Goal: Task Accomplishment & Management: Manage account settings

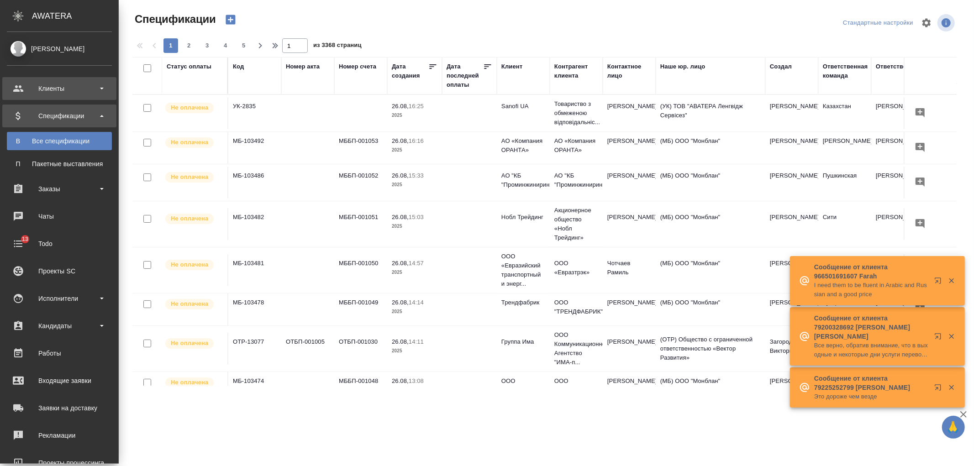
click at [58, 92] on div "Клиенты" at bounding box center [59, 89] width 105 height 14
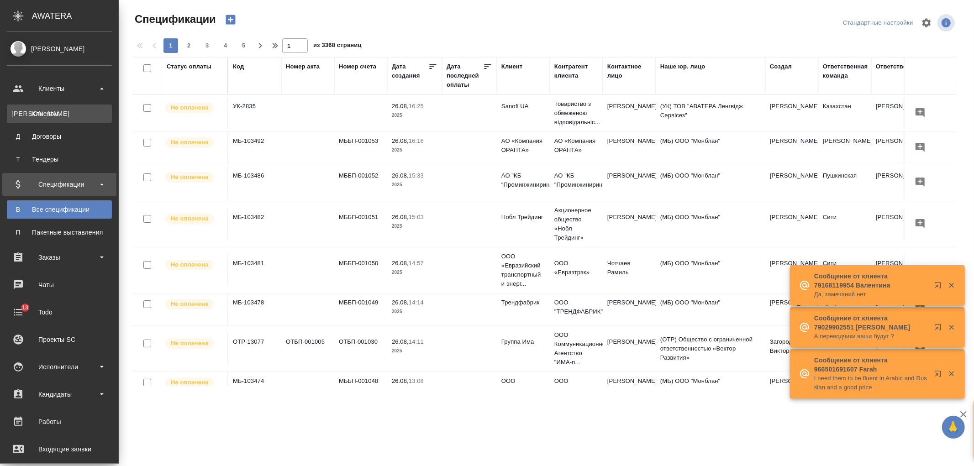
click at [63, 119] on link "К Клиенты" at bounding box center [59, 114] width 105 height 18
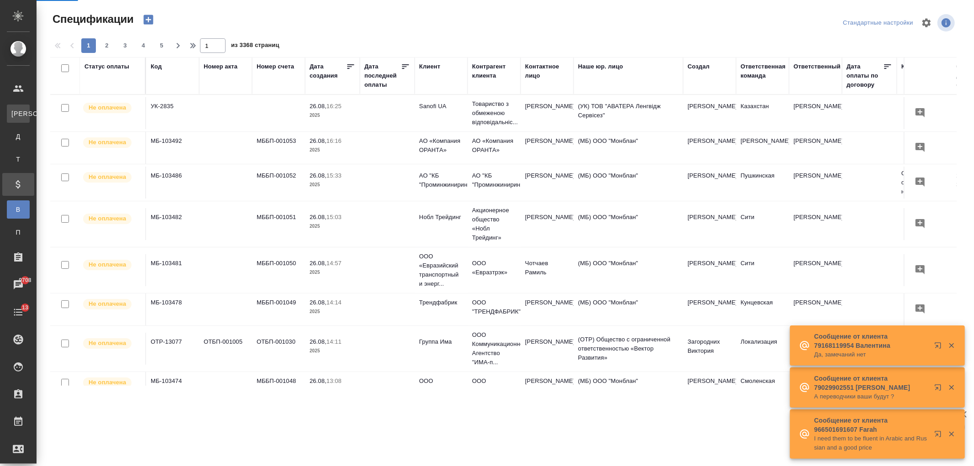
select select "RU"
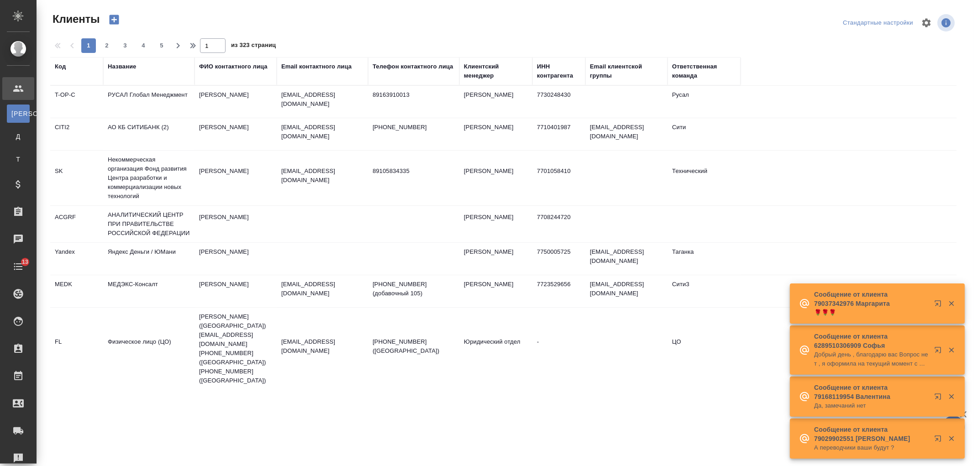
click at [122, 70] on div "Название" at bounding box center [122, 66] width 28 height 9
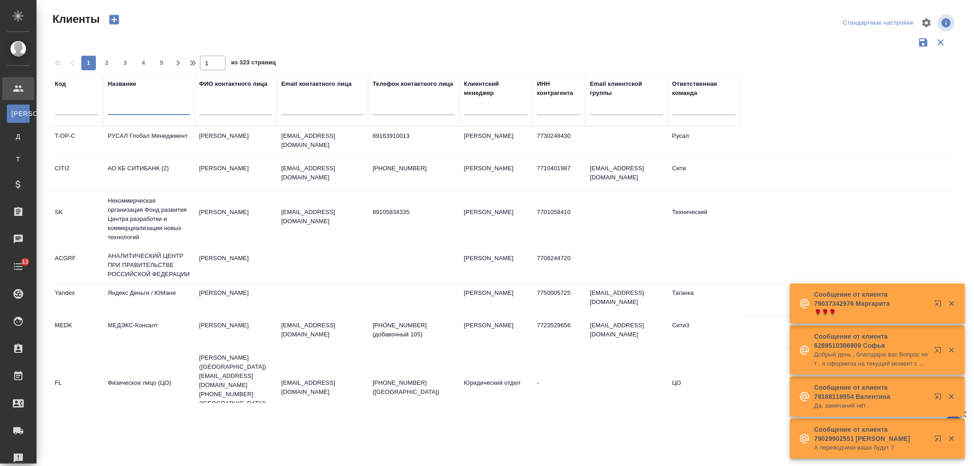
click at [142, 111] on input "text" at bounding box center [149, 109] width 82 height 11
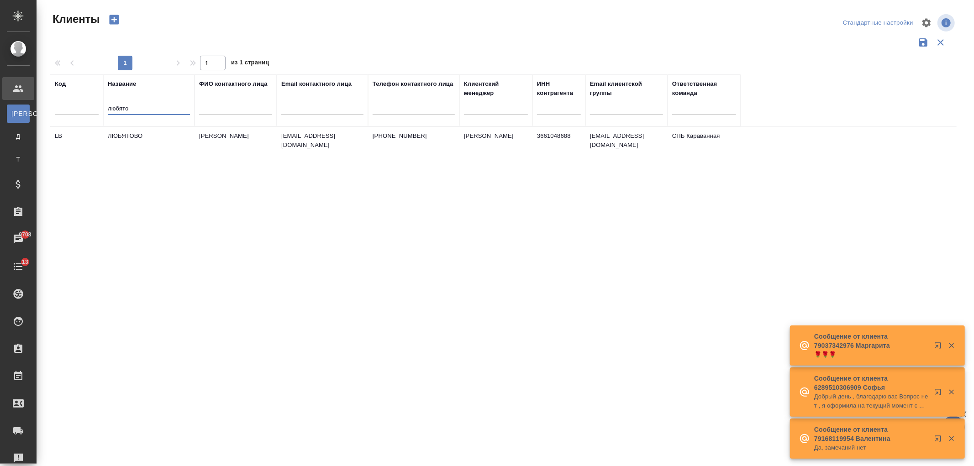
type input "любято"
click at [170, 145] on td "ЛЮБЯТОВО" at bounding box center [148, 143] width 91 height 32
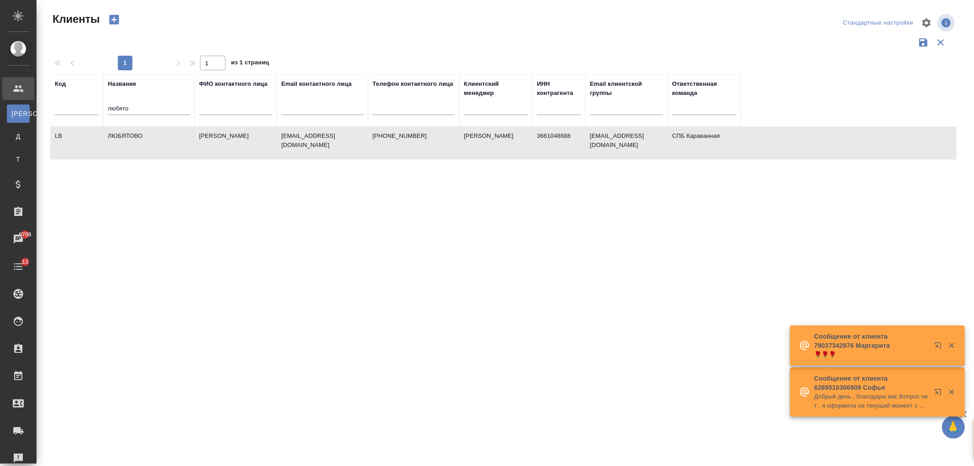
click at [170, 145] on td "ЛЮБЯТОВО" at bounding box center [148, 143] width 91 height 32
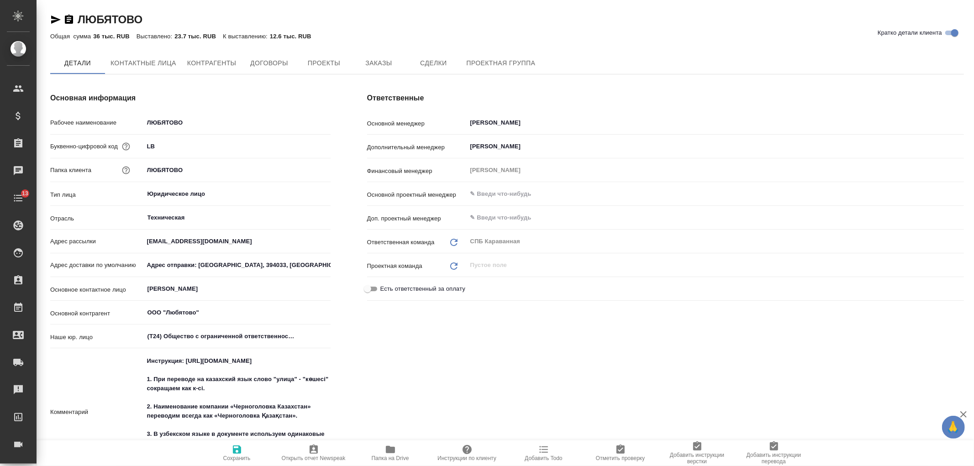
type textarea "x"
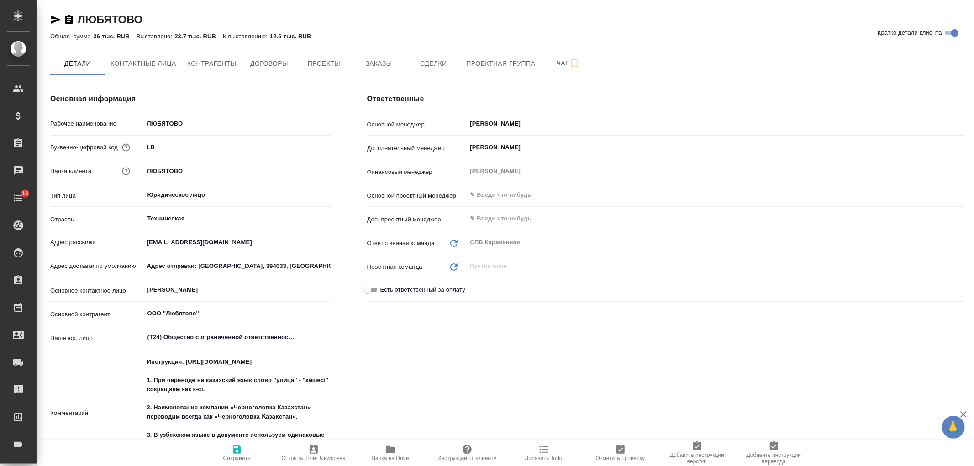
type textarea "x"
click at [391, 66] on span "Заказы" at bounding box center [379, 63] width 44 height 11
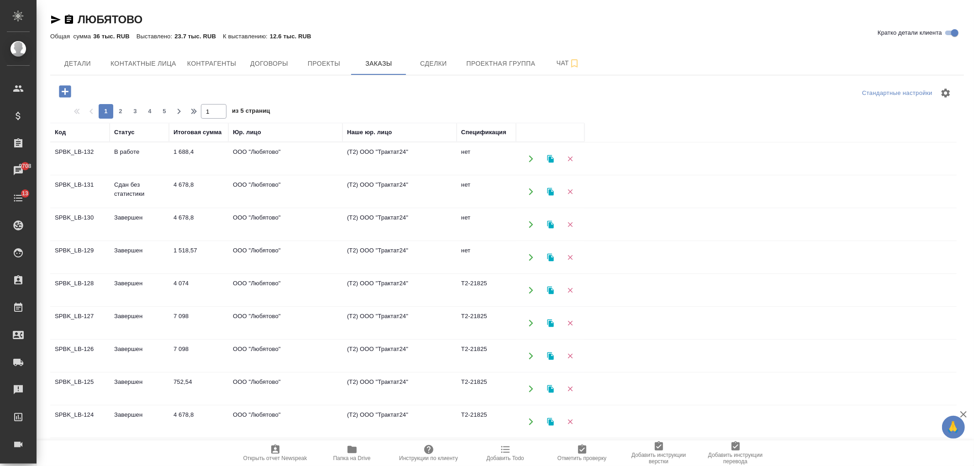
click at [68, 90] on icon "button" at bounding box center [65, 91] width 12 height 12
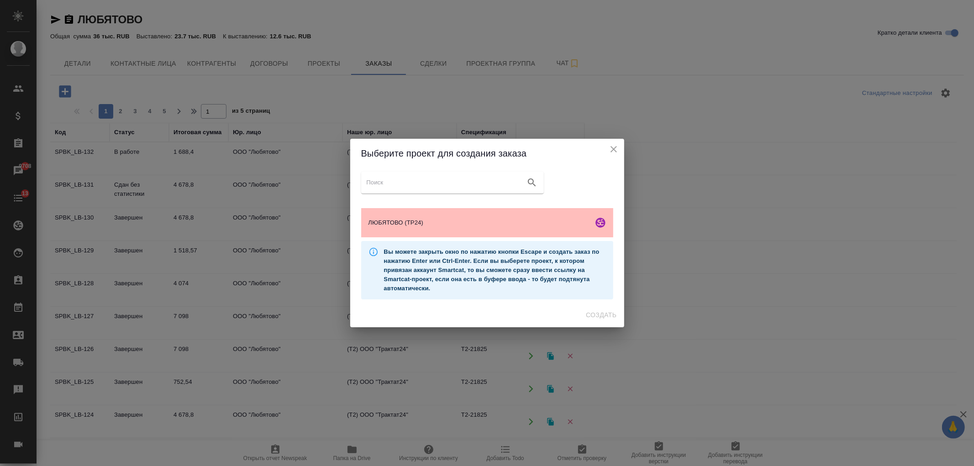
click at [457, 222] on span "ЛЮБЯТОВО (ТР24)" at bounding box center [479, 222] width 221 height 9
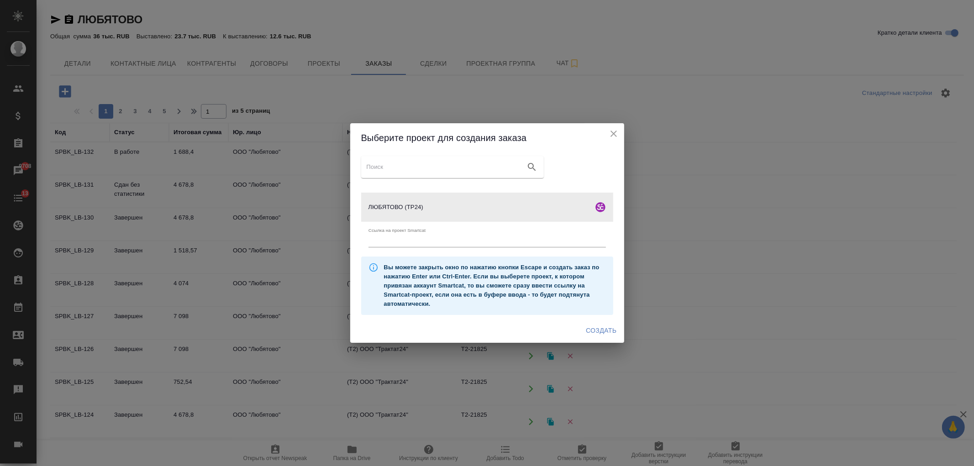
click at [605, 333] on span "Создать" at bounding box center [601, 330] width 31 height 11
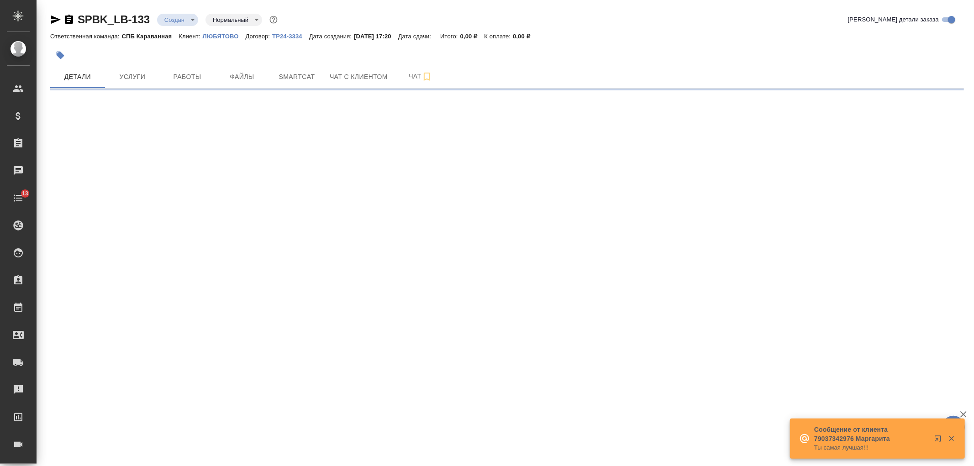
select select "RU"
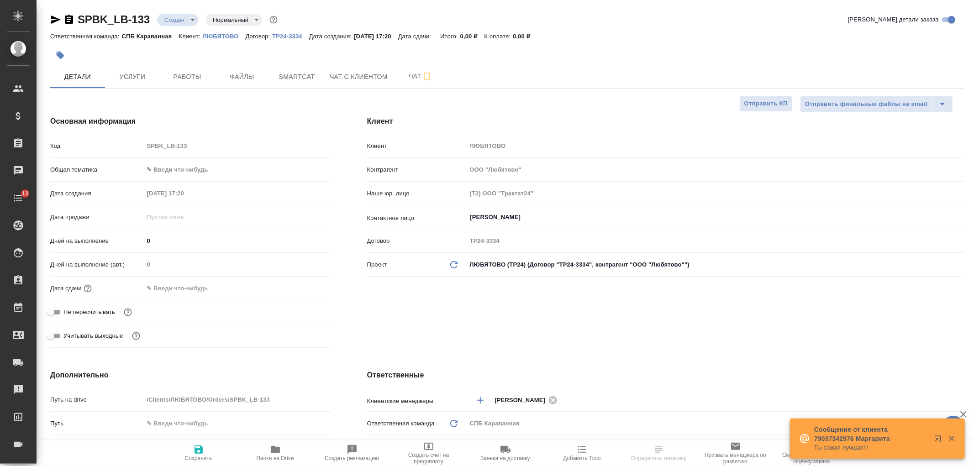
type textarea "x"
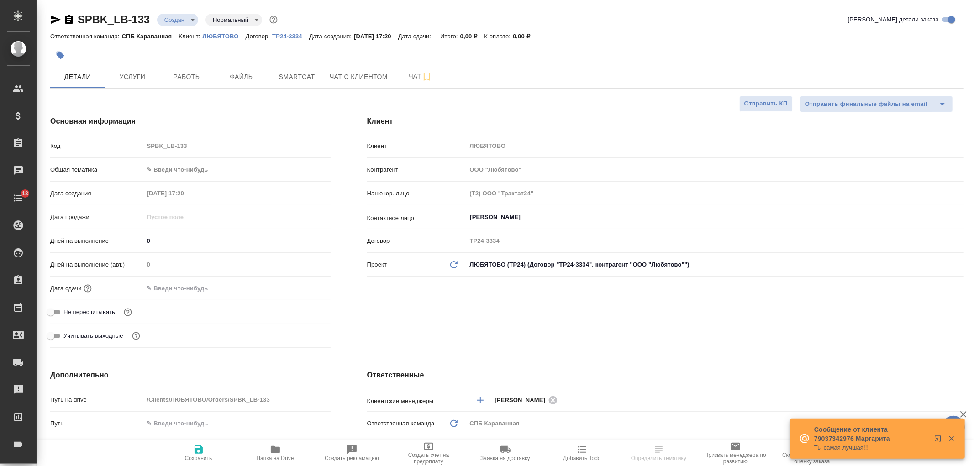
type textarea "x"
click at [974, 48] on div "SPBK_LB-133 Создан new Нормальный normal Кратко детали заказа Ответственная ком…" at bounding box center [506, 454] width 938 height 908
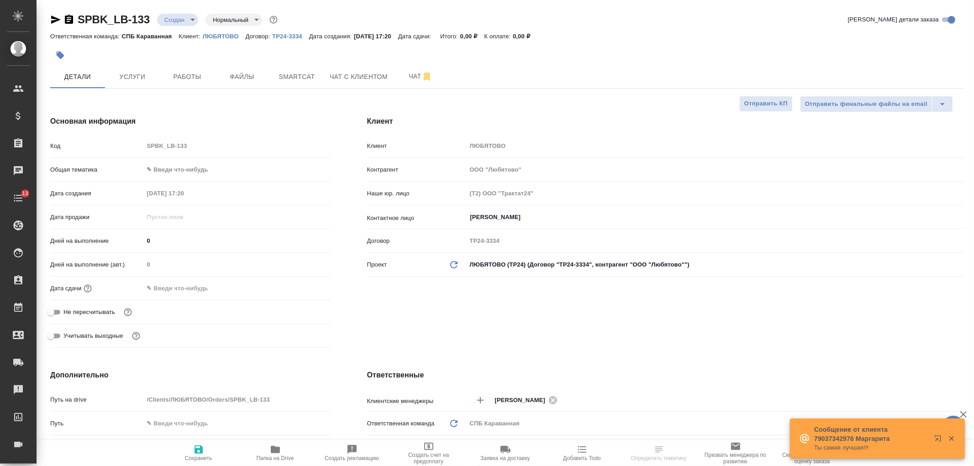
click at [681, 346] on div "Клиент Клиент ЛЮБЯТОВО Контрагент ООО "Любятово" Наше юр. лицо (Т2) ООО "Тракта…" at bounding box center [666, 234] width 634 height 272
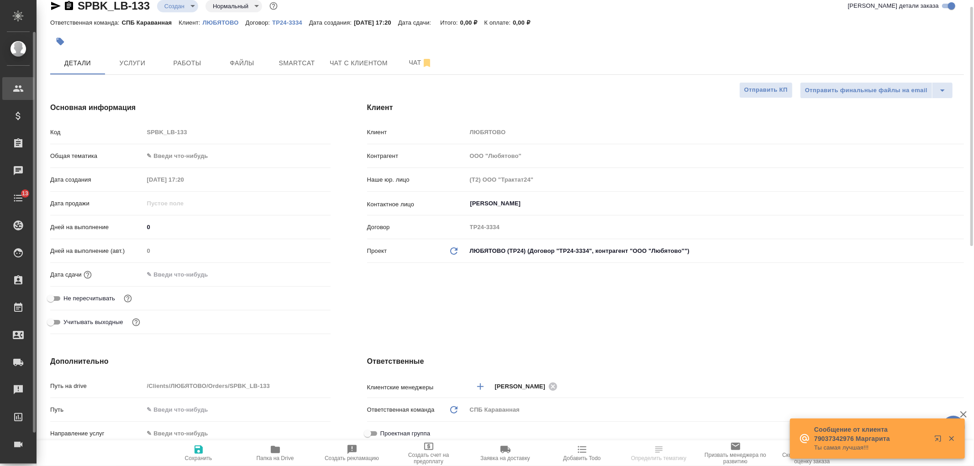
type textarea "x"
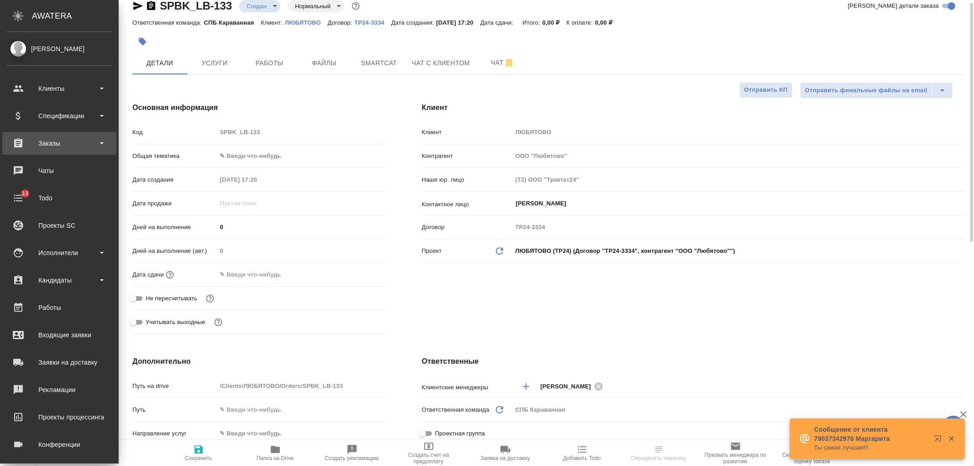
scroll to position [0, 0]
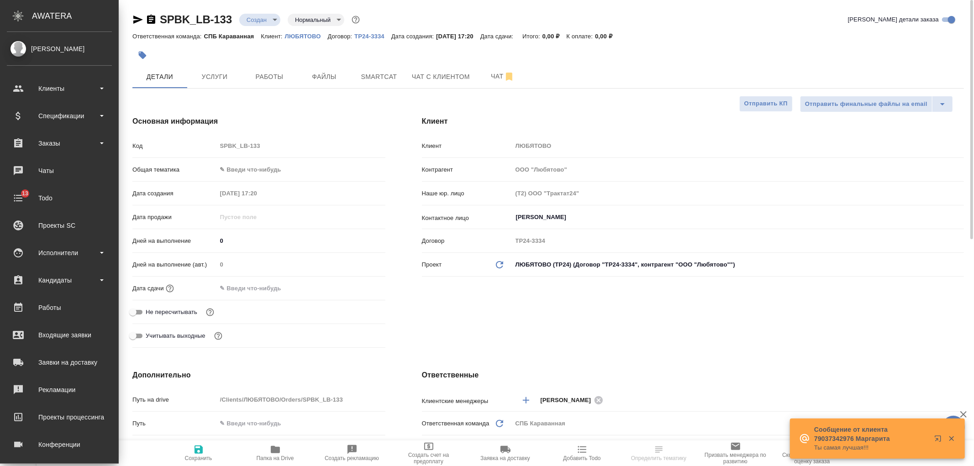
type textarea "x"
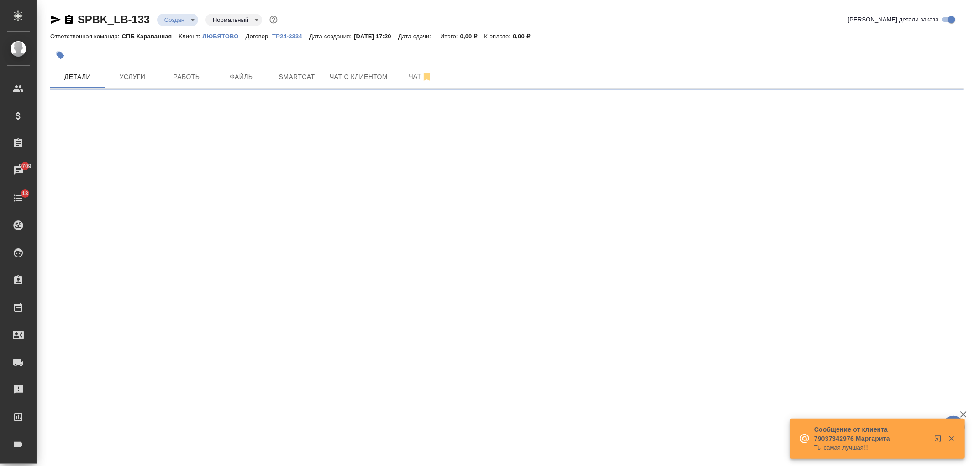
select select "RU"
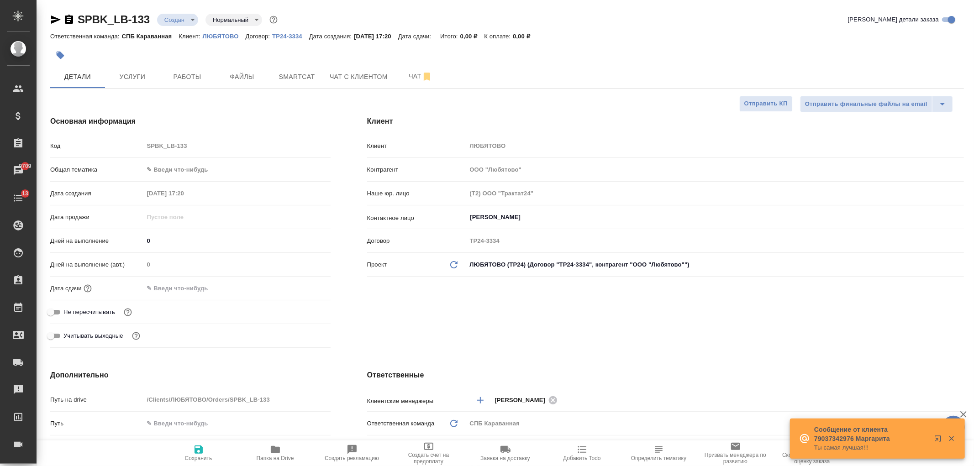
type textarea "x"
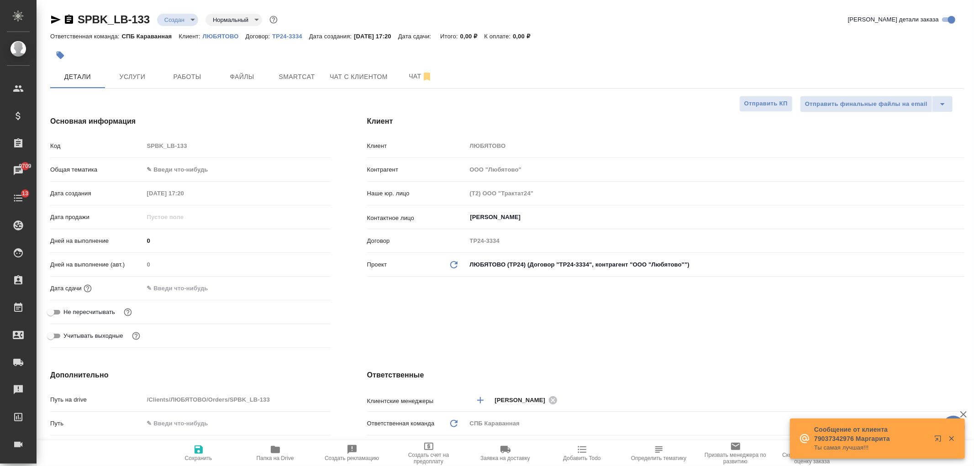
type textarea "x"
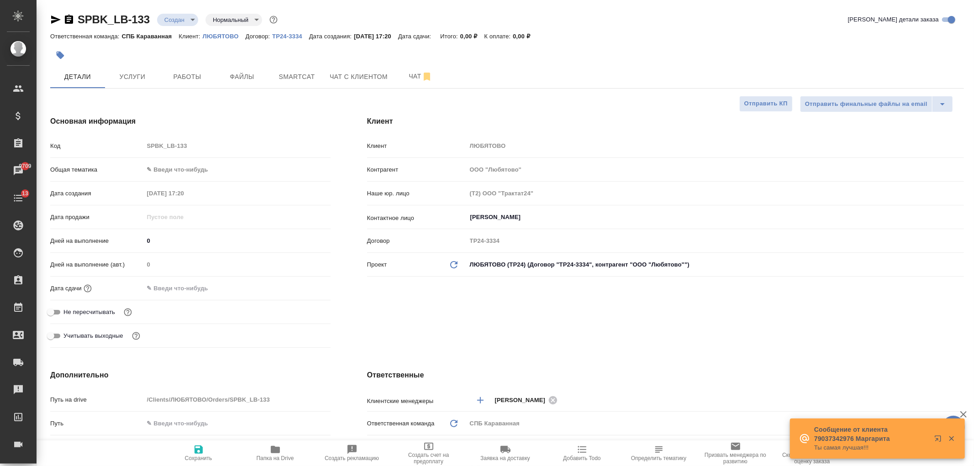
type textarea "x"
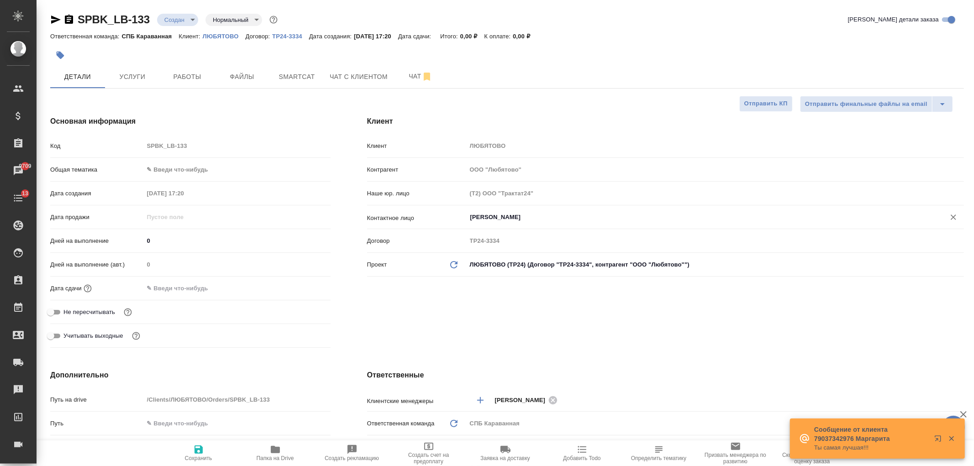
click at [483, 220] on input "Кузнецова Татьяна" at bounding box center [700, 217] width 461 height 11
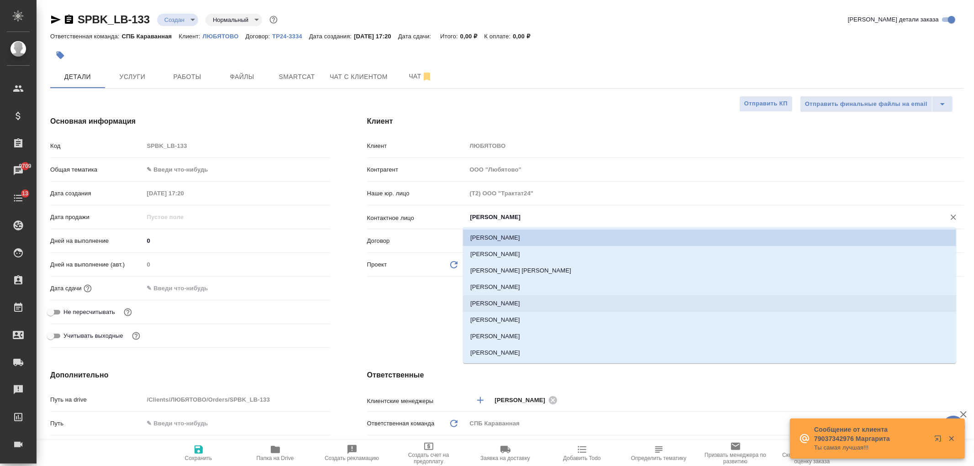
click at [537, 304] on li "Белозерцева Наталья Александровна" at bounding box center [709, 304] width 493 height 16
type input "Белозерцева Наталья Александровна"
type textarea "x"
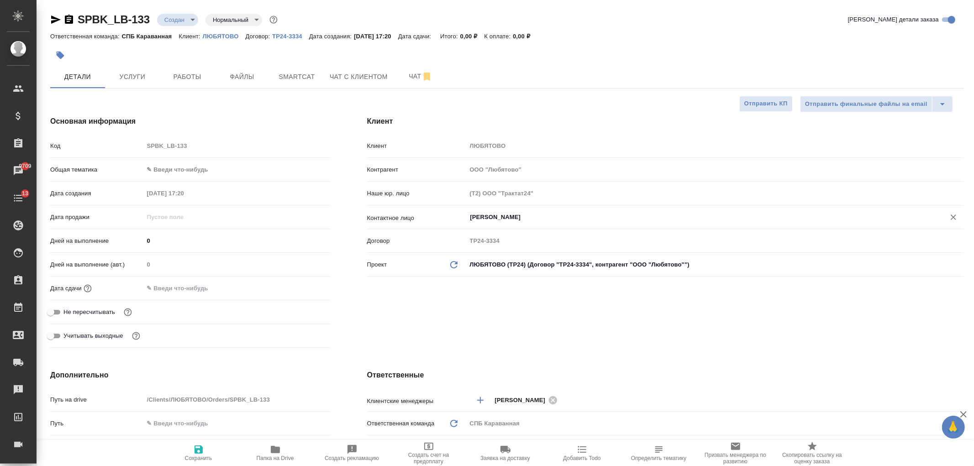
click at [201, 460] on span "Сохранить" at bounding box center [198, 458] width 27 height 6
type textarea "x"
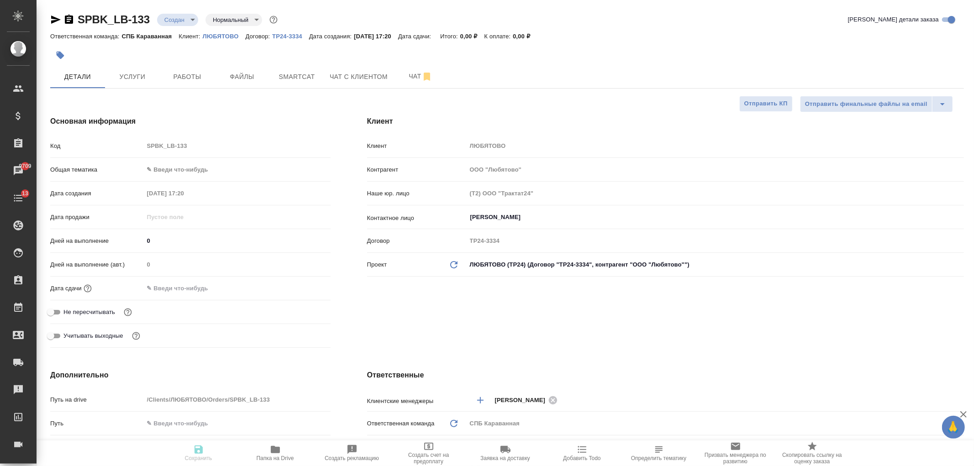
type textarea "x"
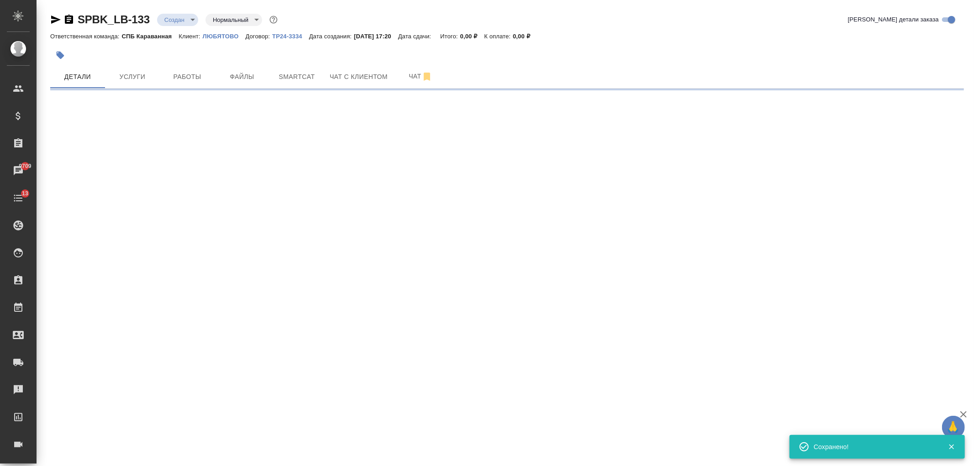
select select "RU"
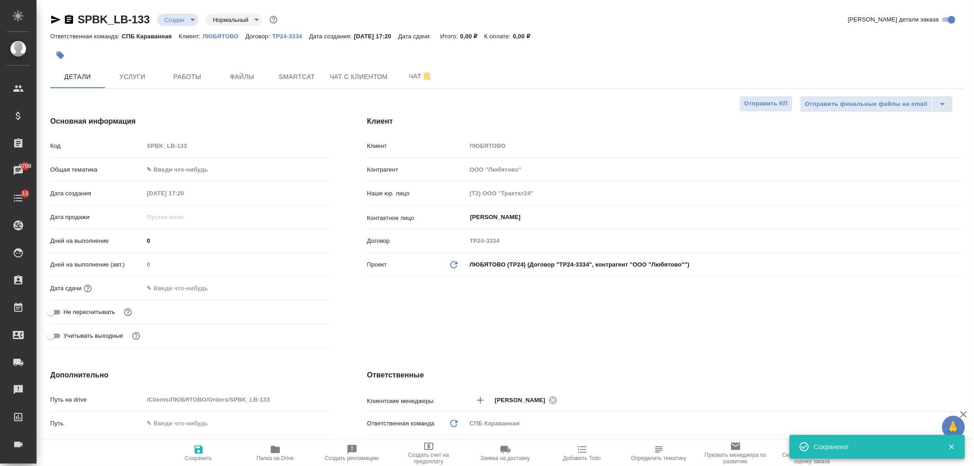
type textarea "x"
click at [170, 286] on input "text" at bounding box center [184, 288] width 80 height 13
click at [299, 290] on icon "button" at bounding box center [304, 287] width 11 height 11
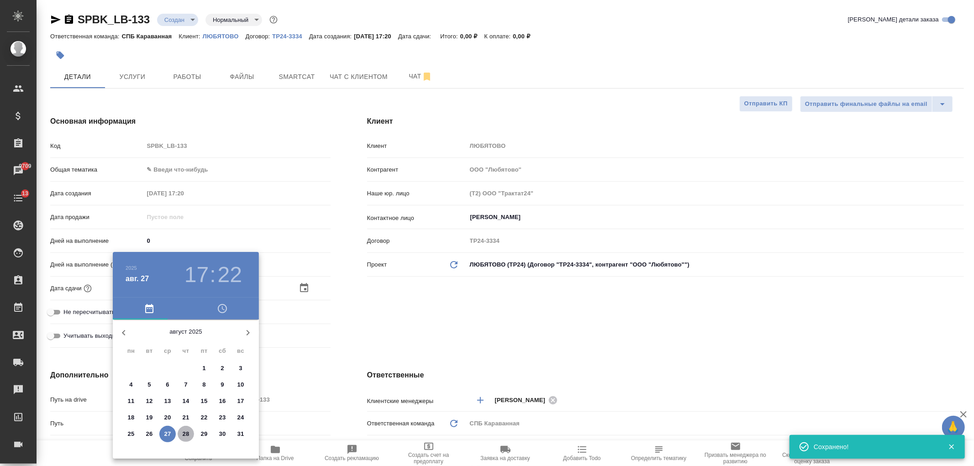
click at [189, 432] on p "28" at bounding box center [186, 434] width 7 height 9
type input "28.08.2025 17:22"
type textarea "x"
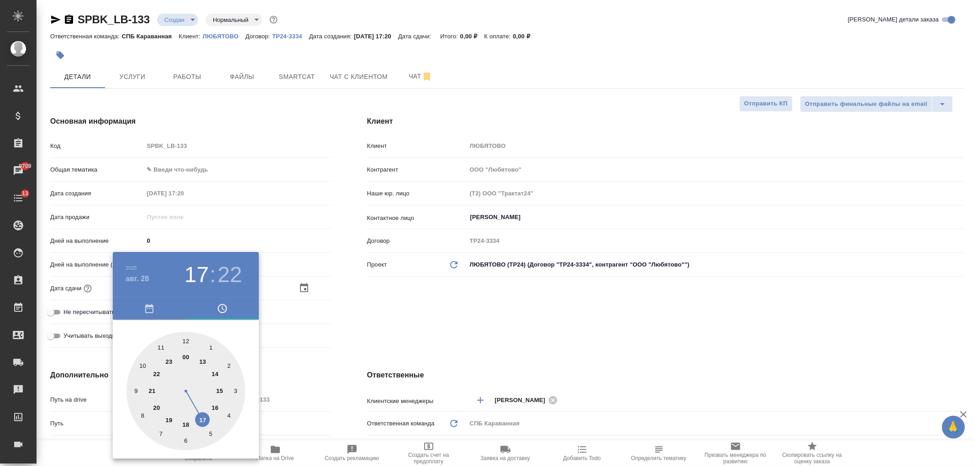
click at [221, 392] on div at bounding box center [186, 391] width 119 height 119
type input "28.08.2025 15:22"
type textarea "x"
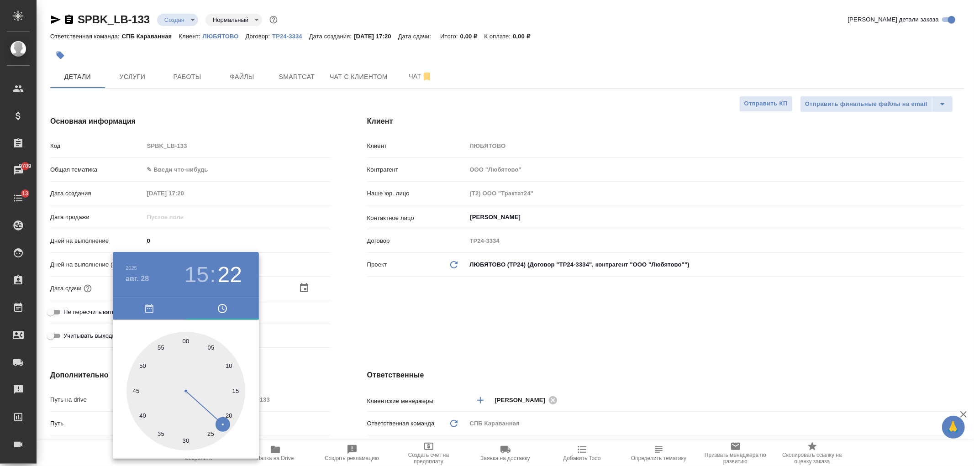
click at [184, 340] on div at bounding box center [186, 391] width 119 height 119
type input "28.08.2025 15:00"
type textarea "x"
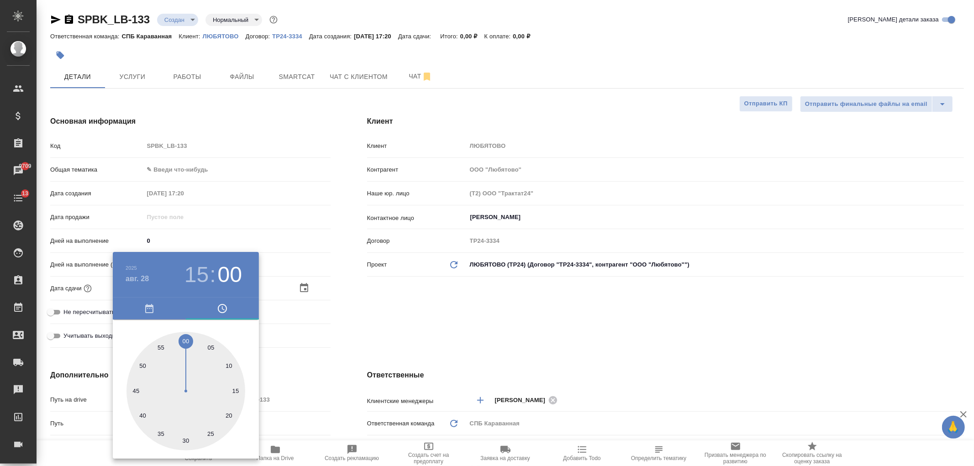
drag, startPoint x: 376, startPoint y: 333, endPoint x: 260, endPoint y: 410, distance: 139.3
click at [377, 332] on div at bounding box center [487, 233] width 974 height 466
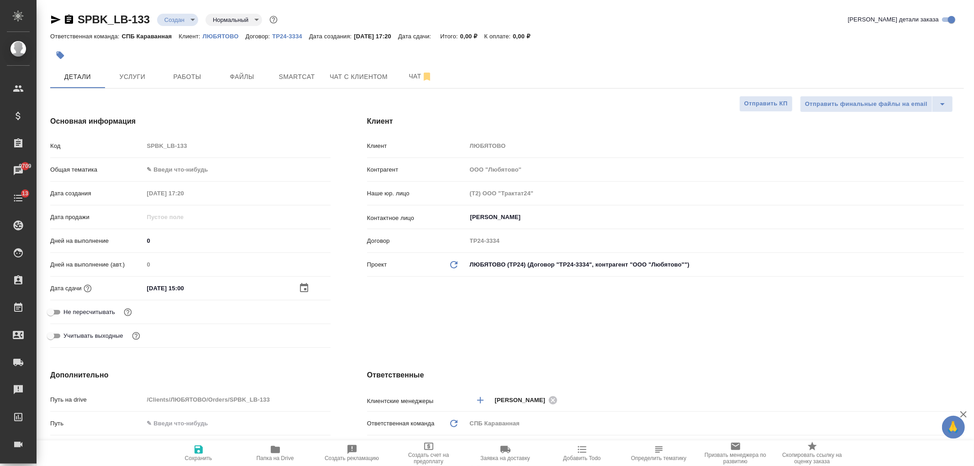
click at [203, 448] on icon "button" at bounding box center [198, 449] width 11 height 11
type textarea "x"
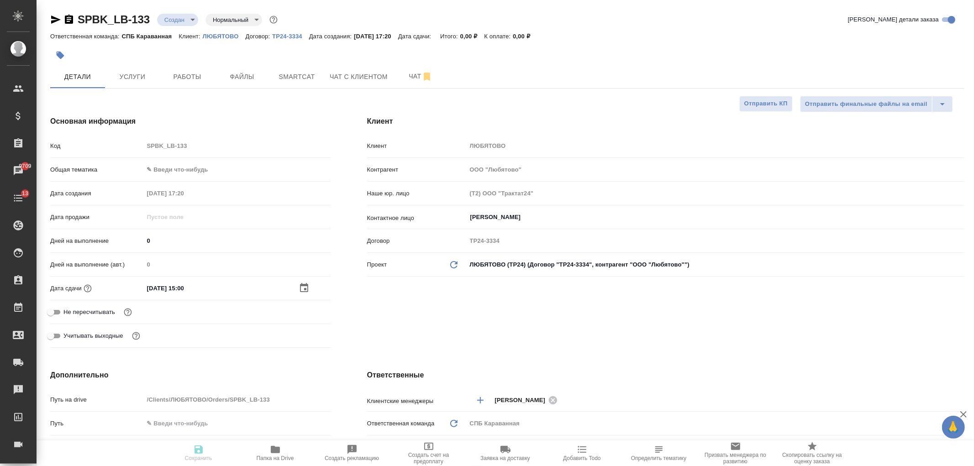
type textarea "x"
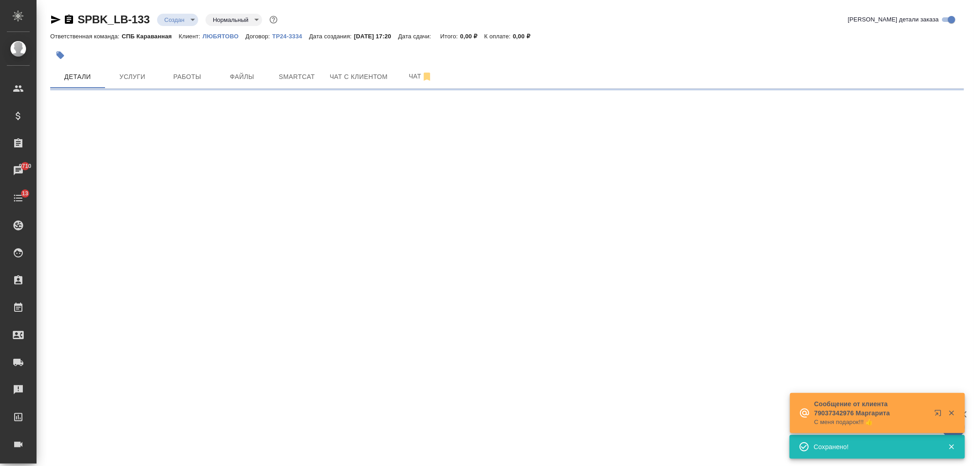
select select "RU"
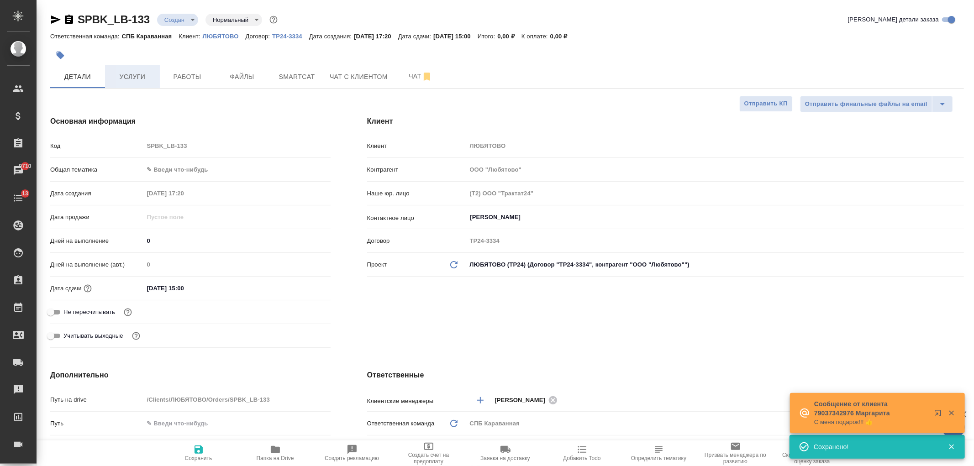
type textarea "x"
click at [139, 72] on span "Услуги" at bounding box center [133, 76] width 44 height 11
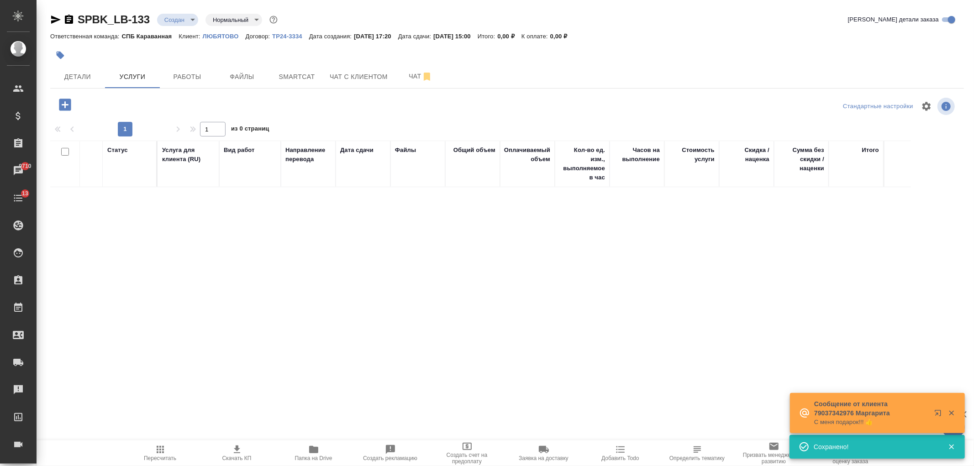
click at [64, 106] on icon "button" at bounding box center [65, 105] width 16 height 16
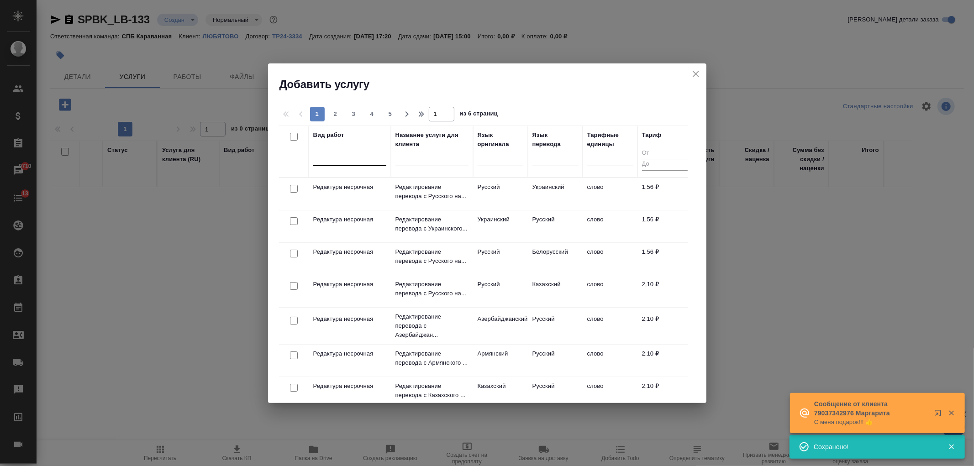
click at [327, 164] on div at bounding box center [349, 157] width 73 height 17
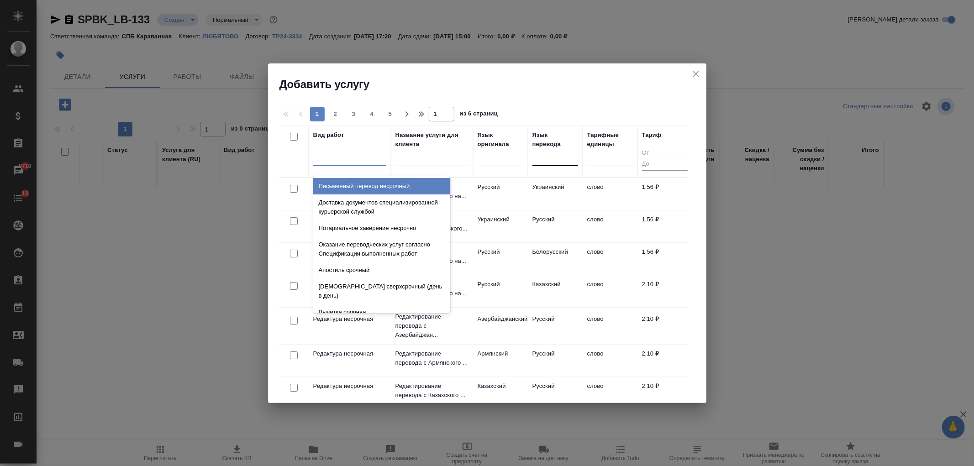
click at [553, 154] on div at bounding box center [556, 156] width 46 height 13
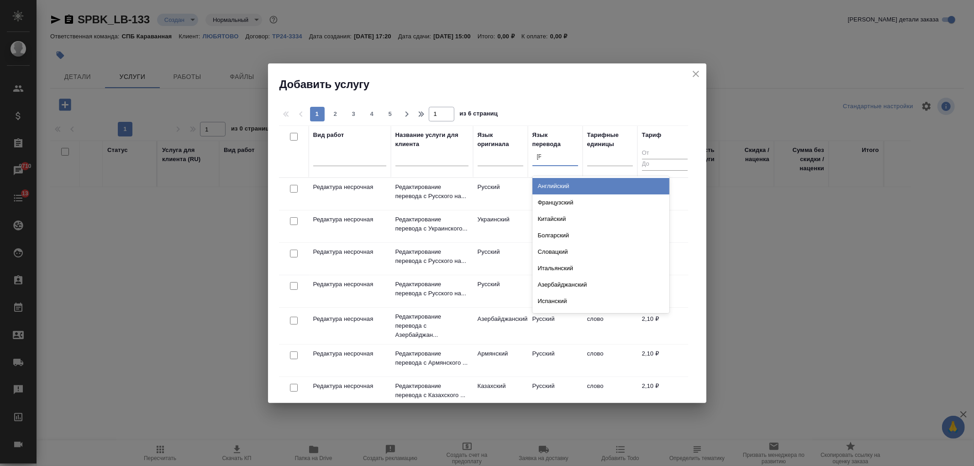
type input "аз"
click at [558, 185] on div "Азербайджанский" at bounding box center [601, 186] width 137 height 16
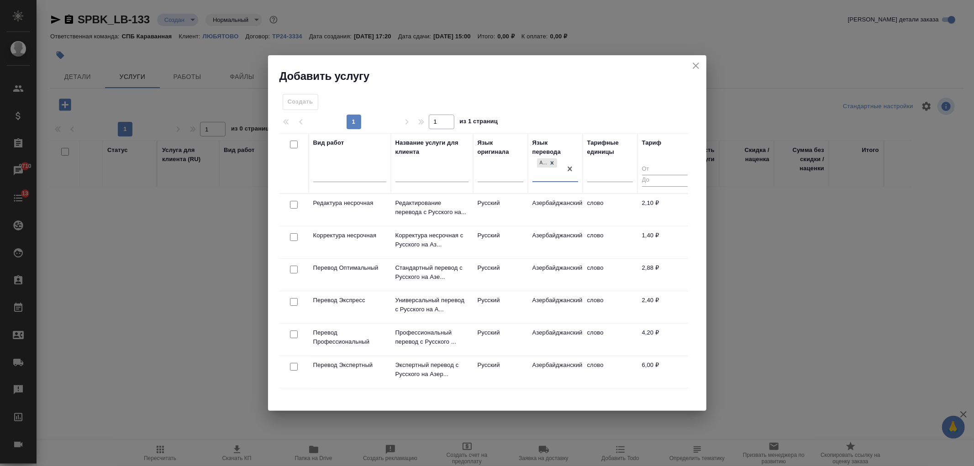
click at [295, 268] on input "checkbox" at bounding box center [294, 270] width 8 height 8
checkbox input "true"
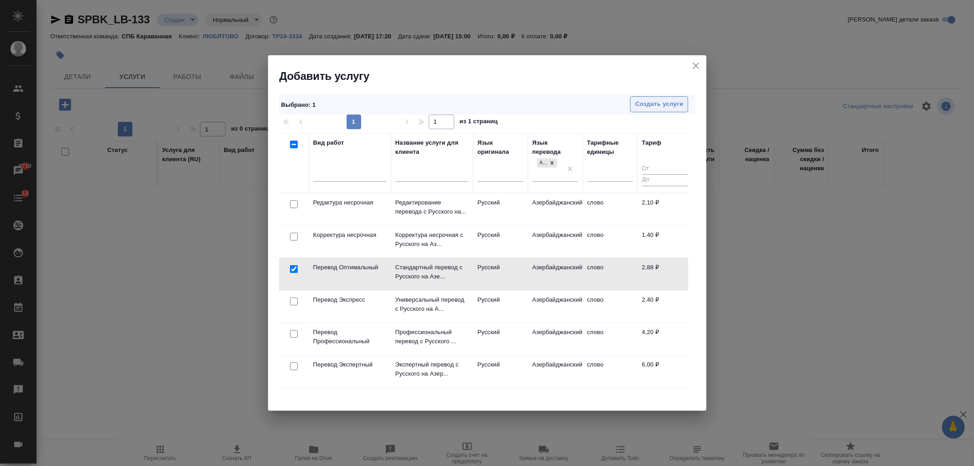
click at [668, 108] on span "Создать услуги" at bounding box center [659, 104] width 48 height 11
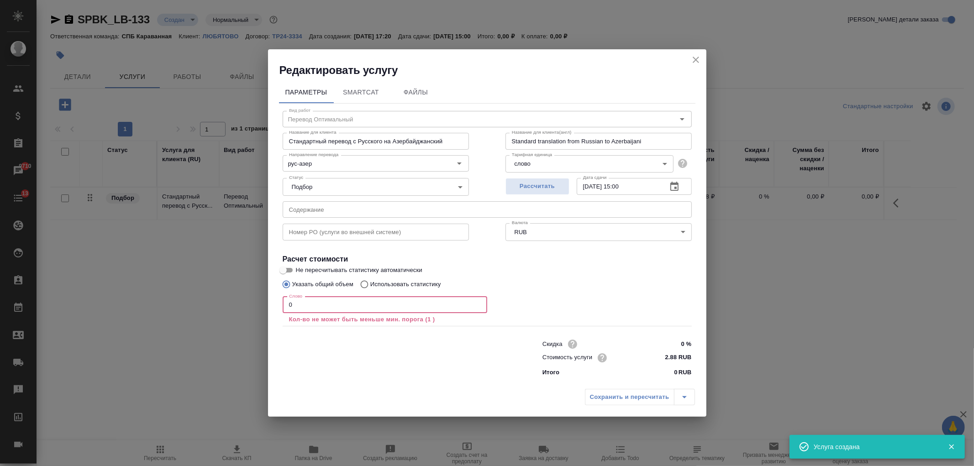
click at [292, 300] on input "0" at bounding box center [385, 305] width 205 height 16
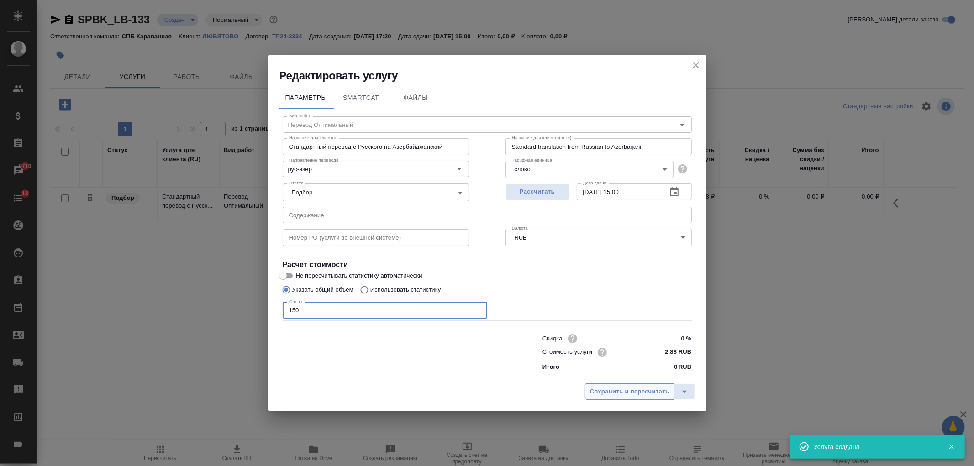
type input "150"
click at [597, 385] on button "Сохранить и пересчитать" at bounding box center [630, 392] width 90 height 16
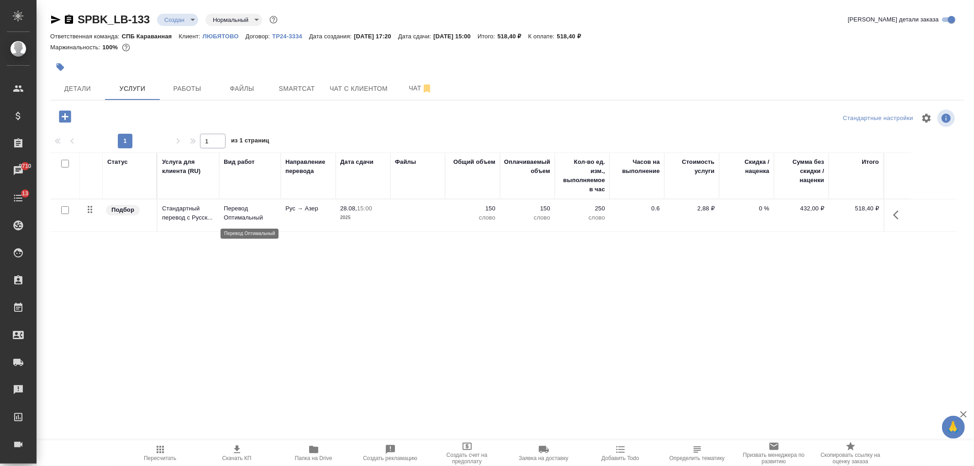
click at [253, 215] on p "Перевод Оптимальный" at bounding box center [250, 213] width 53 height 18
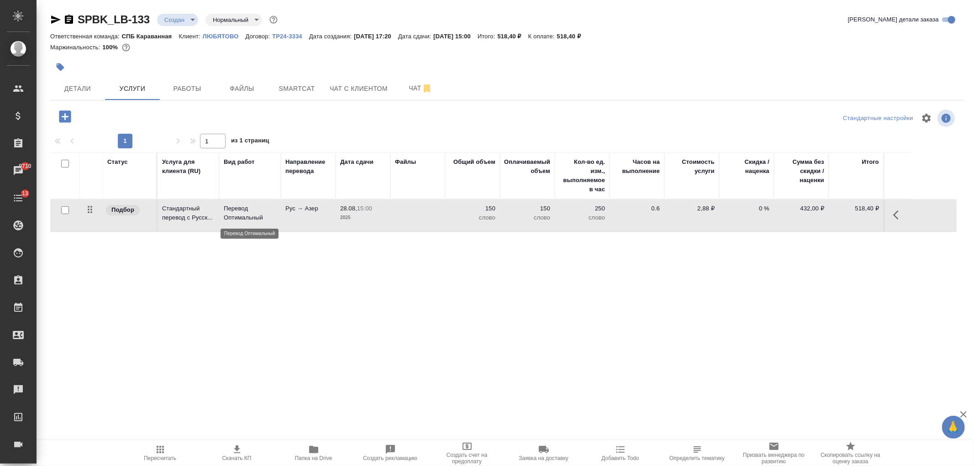
click at [253, 215] on p "Перевод Оптимальный" at bounding box center [250, 213] width 53 height 18
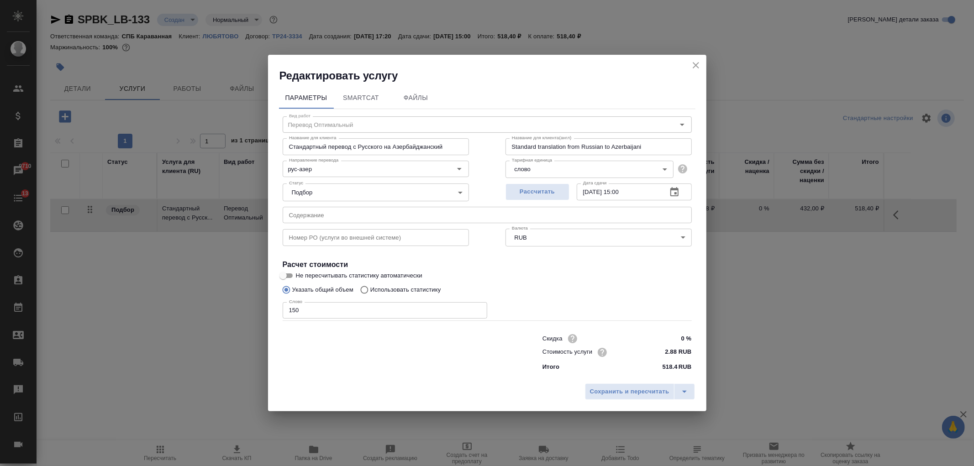
click at [697, 64] on icon "close" at bounding box center [696, 65] width 11 height 11
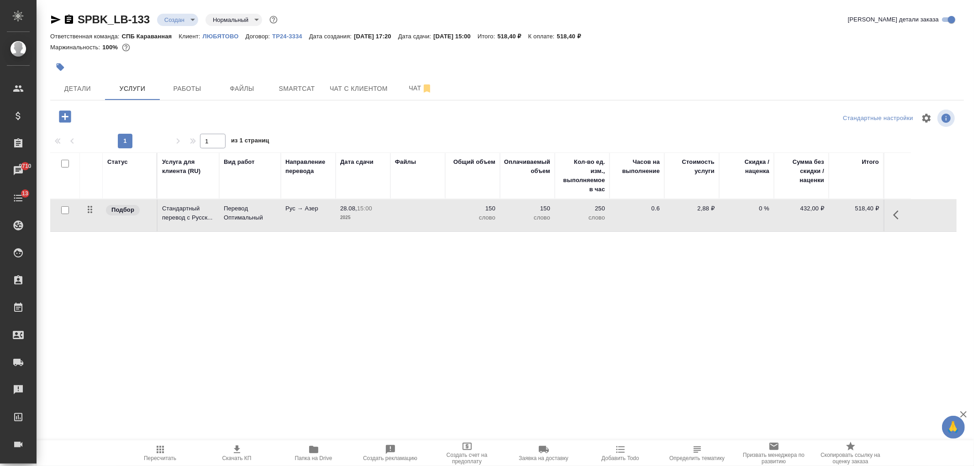
click at [63, 209] on input "checkbox" at bounding box center [65, 210] width 8 height 8
checkbox input "true"
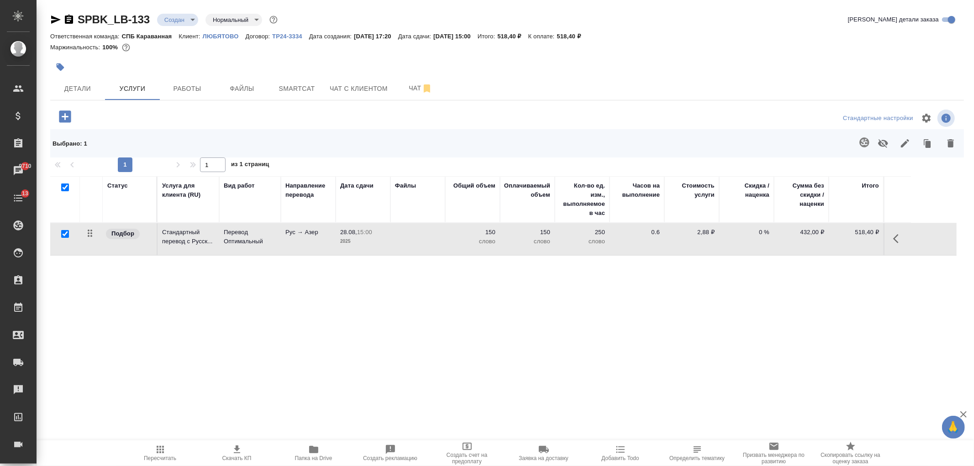
click at [61, 115] on icon "button" at bounding box center [65, 117] width 12 height 12
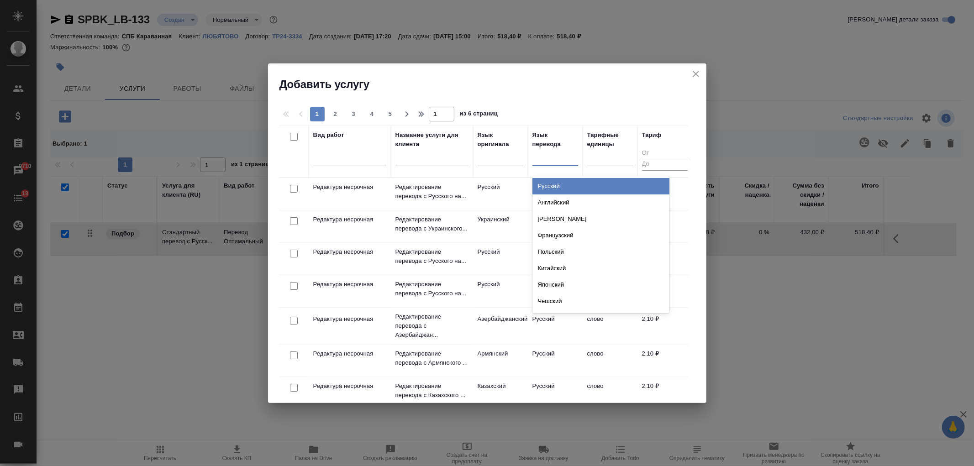
click at [552, 157] on div at bounding box center [556, 156] width 46 height 13
type input "узб"
click at [567, 190] on div "Узбекский" at bounding box center [601, 186] width 137 height 16
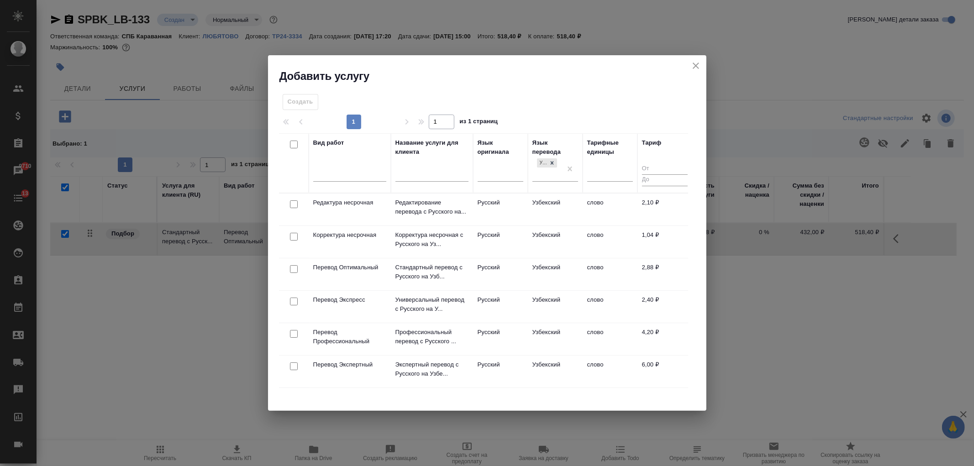
click at [294, 270] on input "checkbox" at bounding box center [294, 269] width 8 height 8
checkbox input "true"
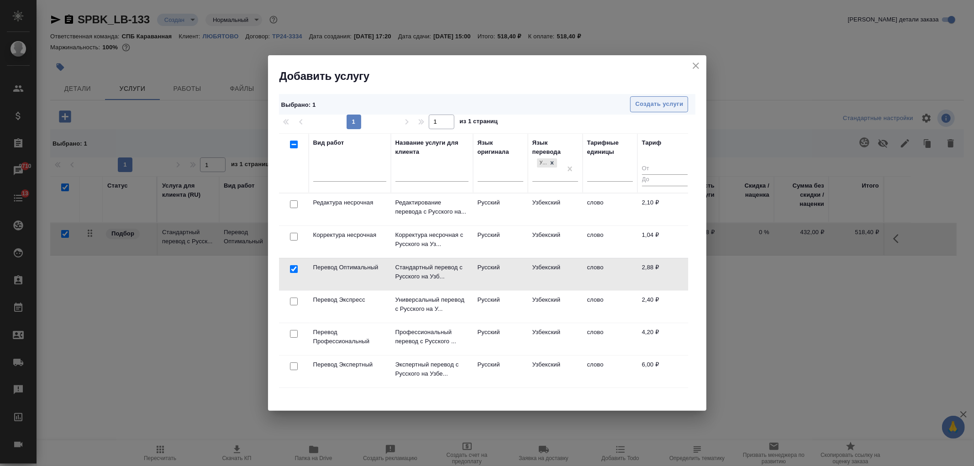
click at [675, 107] on span "Создать услуги" at bounding box center [659, 104] width 48 height 11
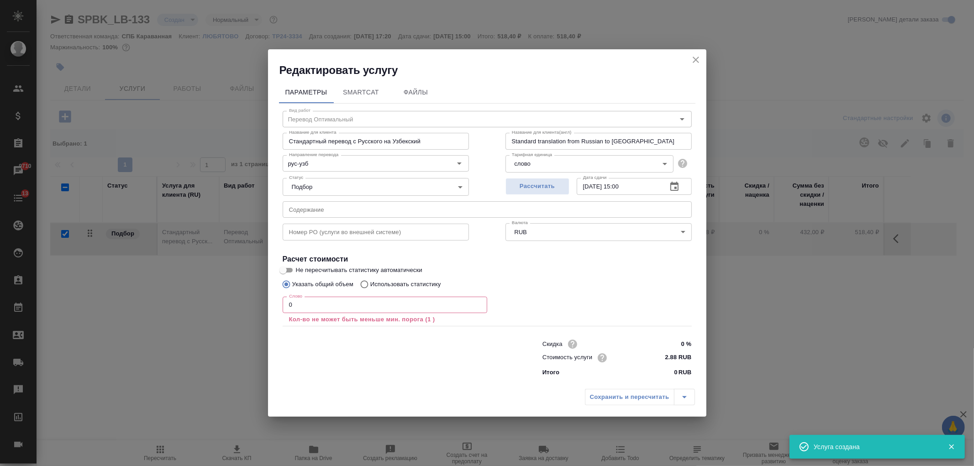
checkbox input "false"
click at [344, 305] on input "0" at bounding box center [385, 305] width 205 height 16
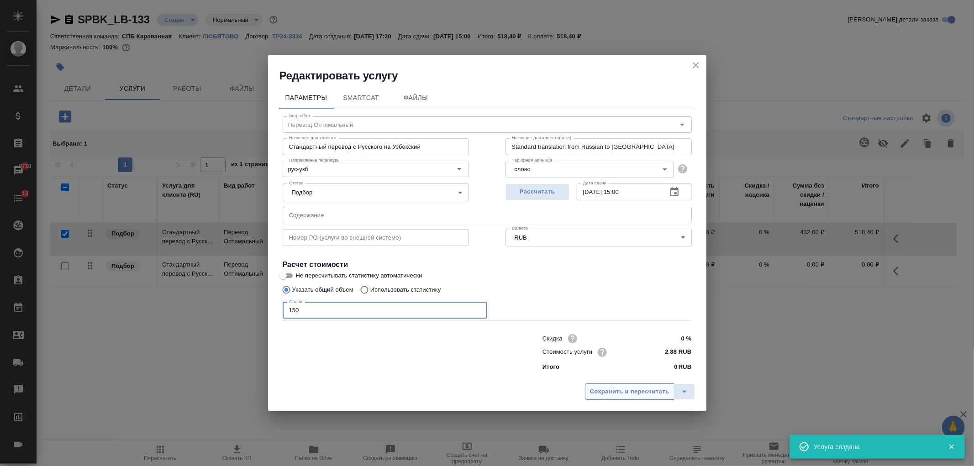
type input "150"
click at [616, 394] on span "Сохранить и пересчитать" at bounding box center [629, 392] width 79 height 11
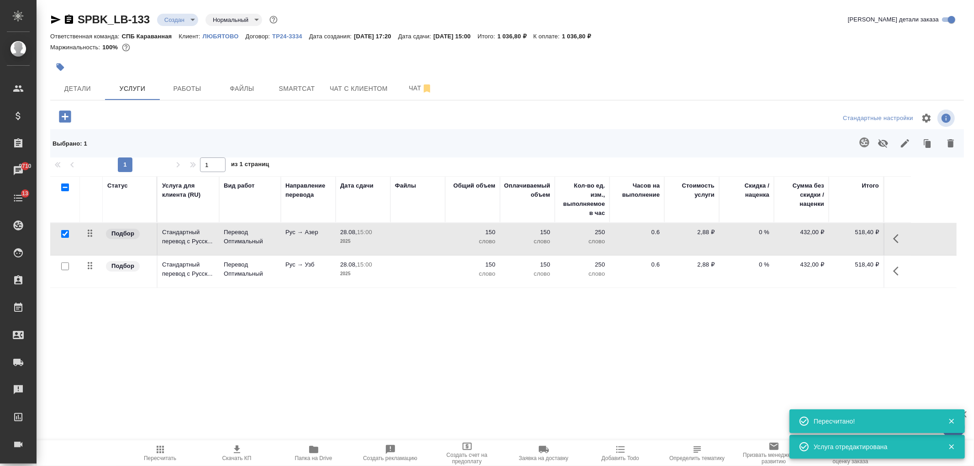
click at [69, 117] on icon "button" at bounding box center [65, 117] width 12 height 12
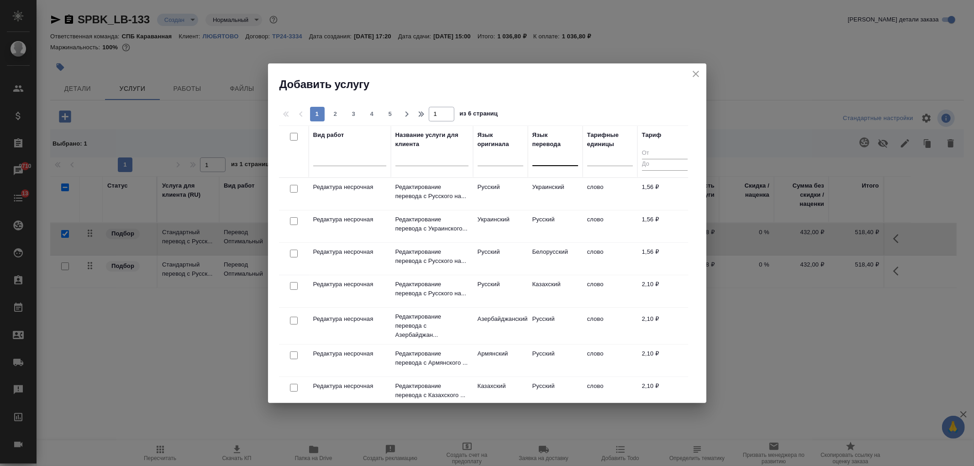
click at [544, 161] on div at bounding box center [556, 156] width 46 height 13
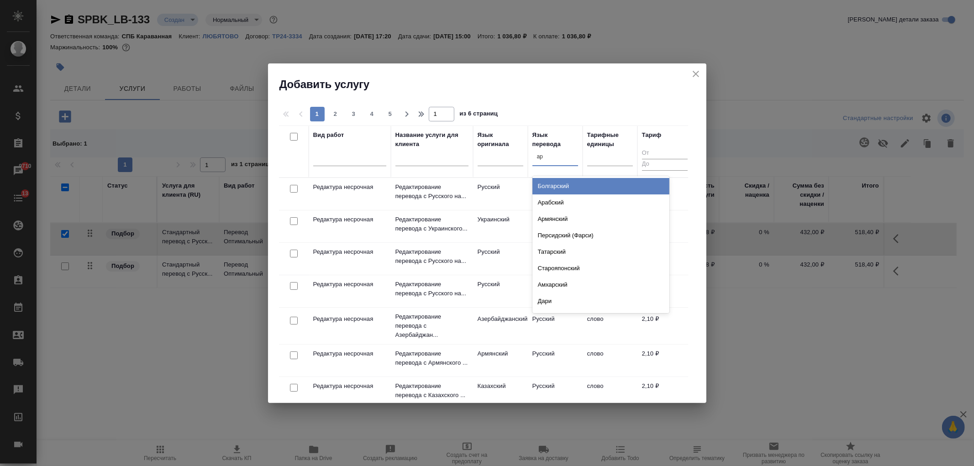
type input "арм"
click at [550, 190] on div "Армянский" at bounding box center [601, 186] width 137 height 16
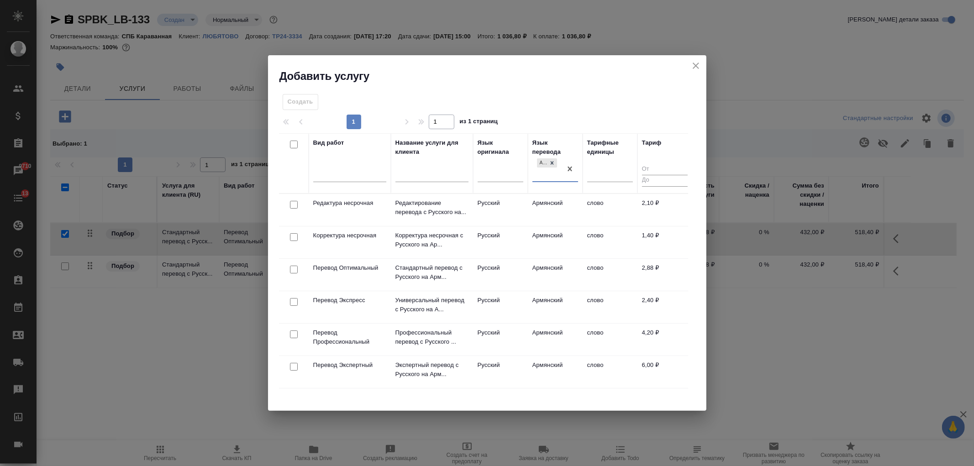
click at [294, 269] on input "checkbox" at bounding box center [294, 270] width 8 height 8
checkbox input "true"
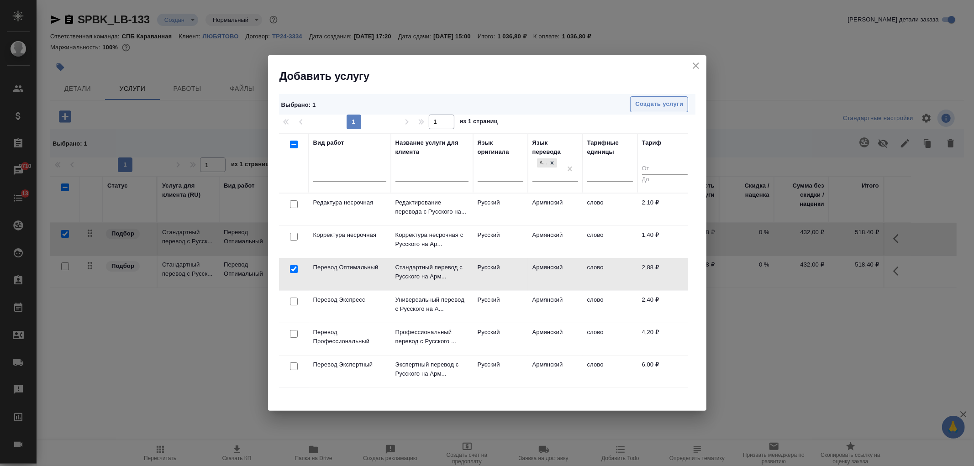
click at [670, 112] on button "Создать услуги" at bounding box center [659, 104] width 58 height 16
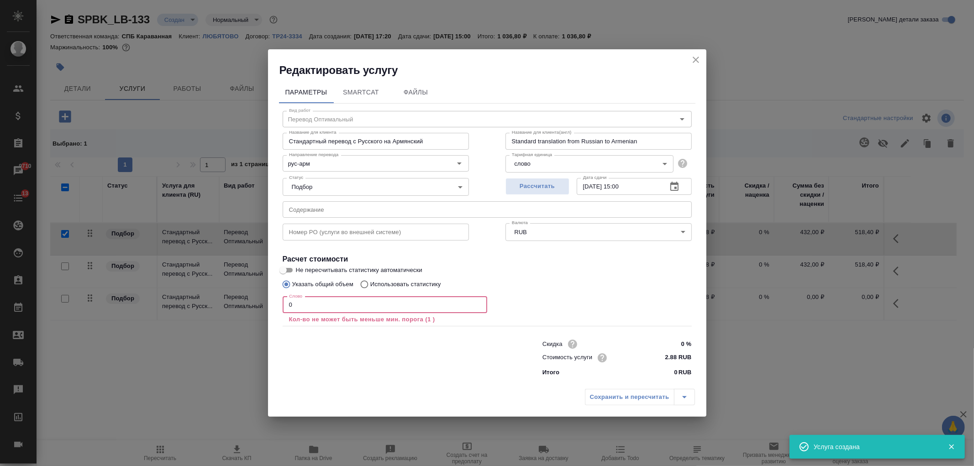
click at [285, 305] on input "0" at bounding box center [385, 305] width 205 height 16
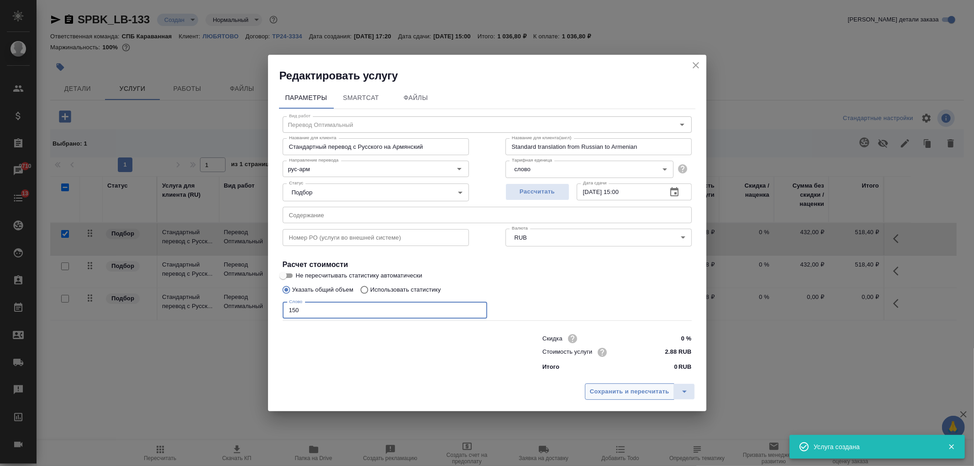
type input "150"
click at [613, 394] on span "Сохранить и пересчитать" at bounding box center [629, 392] width 79 height 11
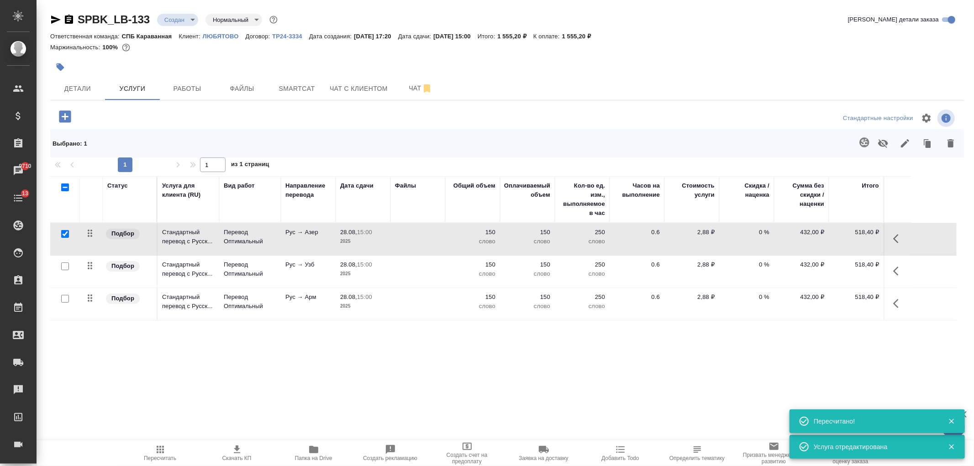
click at [64, 117] on icon "button" at bounding box center [65, 117] width 12 height 12
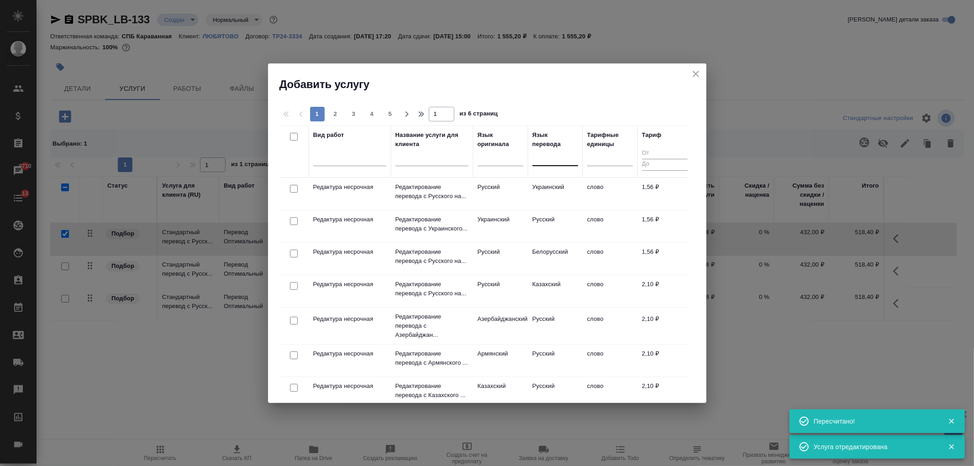
click at [544, 158] on div at bounding box center [556, 156] width 46 height 13
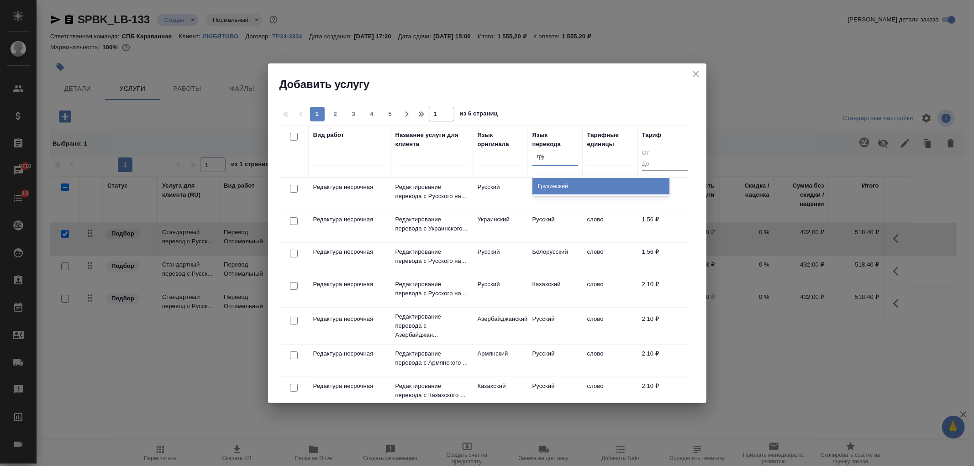
type input "груз"
click at [604, 193] on div "Грузинский" at bounding box center [601, 186] width 137 height 16
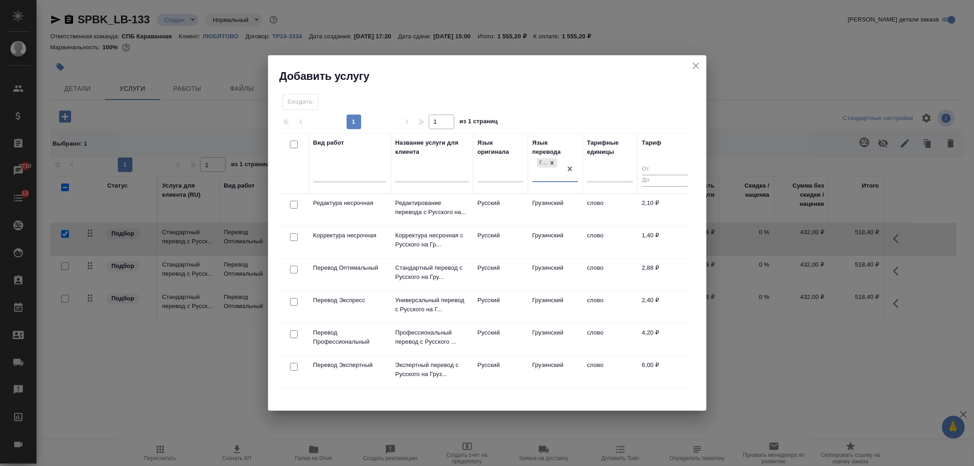
click at [292, 272] on input "checkbox" at bounding box center [294, 270] width 8 height 8
checkbox input "true"
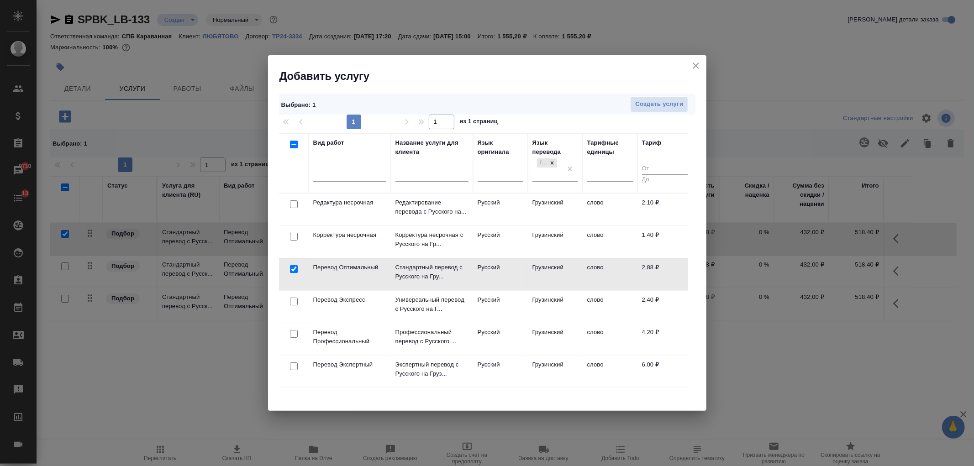
click at [658, 115] on div "1 1 из 1 страниц" at bounding box center [487, 122] width 417 height 15
click at [659, 111] on button "Создать услуги" at bounding box center [659, 104] width 58 height 16
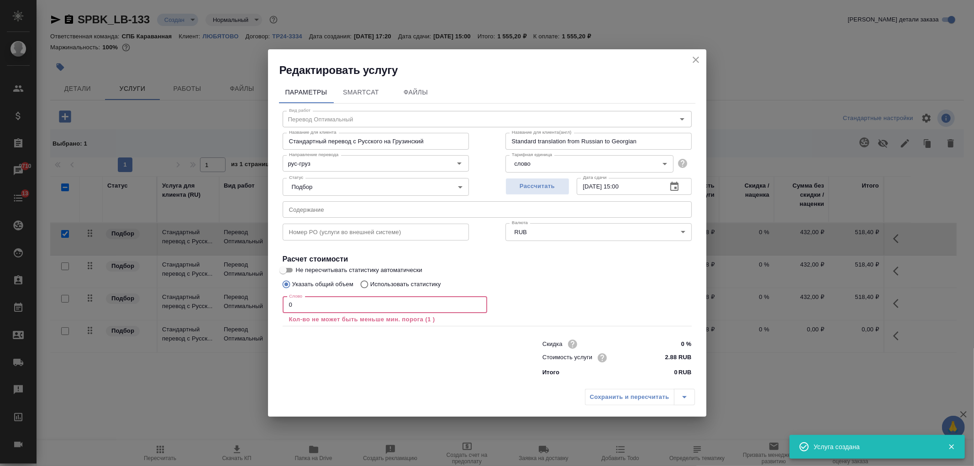
click at [290, 301] on input "0" at bounding box center [385, 305] width 205 height 16
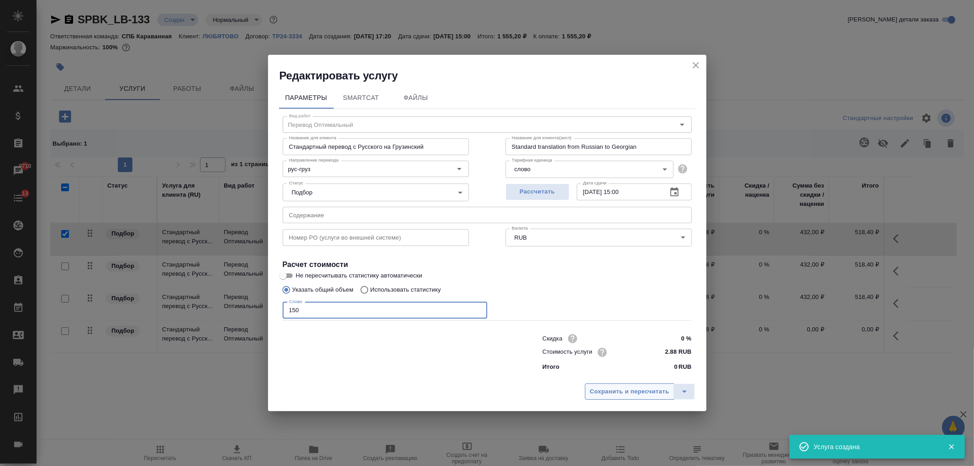
type input "150"
click at [617, 400] on button "Сохранить и пересчитать" at bounding box center [630, 392] width 90 height 16
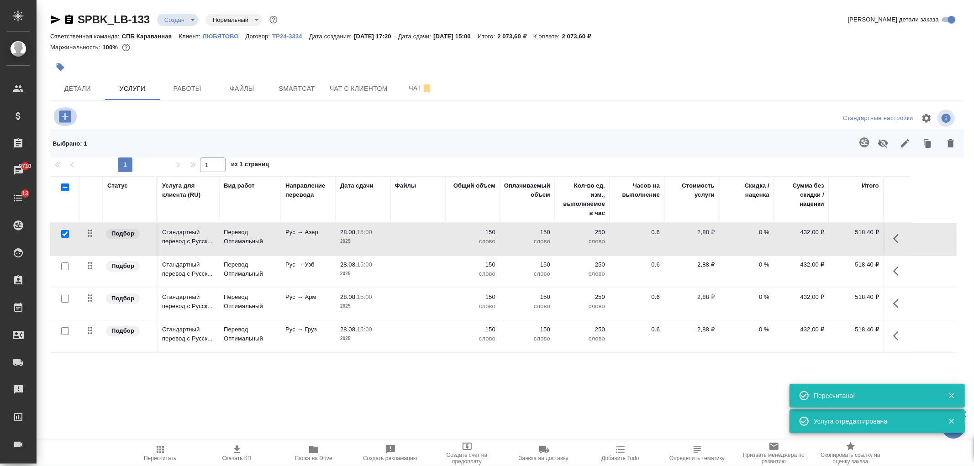
click at [63, 117] on icon "button" at bounding box center [65, 117] width 16 height 16
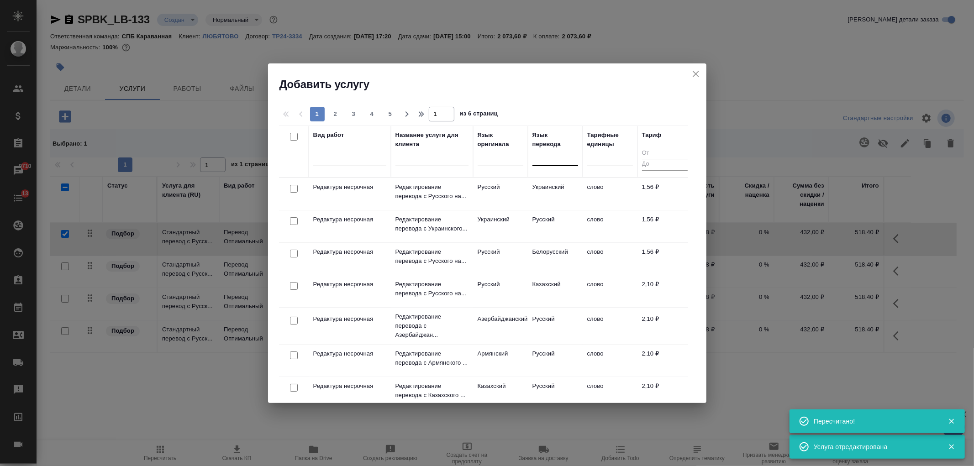
click at [554, 160] on div at bounding box center [556, 156] width 46 height 13
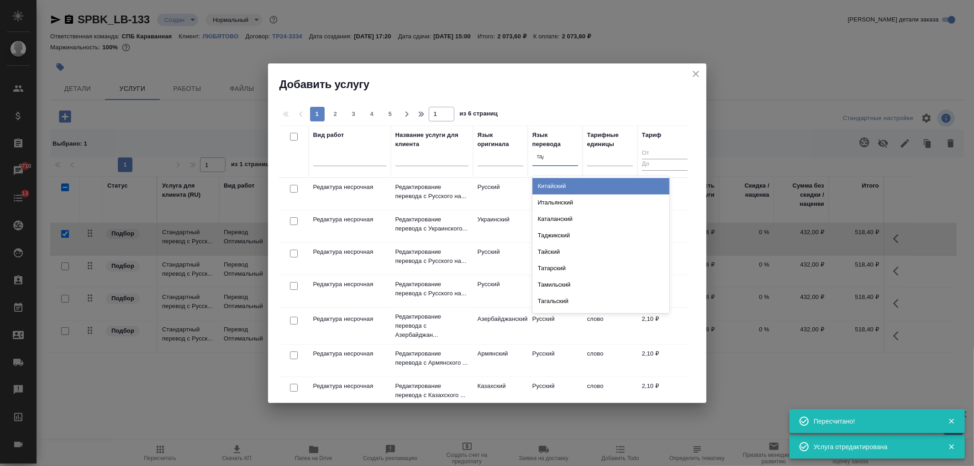
type input "тадж"
click at [565, 184] on div "Таджикский" at bounding box center [601, 186] width 137 height 16
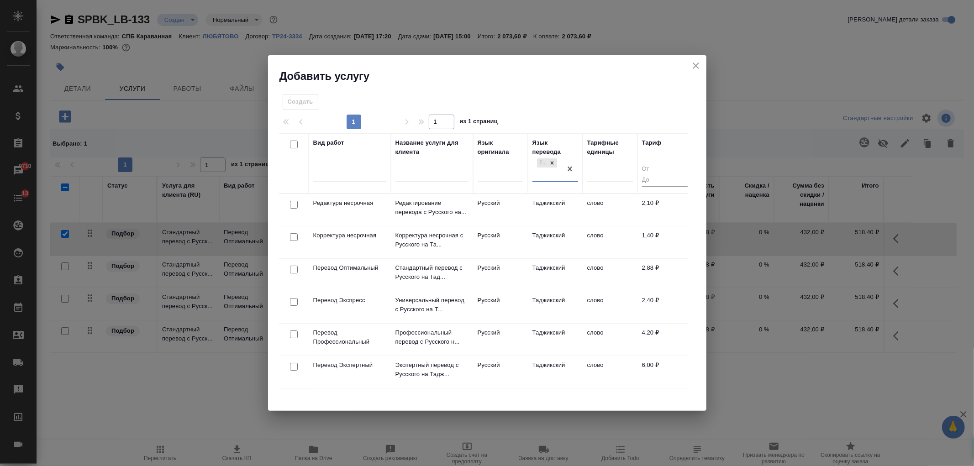
click at [294, 267] on input "checkbox" at bounding box center [294, 270] width 8 height 8
checkbox input "true"
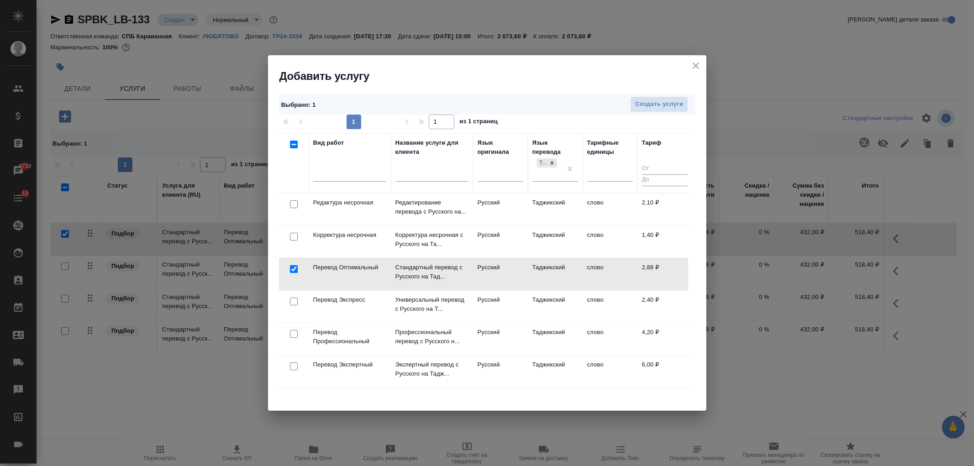
click at [654, 90] on div "Выбрано : 1 Создать услуги 1 1 из 1 страниц Вид работ Название услуги для клиен…" at bounding box center [487, 247] width 438 height 327
click at [658, 103] on span "Создать услуги" at bounding box center [659, 104] width 48 height 11
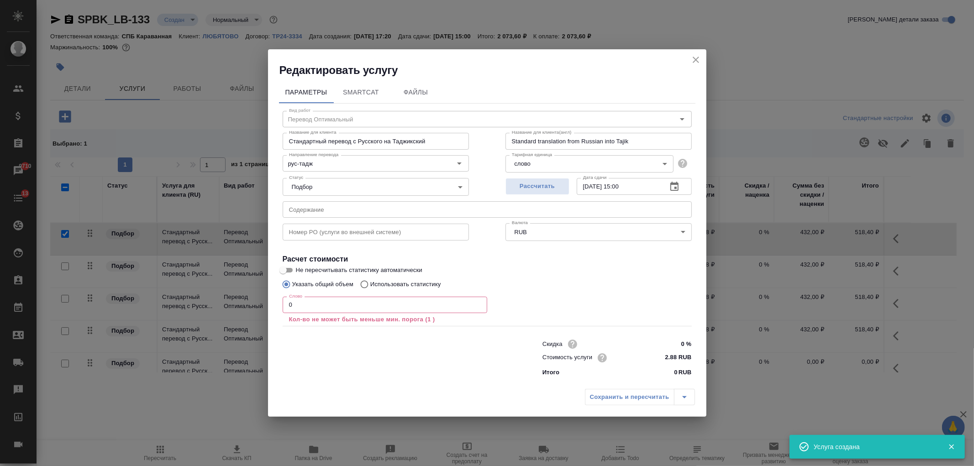
click at [288, 305] on input "0" at bounding box center [385, 305] width 205 height 16
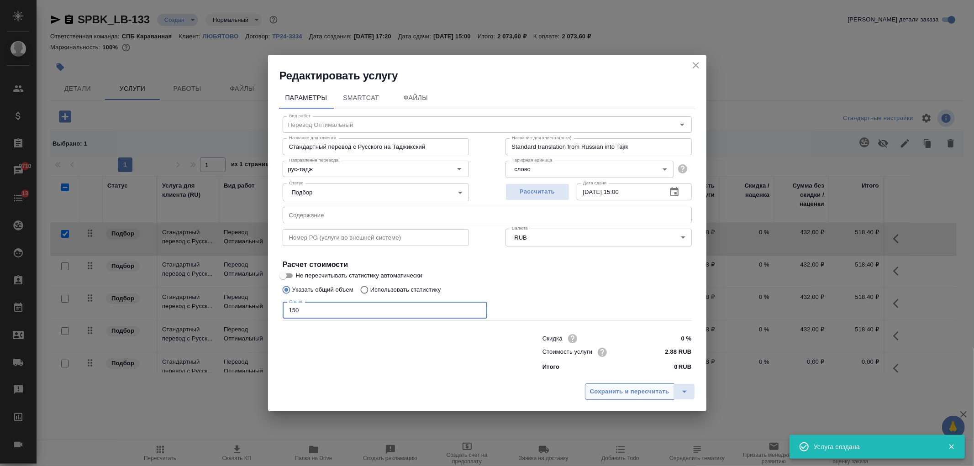
type input "150"
click at [630, 393] on span "Сохранить и пересчитать" at bounding box center [629, 392] width 79 height 11
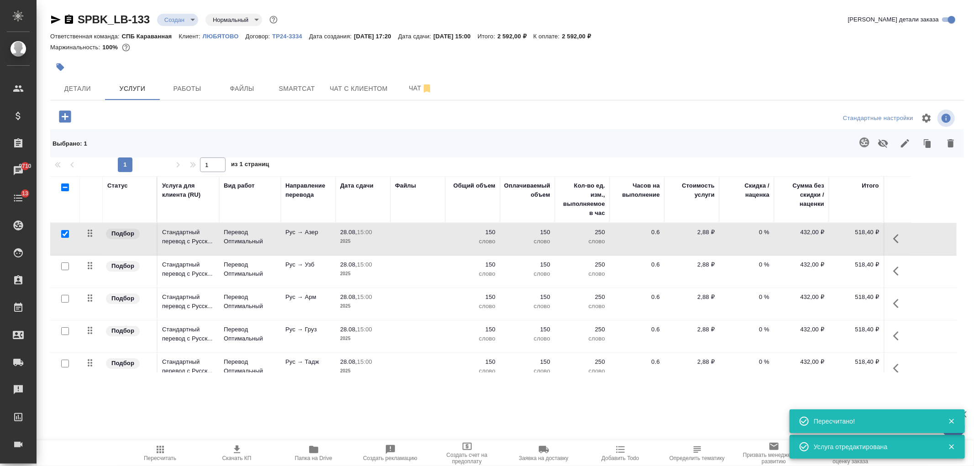
scroll to position [13, 0]
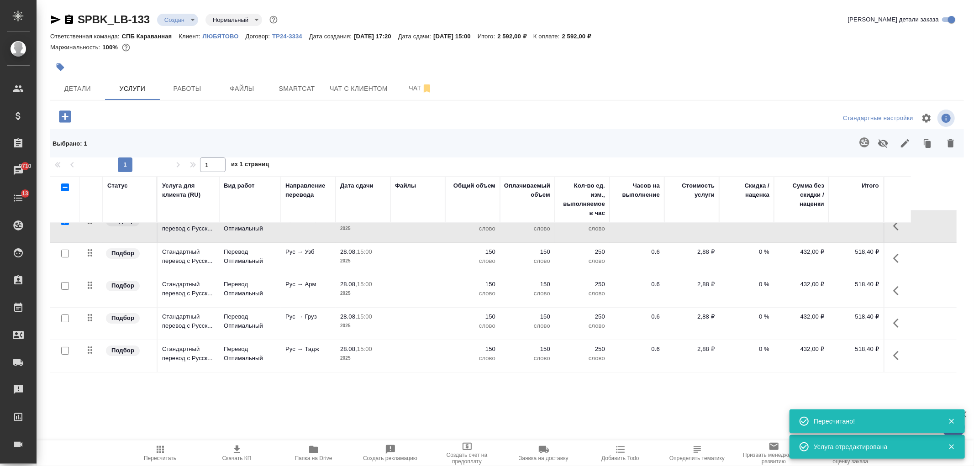
click at [58, 121] on icon "button" at bounding box center [65, 117] width 16 height 16
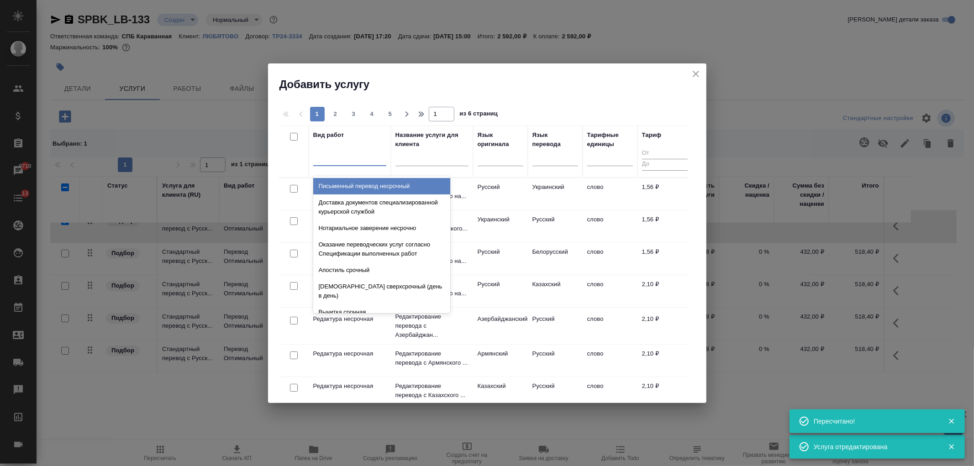
click at [349, 158] on div at bounding box center [349, 156] width 73 height 13
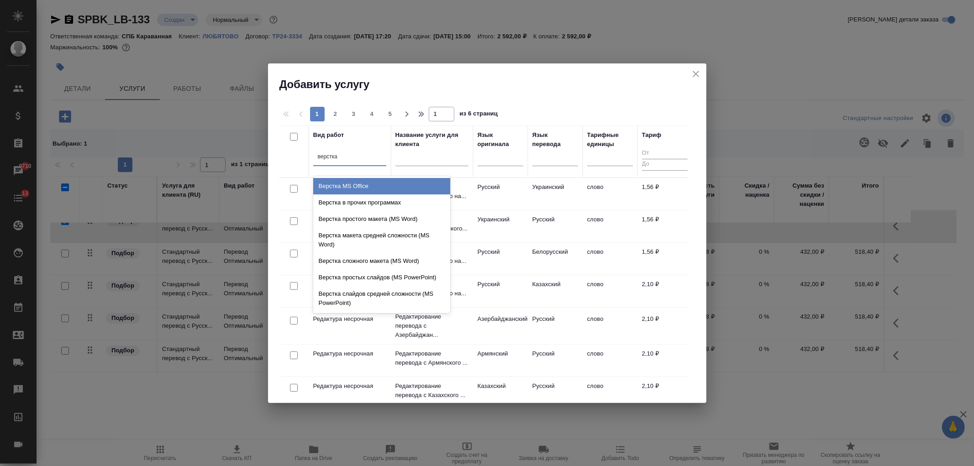
type input "верстка т"
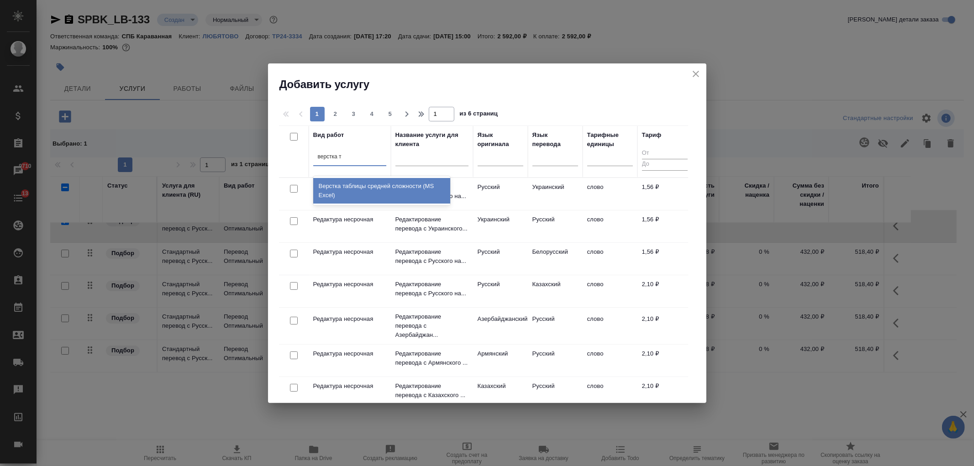
click at [369, 193] on div "Верстка таблицы средней сложности (MS Excel)" at bounding box center [381, 191] width 137 height 26
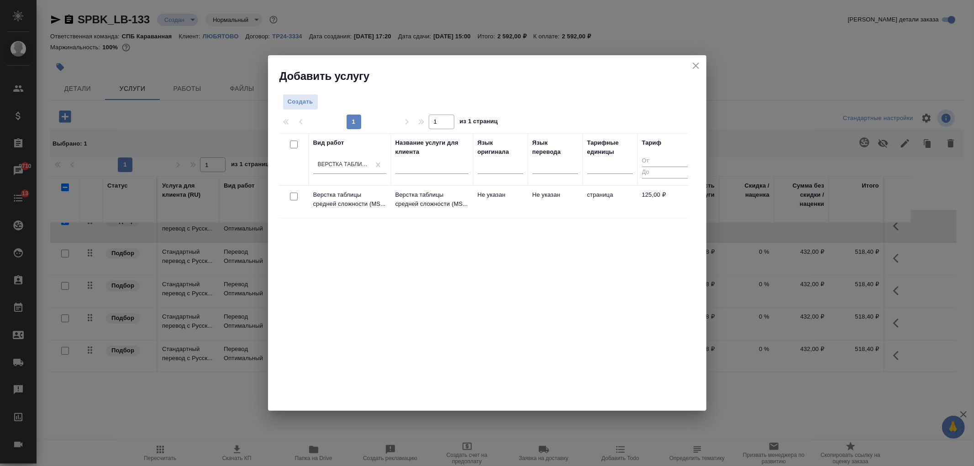
click at [291, 195] on input "checkbox" at bounding box center [294, 197] width 8 height 8
checkbox input "true"
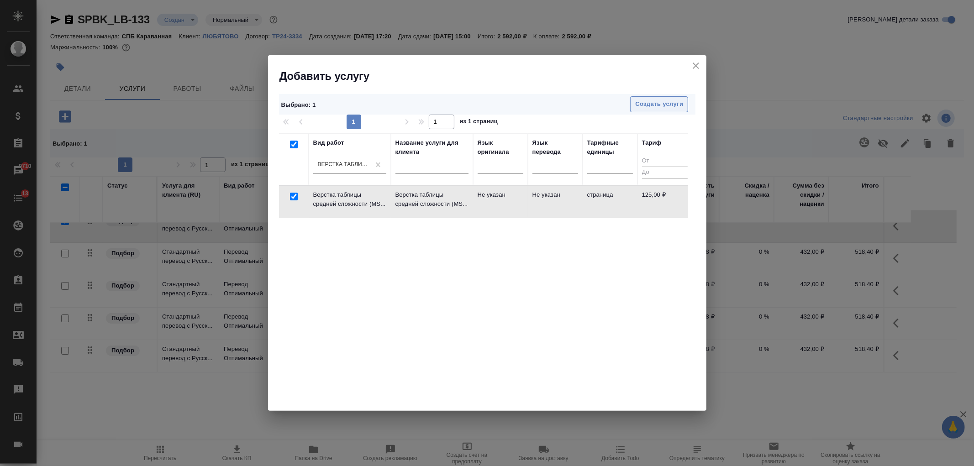
click at [651, 106] on span "Создать услуги" at bounding box center [659, 104] width 48 height 11
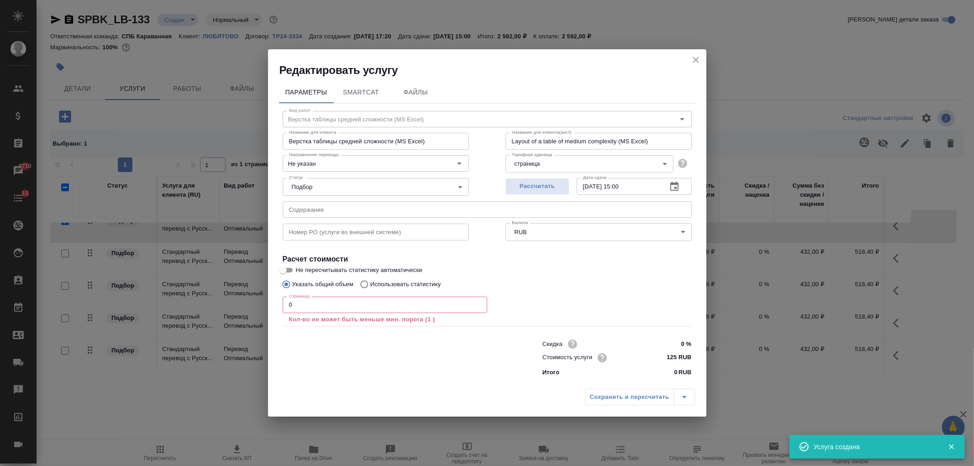
click at [350, 293] on div "Страница 0 Страница Кол-во не может быть меньше мин. порога (1 )" at bounding box center [385, 309] width 205 height 33
click at [297, 308] on input "0" at bounding box center [385, 305] width 205 height 16
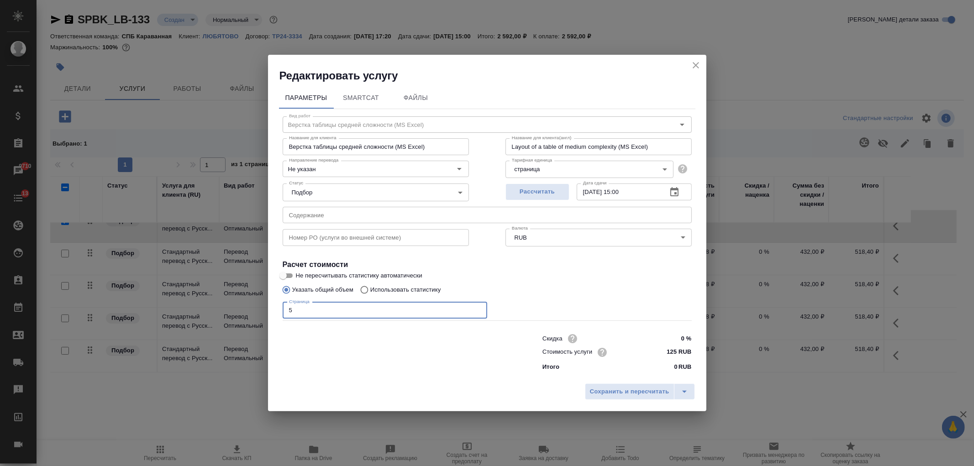
type input "5"
click at [664, 338] on input "0 %" at bounding box center [674, 338] width 34 height 13
type input "20 %"
click at [660, 391] on span "Сохранить и пересчитать" at bounding box center [629, 392] width 79 height 11
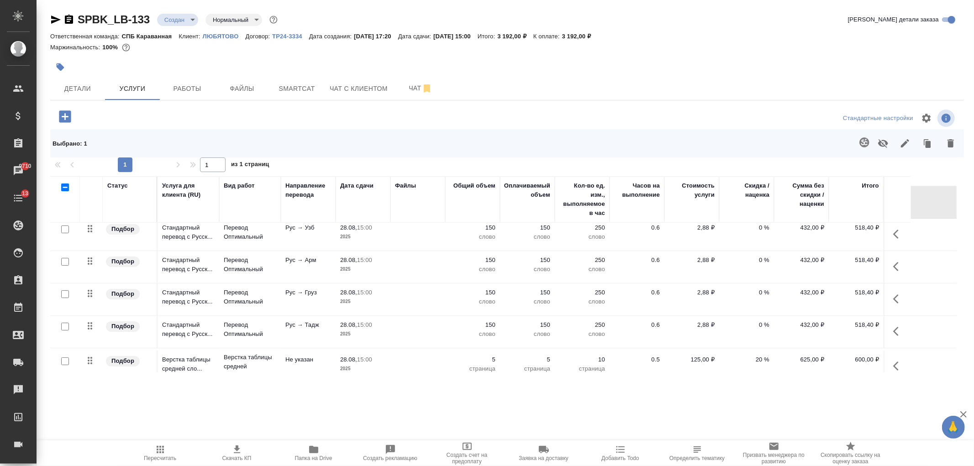
scroll to position [0, 0]
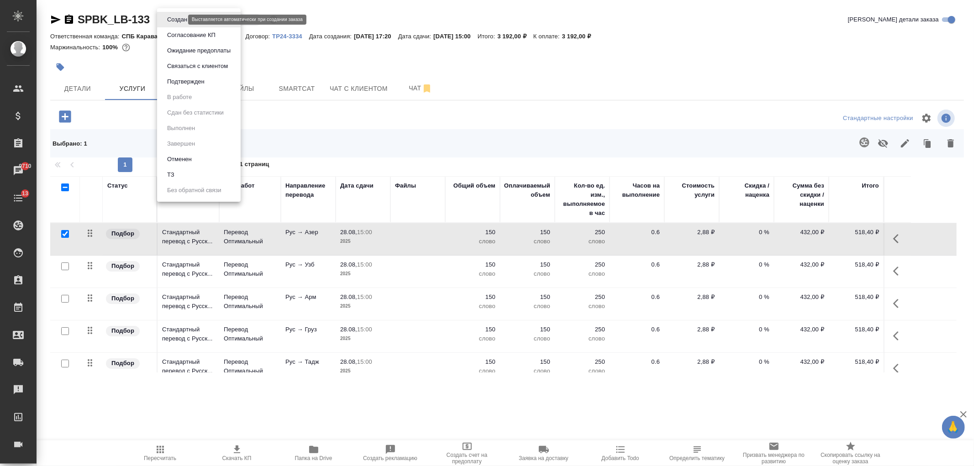
click at [180, 21] on body "🙏 .cls-1 fill:#fff; AWATERA Ivanova Arina Клиенты Спецификации Заказы 9710 Чаты…" at bounding box center [487, 233] width 974 height 466
click at [209, 177] on li "ТЗ" at bounding box center [199, 175] width 84 height 16
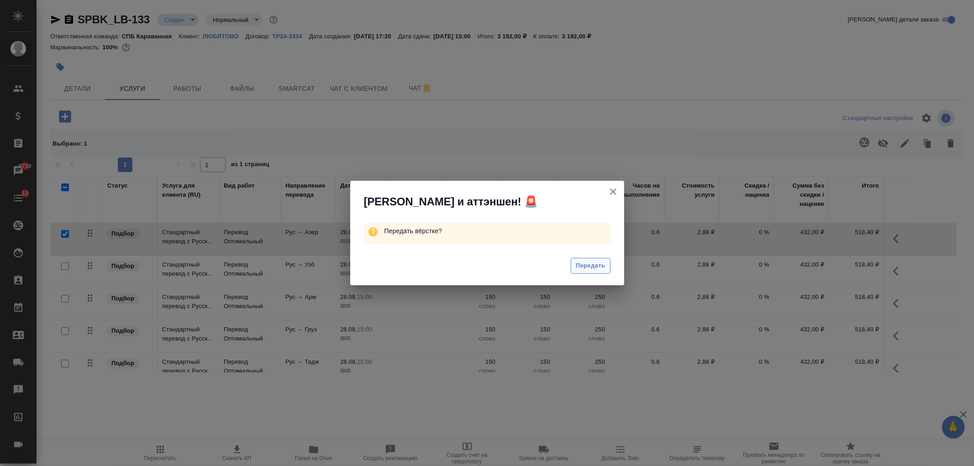
click at [595, 263] on span "Передать" at bounding box center [591, 266] width 30 height 11
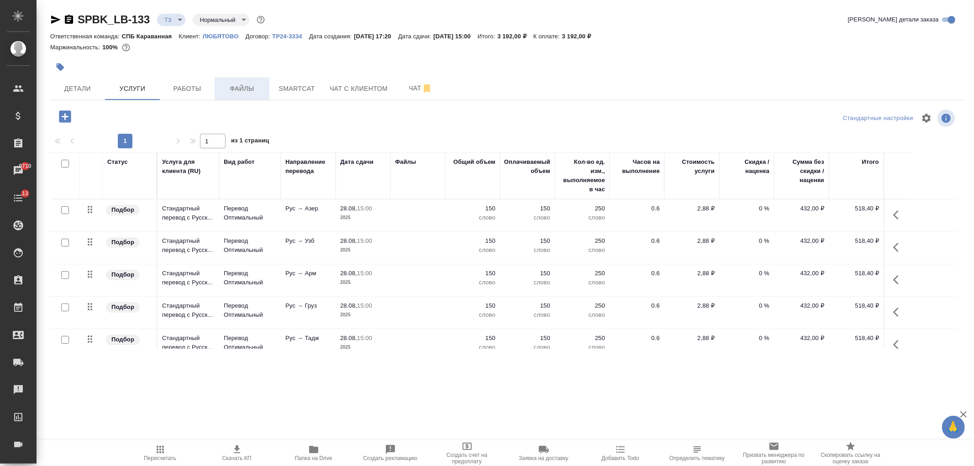
click at [243, 85] on span "Файлы" at bounding box center [242, 88] width 44 height 11
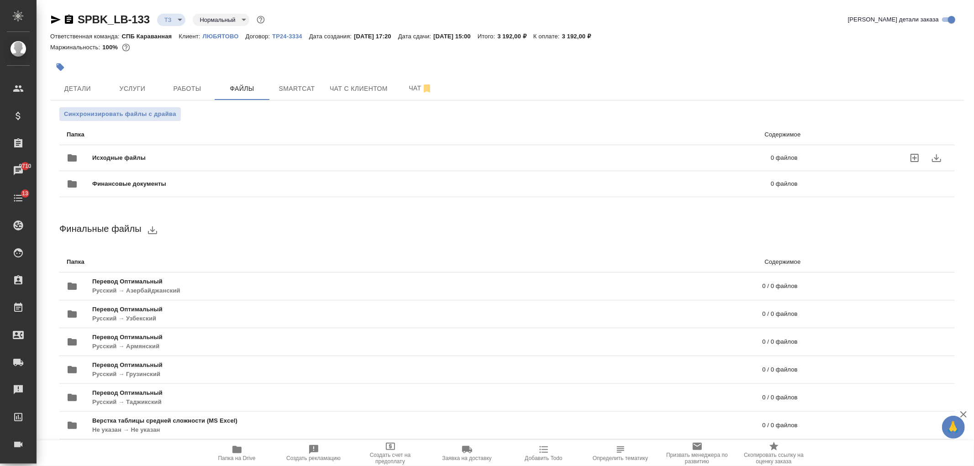
click at [265, 157] on span "Исходные файлы" at bounding box center [275, 157] width 366 height 9
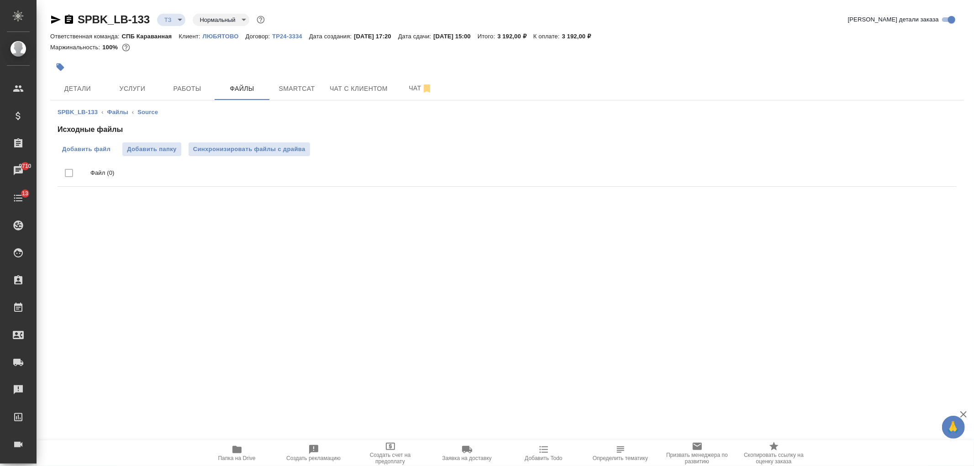
click at [84, 149] on span "Добавить файл" at bounding box center [86, 149] width 48 height 9
click at [0, 0] on input "Добавить файл" at bounding box center [0, 0] width 0 height 0
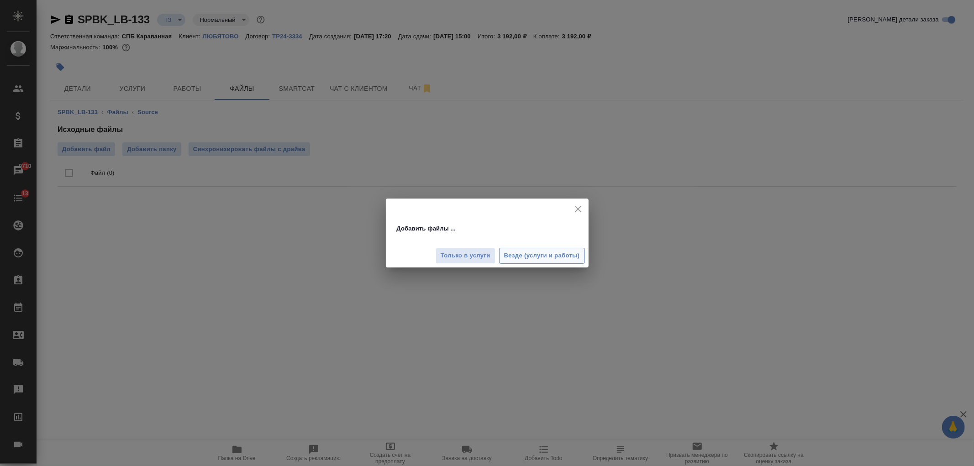
click at [536, 259] on span "Везде (услуги и работы)" at bounding box center [542, 256] width 76 height 11
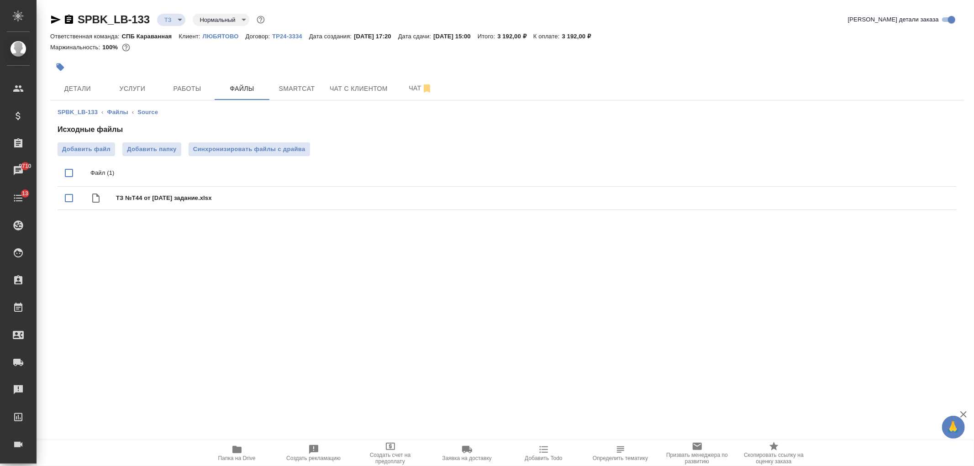
click at [128, 91] on span "Услуги" at bounding box center [133, 88] width 44 height 11
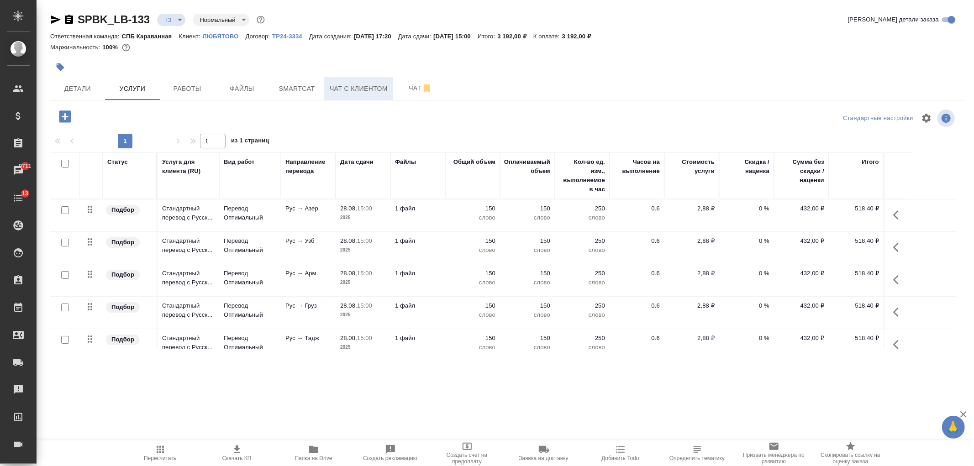
click at [358, 89] on span "Чат с клиентом" at bounding box center [359, 88] width 58 height 11
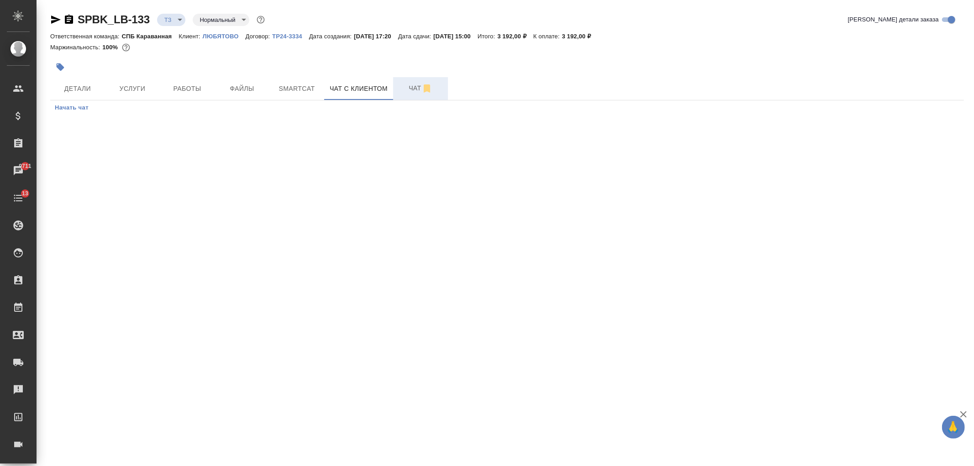
click at [399, 92] on span "Чат" at bounding box center [421, 88] width 44 height 11
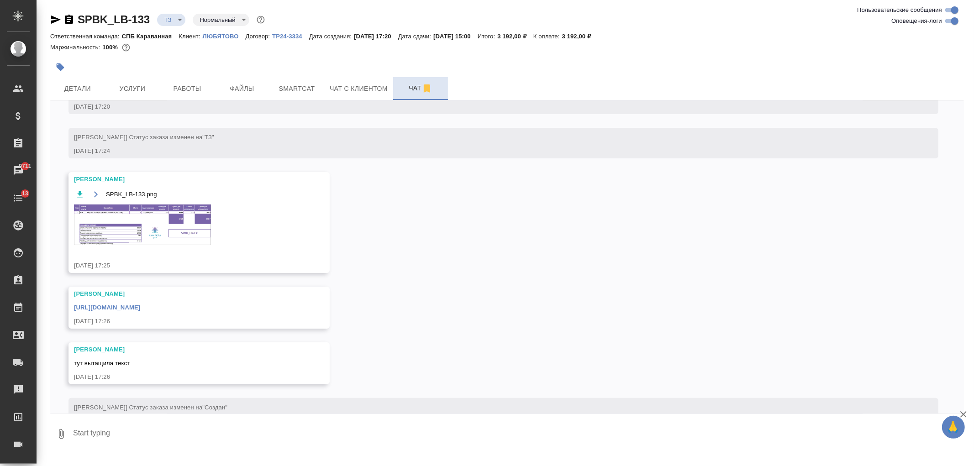
scroll to position [117, 0]
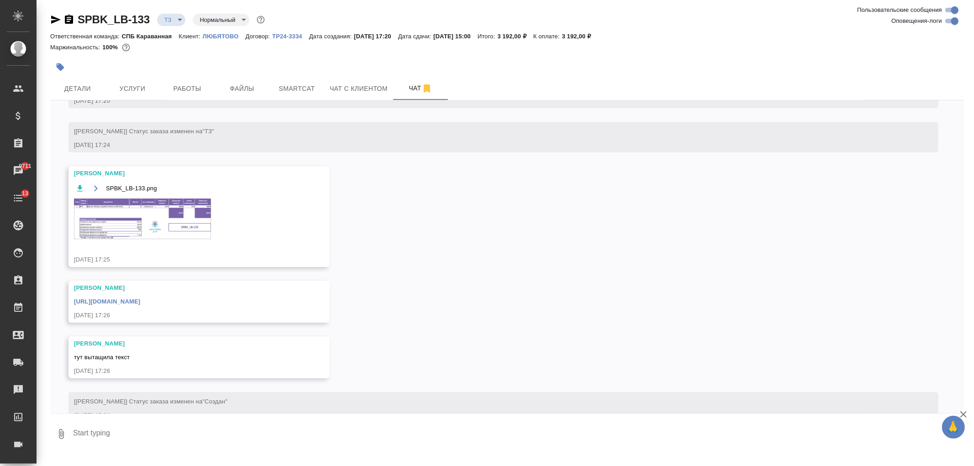
click at [142, 239] on img at bounding box center [142, 219] width 137 height 41
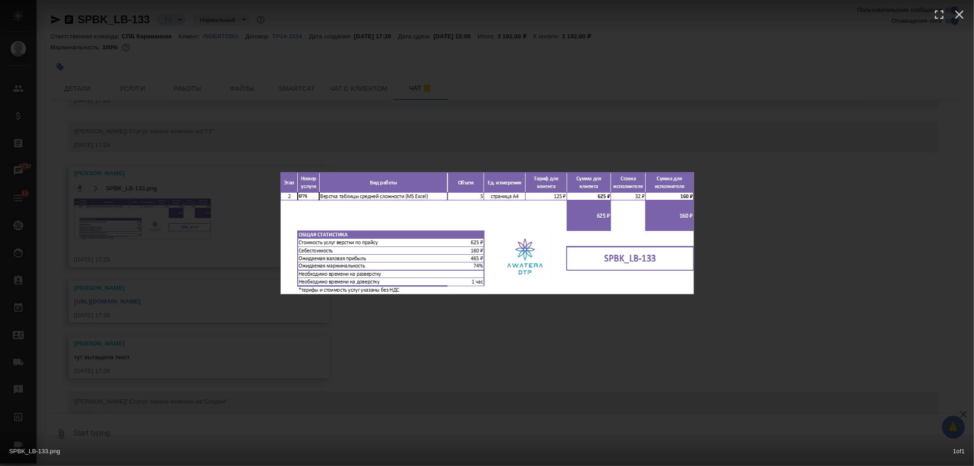
click at [142, 243] on div "SPBK_LB-133.png 1 of 1" at bounding box center [487, 233] width 974 height 466
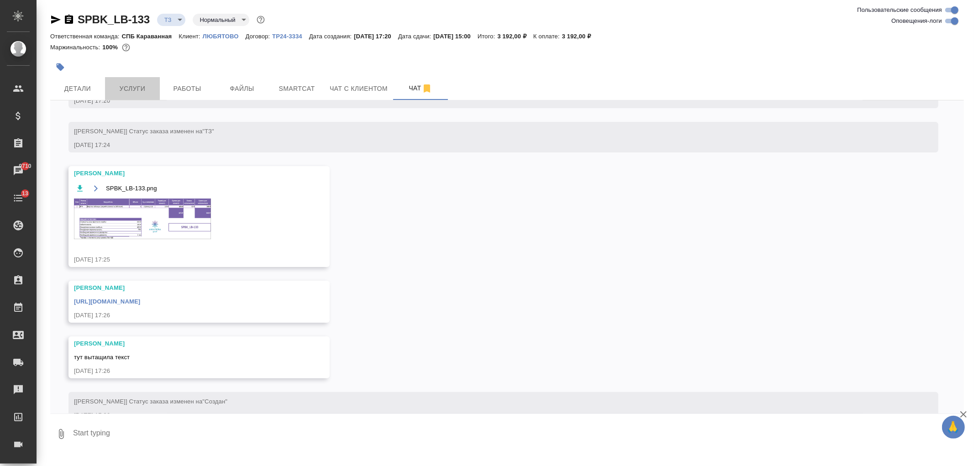
click at [148, 87] on span "Услуги" at bounding box center [133, 88] width 44 height 11
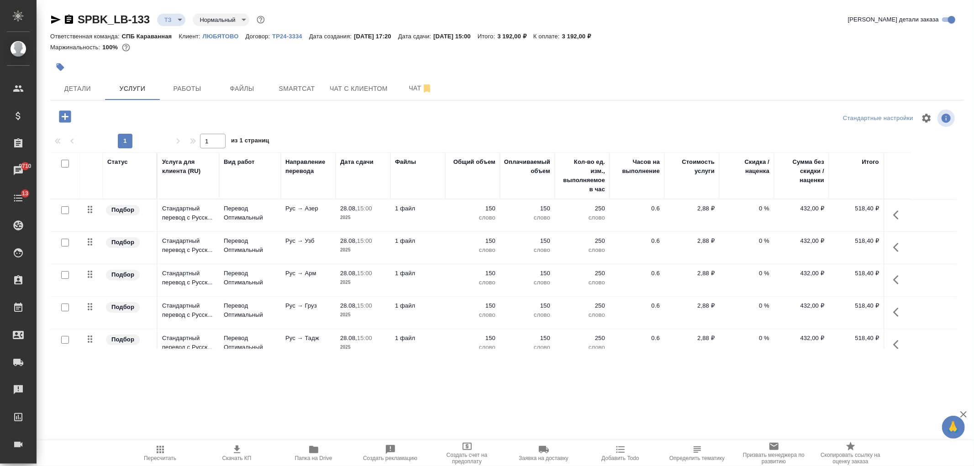
scroll to position [50, 0]
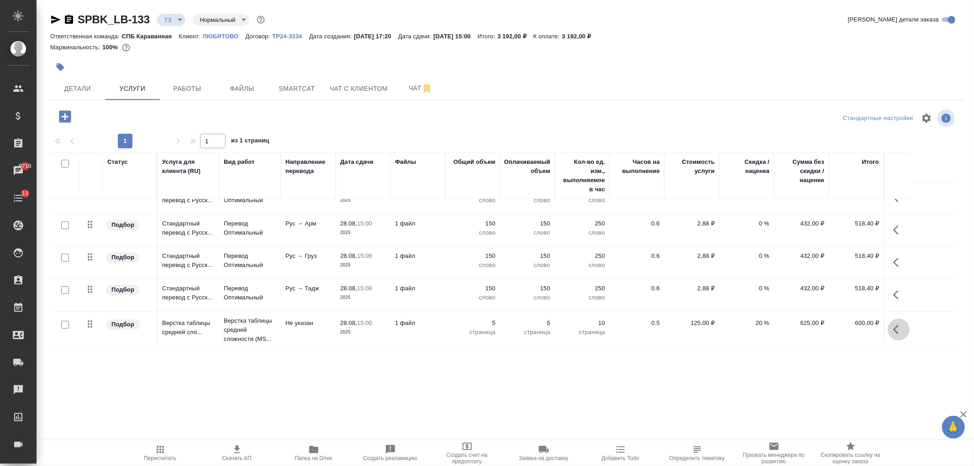
click at [897, 330] on icon "button" at bounding box center [898, 329] width 11 height 11
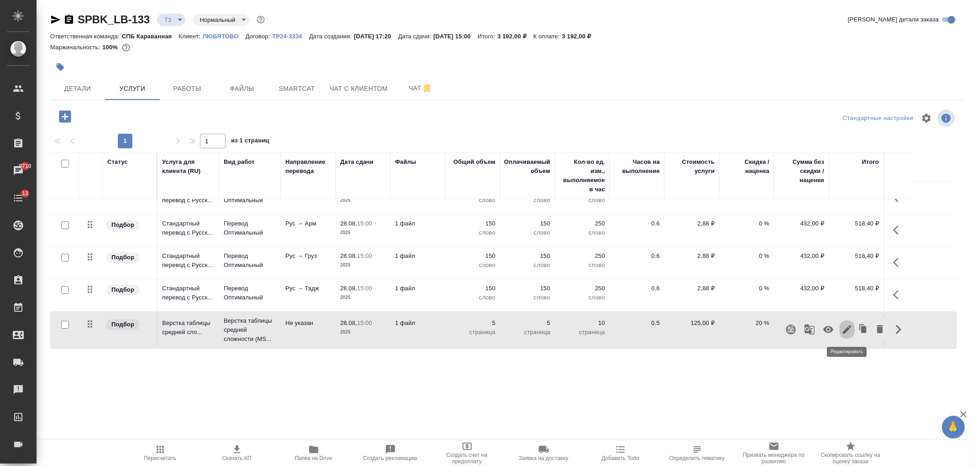
click at [843, 327] on icon "button" at bounding box center [847, 329] width 11 height 11
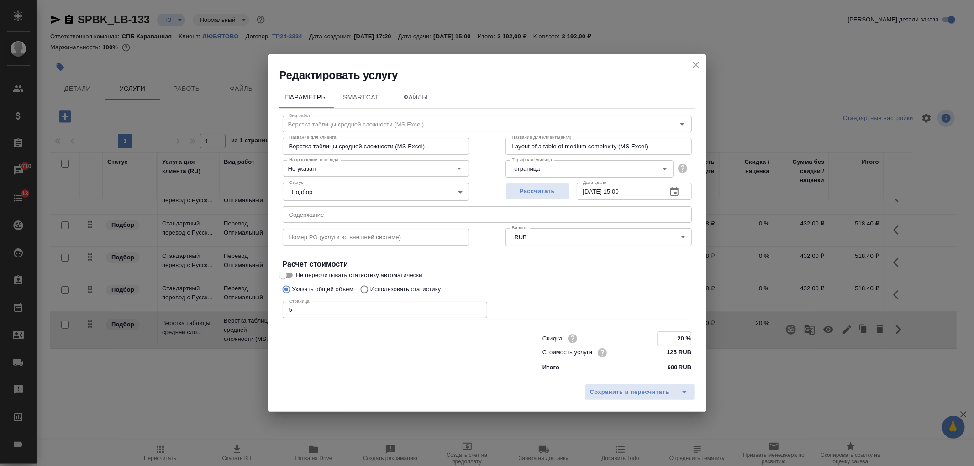
click at [674, 339] on input "20 %" at bounding box center [674, 338] width 33 height 13
type input "30 %"
click at [618, 398] on button "Сохранить и пересчитать" at bounding box center [630, 392] width 90 height 16
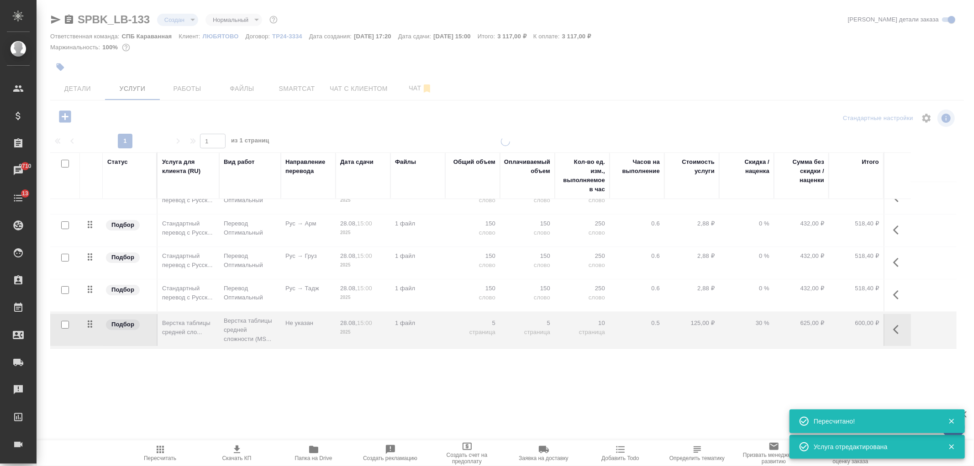
type input "new"
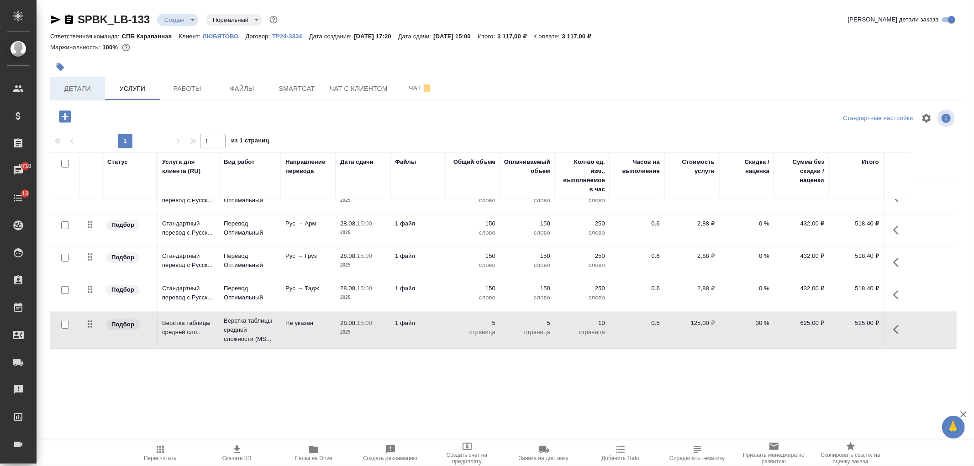
click at [79, 94] on button "Детали" at bounding box center [77, 88] width 55 height 23
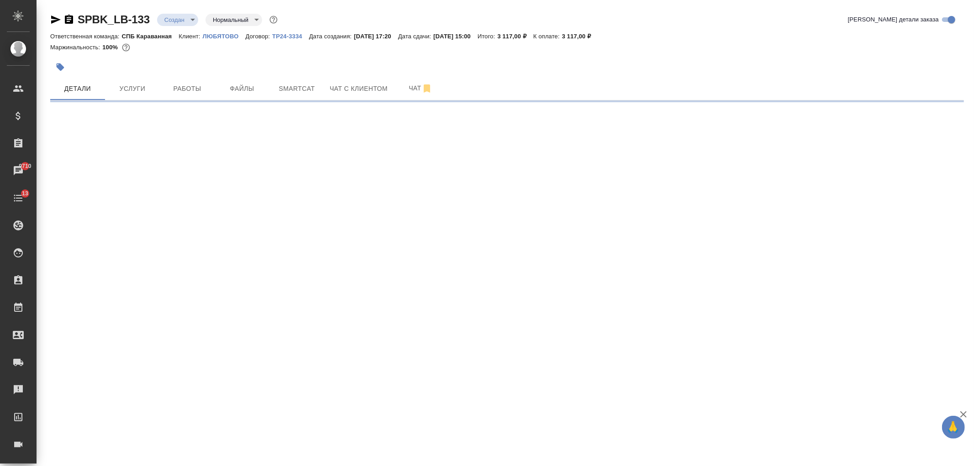
select select "RU"
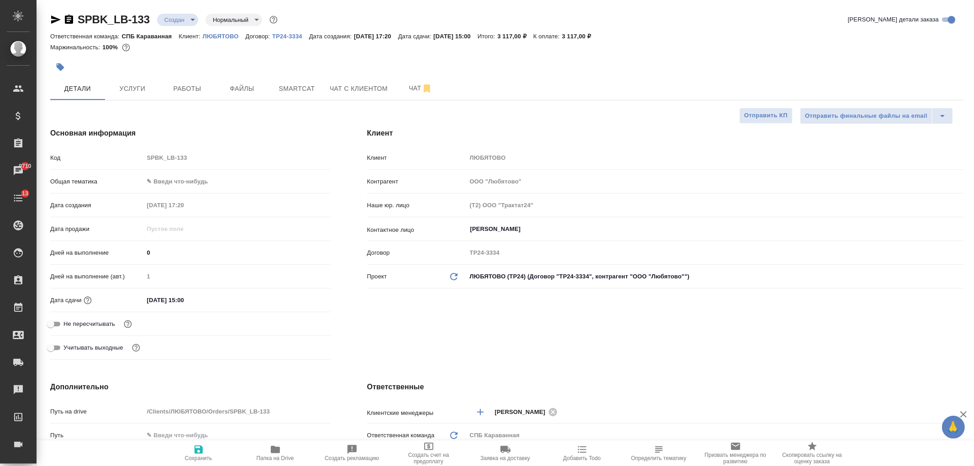
type textarea "x"
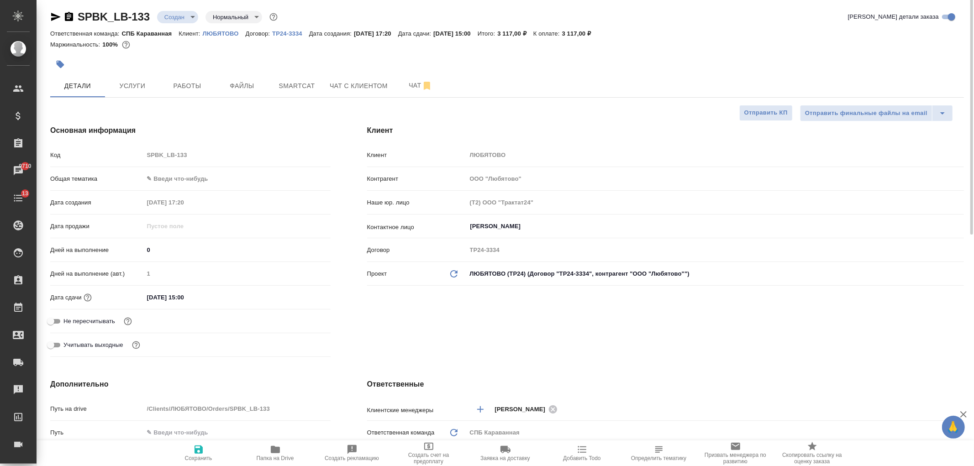
scroll to position [1, 0]
click at [231, 174] on body "🙏 .cls-1 fill:#fff; AWATERA Ivanova Arina Клиенты Спецификации Заказы 9710 Чаты…" at bounding box center [487, 233] width 974 height 466
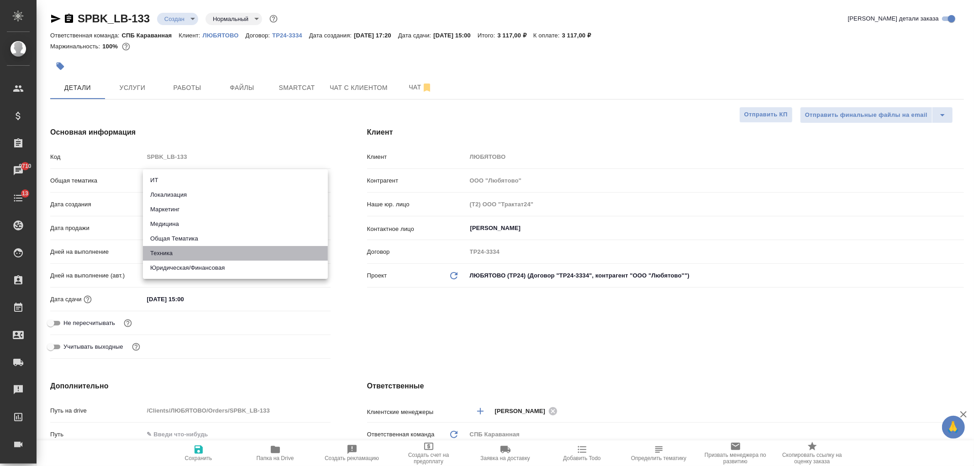
click at [206, 253] on li "Техника" at bounding box center [235, 253] width 185 height 15
type input "tech"
type textarea "x"
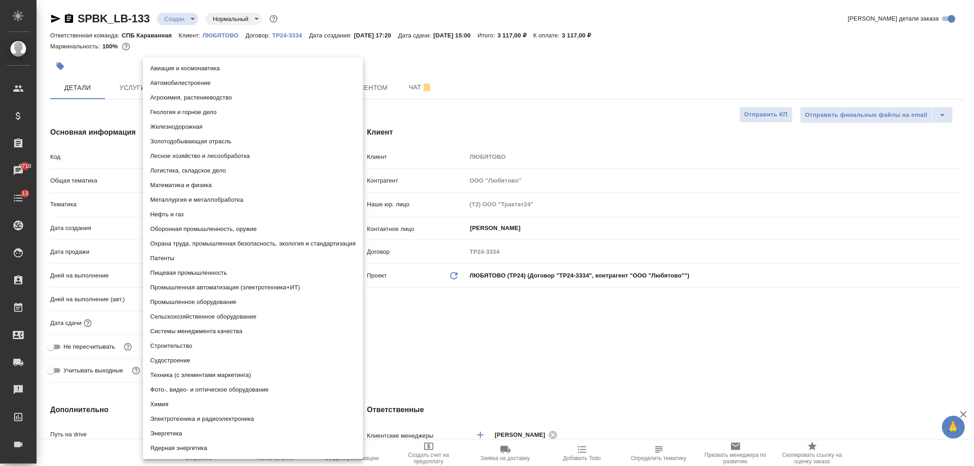
click at [167, 203] on body "🙏 .cls-1 fill:#fff; AWATERA Ivanova Arina Клиенты Спецификации Заказы 9710 Чаты…" at bounding box center [487, 233] width 974 height 466
click at [206, 270] on li "Пищевая промышленность" at bounding box center [253, 273] width 220 height 15
type textarea "x"
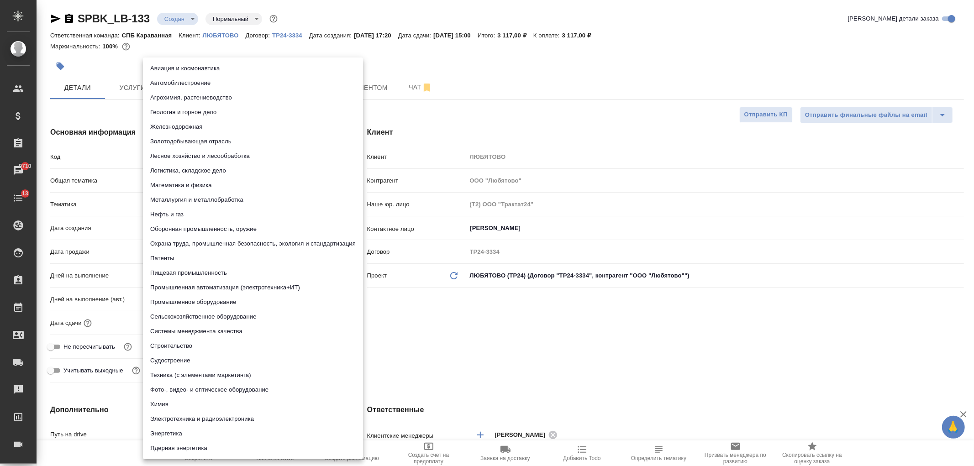
type input "5a8b8b956a9677013d343d8f"
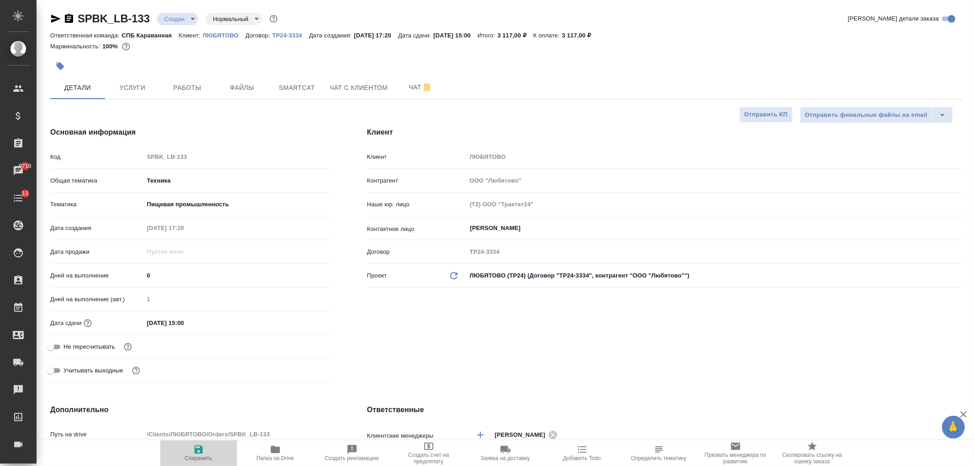
click at [196, 456] on span "Сохранить" at bounding box center [198, 458] width 27 height 6
type textarea "x"
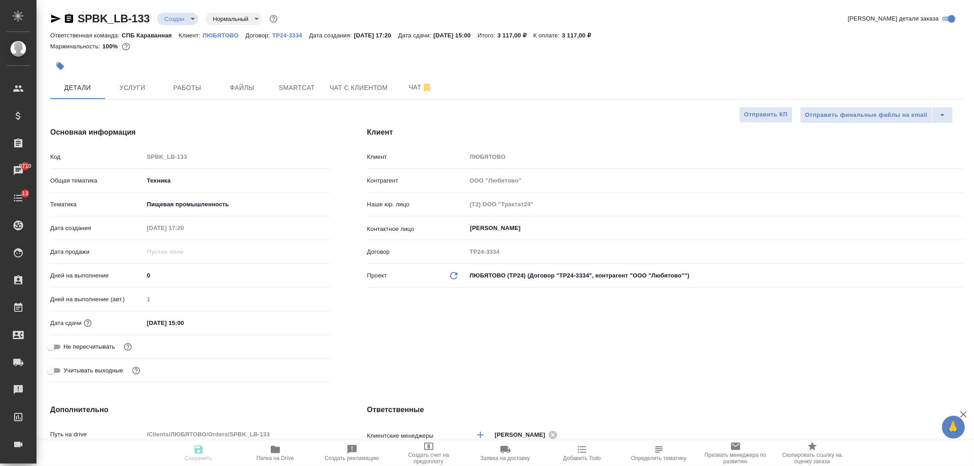
type textarea "x"
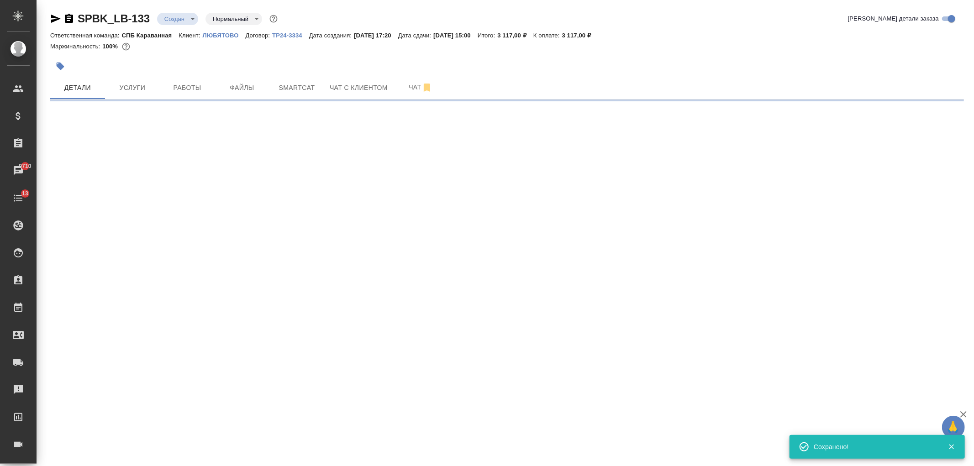
select select "RU"
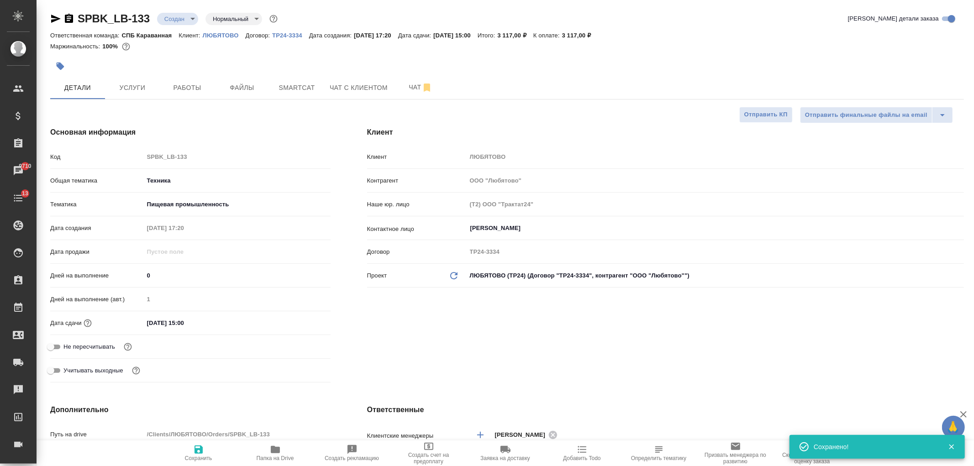
type textarea "x"
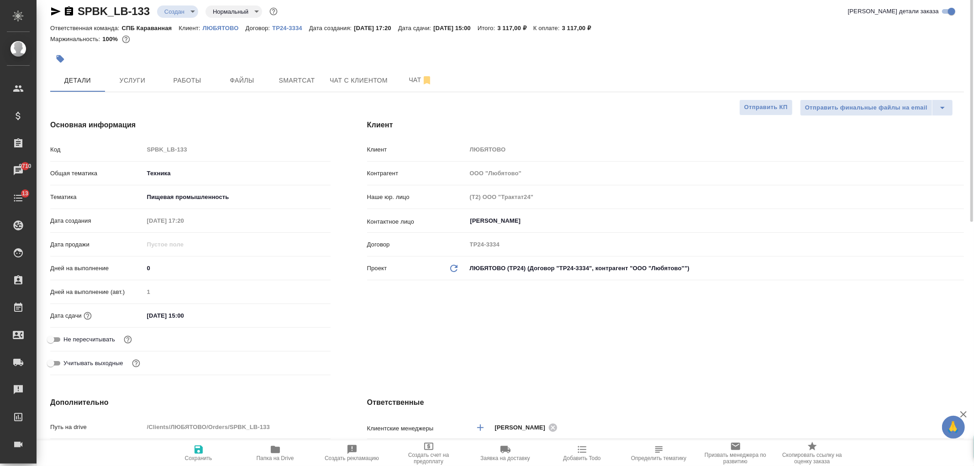
scroll to position [0, 0]
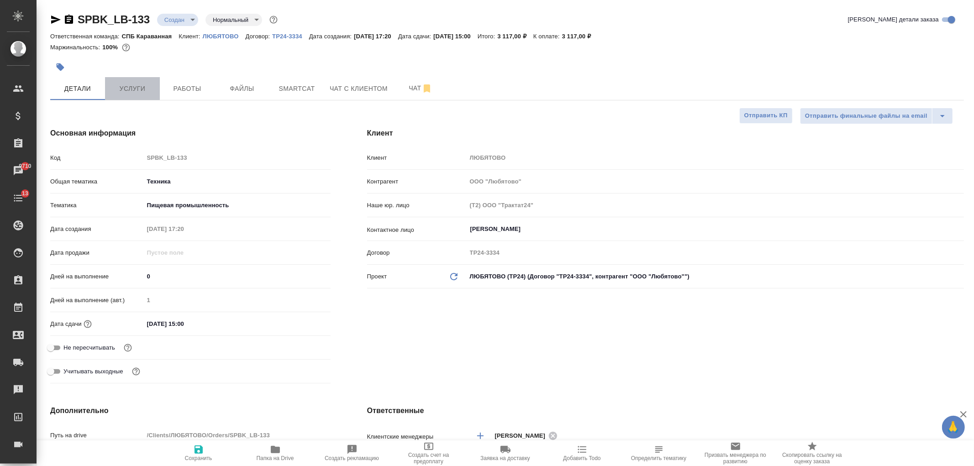
click at [156, 89] on button "Услуги" at bounding box center [132, 88] width 55 height 23
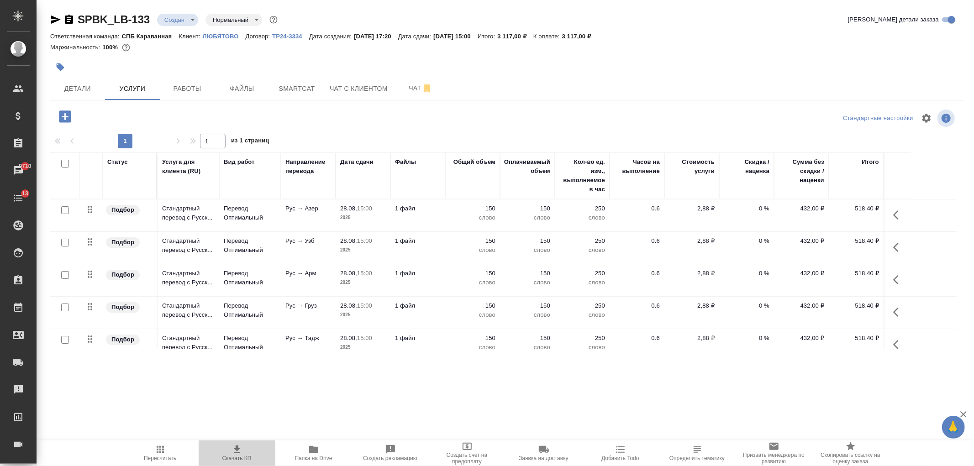
click at [246, 449] on span "Скачать КП" at bounding box center [237, 452] width 66 height 17
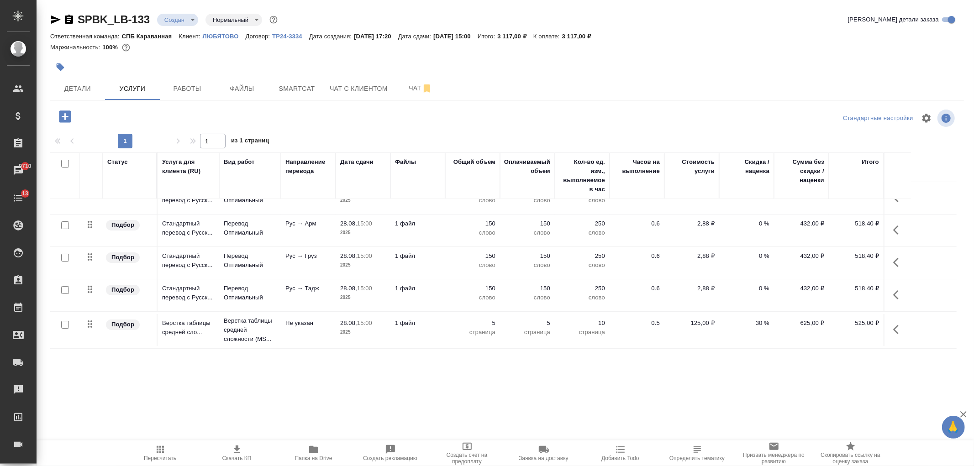
click at [564, 333] on p "страница" at bounding box center [583, 332] width 46 height 9
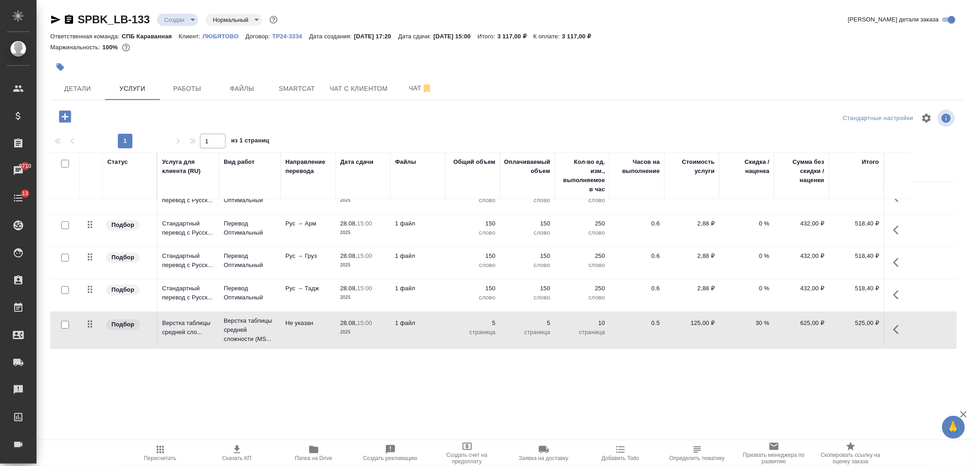
click at [564, 333] on p "страница" at bounding box center [583, 332] width 46 height 9
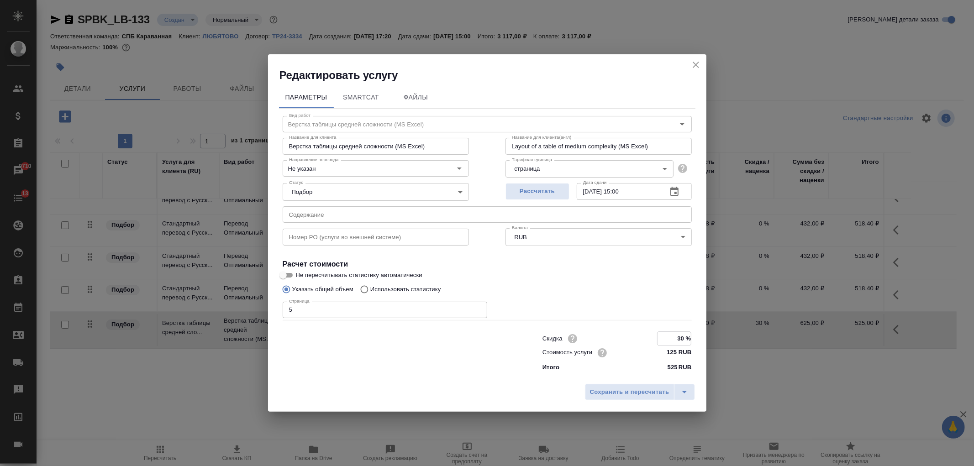
click at [681, 338] on input "30 %" at bounding box center [674, 338] width 33 height 13
type input "20 %"
click at [629, 396] on span "Сохранить и пересчитать" at bounding box center [629, 392] width 79 height 11
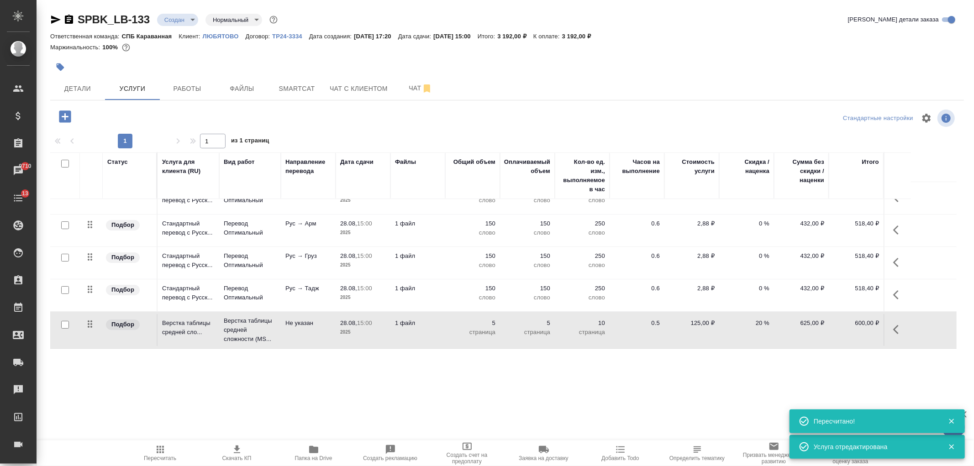
click at [749, 325] on p "20 %" at bounding box center [747, 323] width 46 height 9
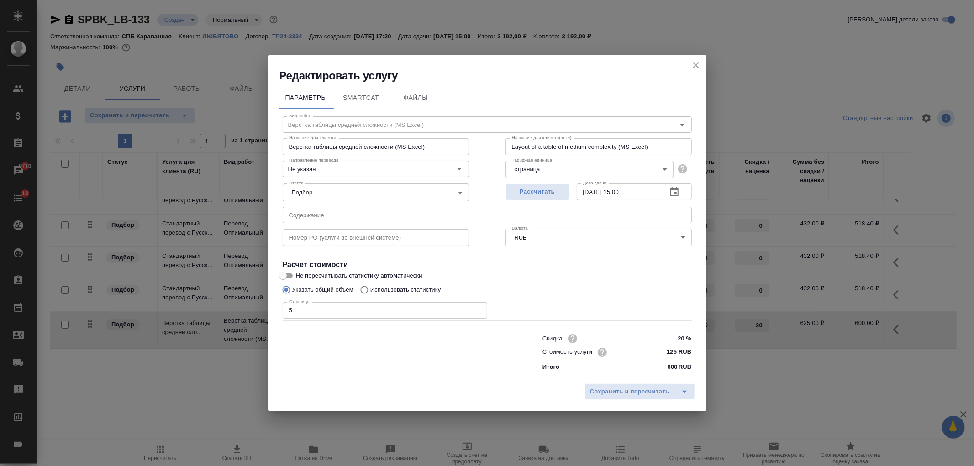
click at [671, 339] on input "20 %" at bounding box center [674, 338] width 34 height 13
type input "30 %"
click at [621, 387] on span "Сохранить и пересчитать" at bounding box center [629, 392] width 79 height 11
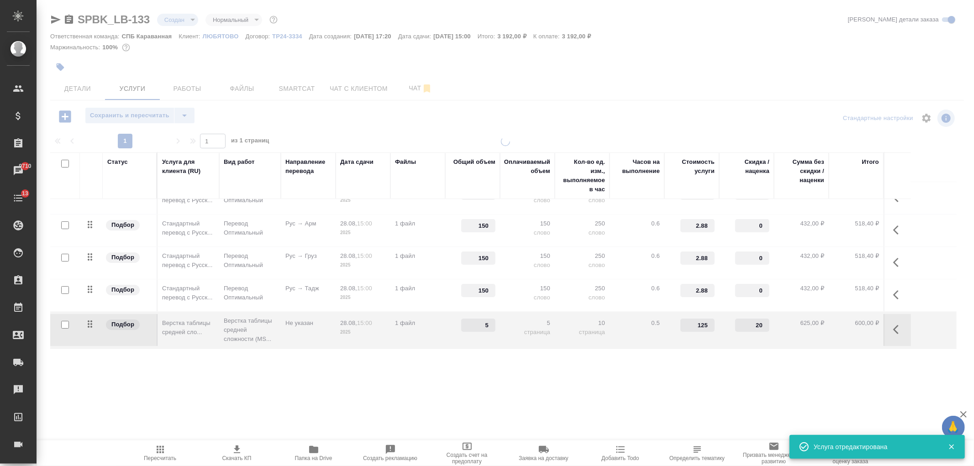
type input "30"
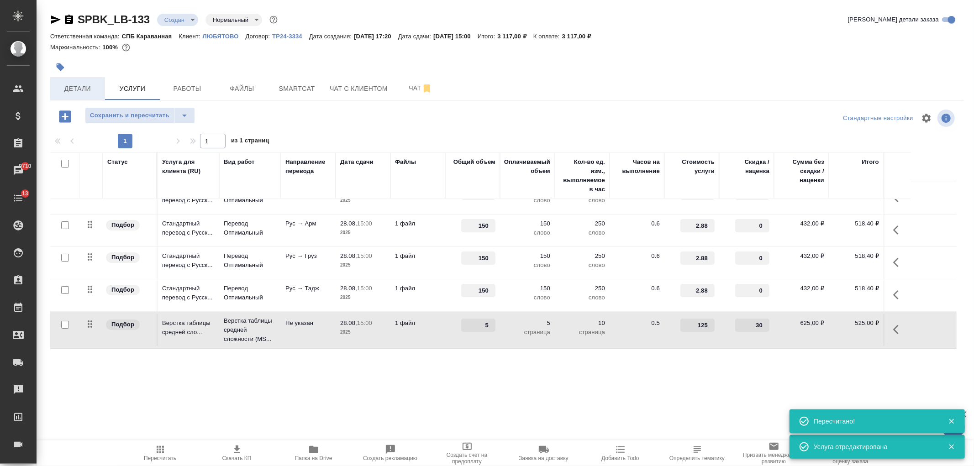
click at [69, 80] on button "Детали" at bounding box center [77, 88] width 55 height 23
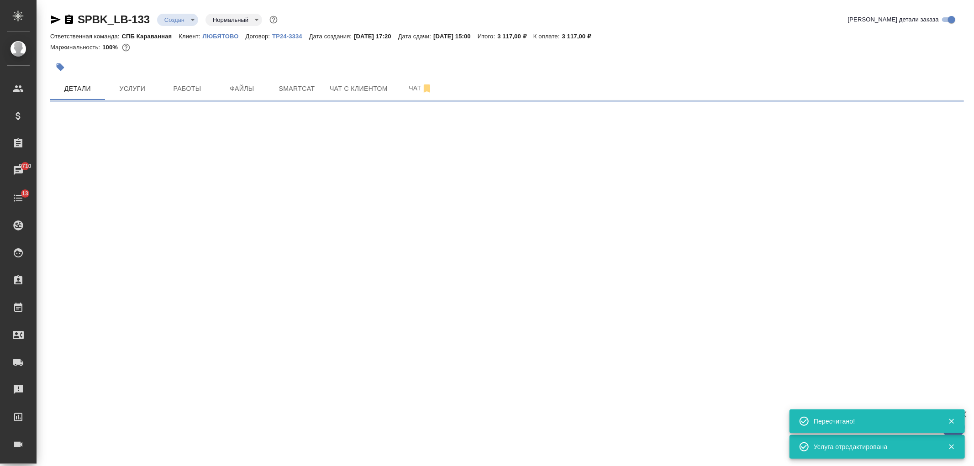
select select "RU"
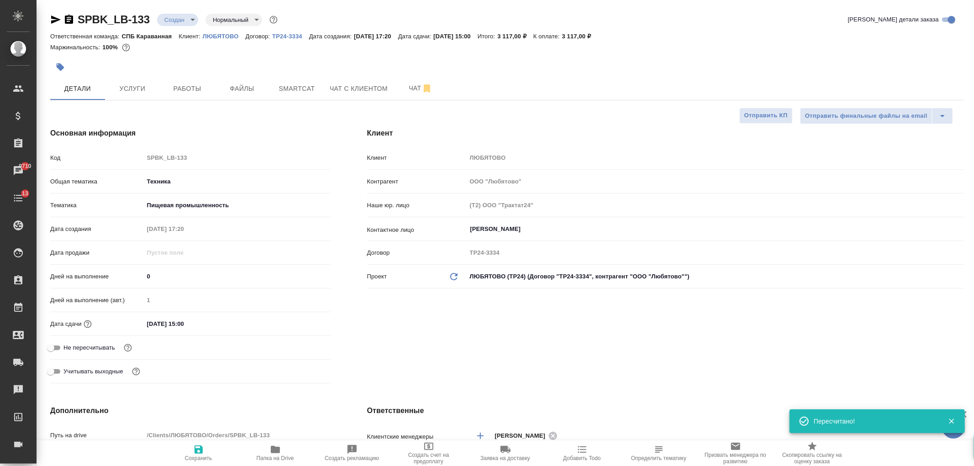
type textarea "x"
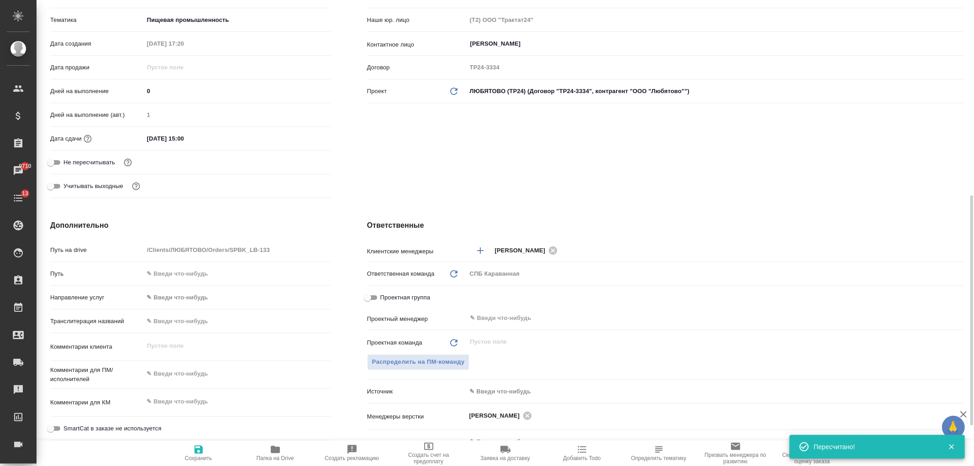
scroll to position [263, 0]
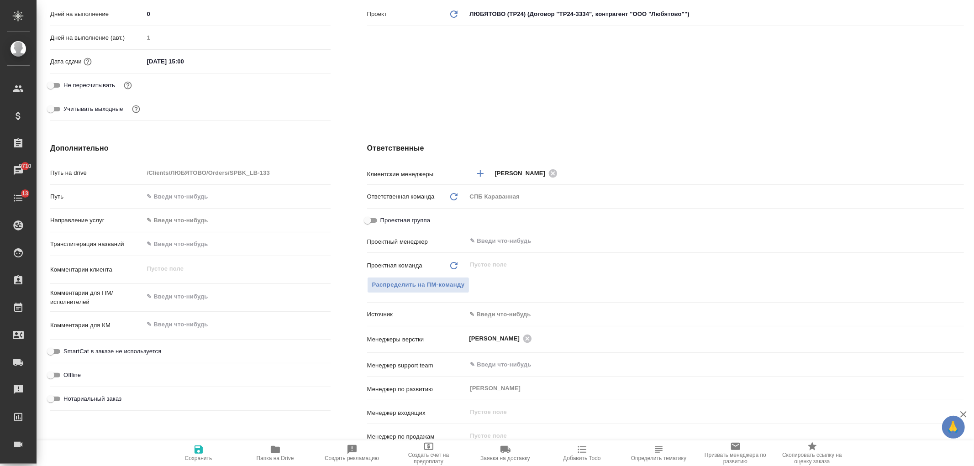
type textarea "x"
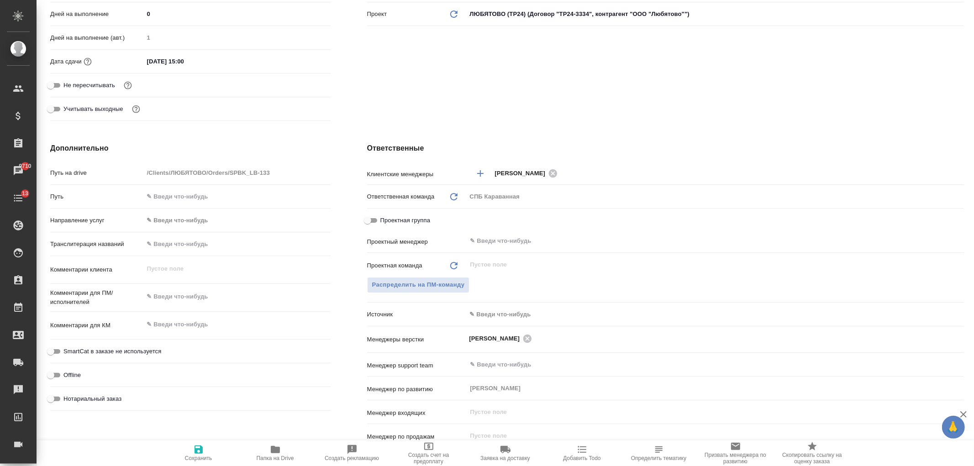
type textarea "x"
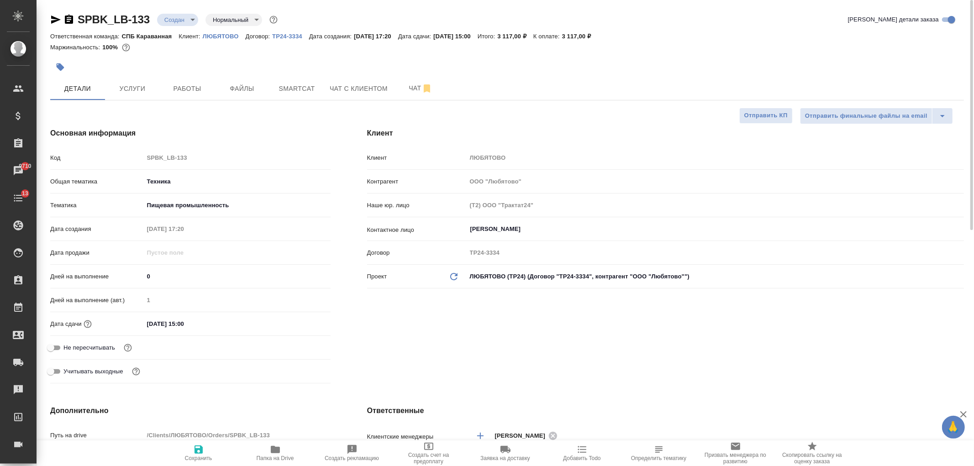
click at [183, 14] on body "🙏 .cls-1 fill:#fff; AWATERA Ivanova Arina Клиенты Спецификации Заказы 9710 Чаты…" at bounding box center [487, 233] width 974 height 466
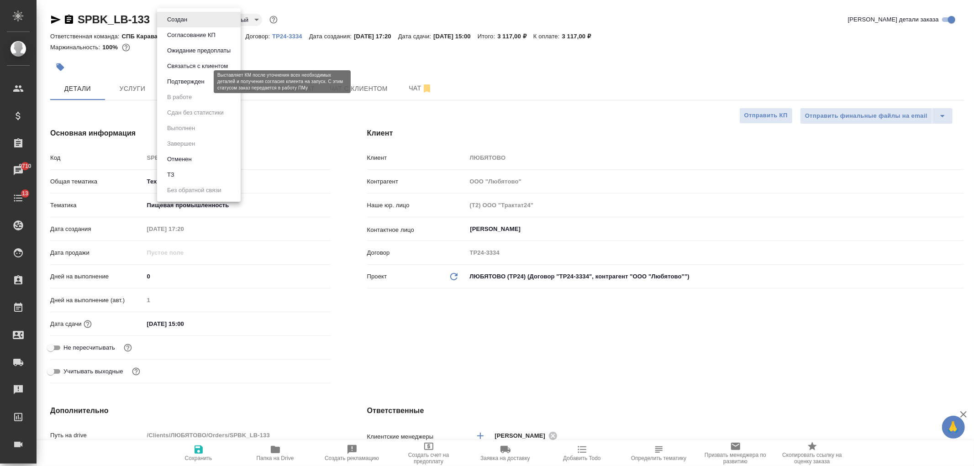
click at [191, 81] on button "Подтвержден" at bounding box center [185, 82] width 43 height 10
type textarea "x"
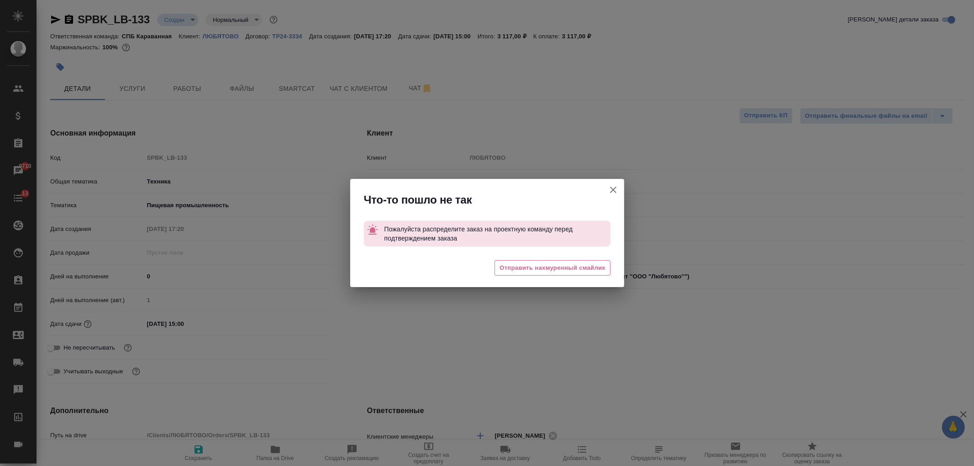
click at [613, 188] on icon "button" at bounding box center [613, 190] width 11 height 11
type textarea "x"
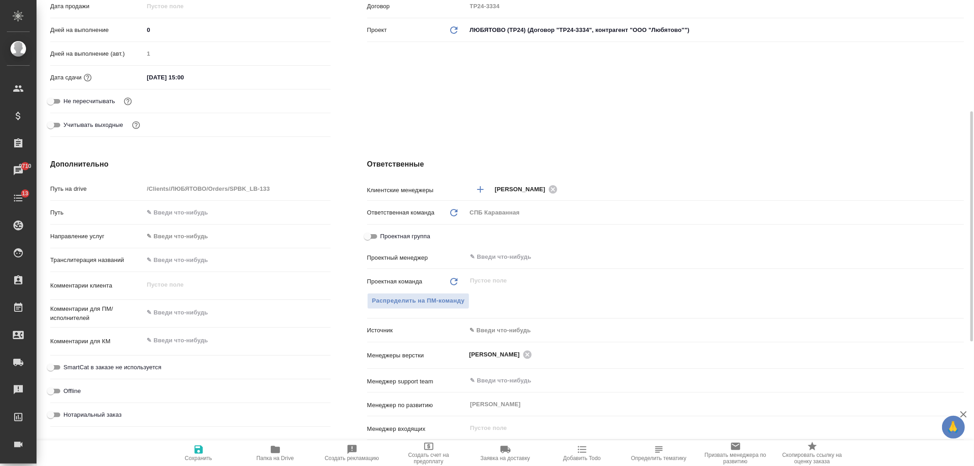
scroll to position [294, 0]
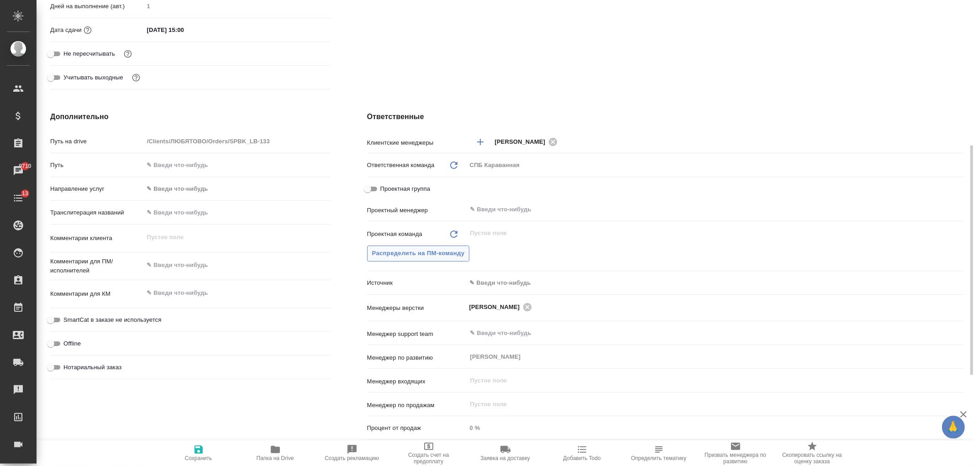
click at [434, 257] on span "Распределить на ПМ-команду" at bounding box center [418, 253] width 93 height 11
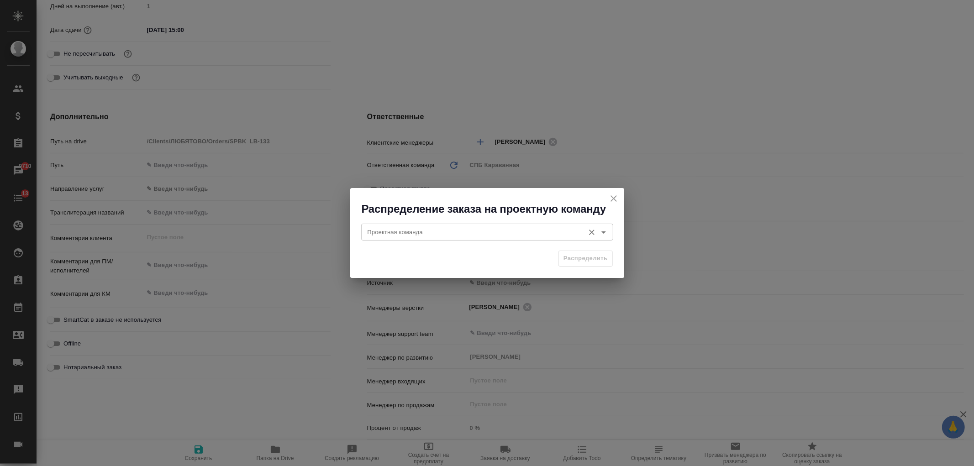
click at [402, 230] on input "Проектная команда" at bounding box center [472, 232] width 216 height 11
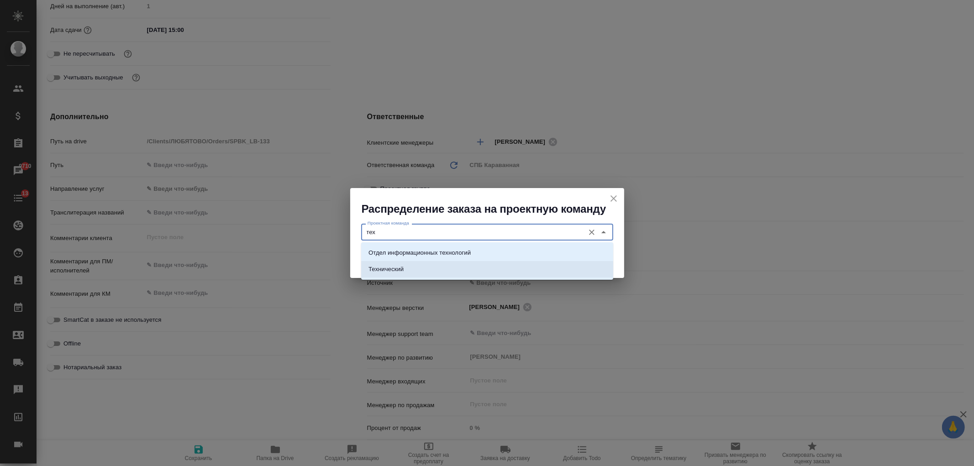
click at [439, 268] on li "Технический" at bounding box center [487, 269] width 252 height 16
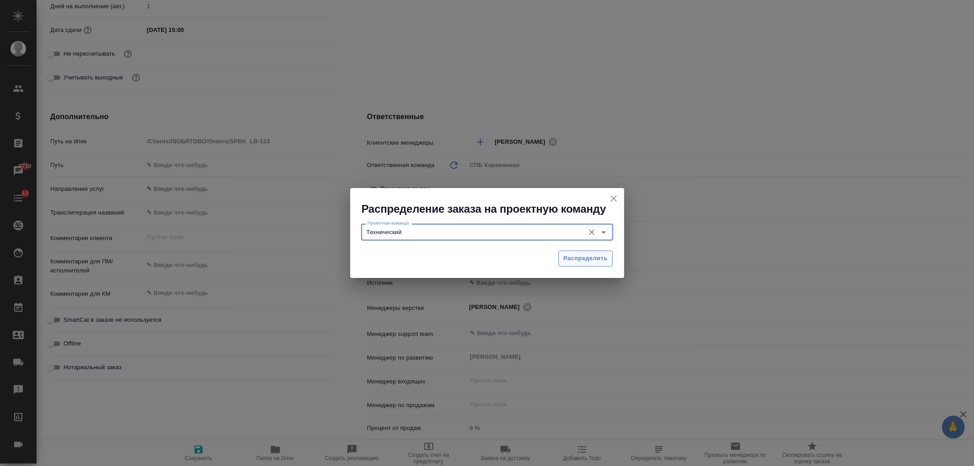
type input "Технический"
click at [590, 260] on span "Распределить" at bounding box center [586, 258] width 44 height 11
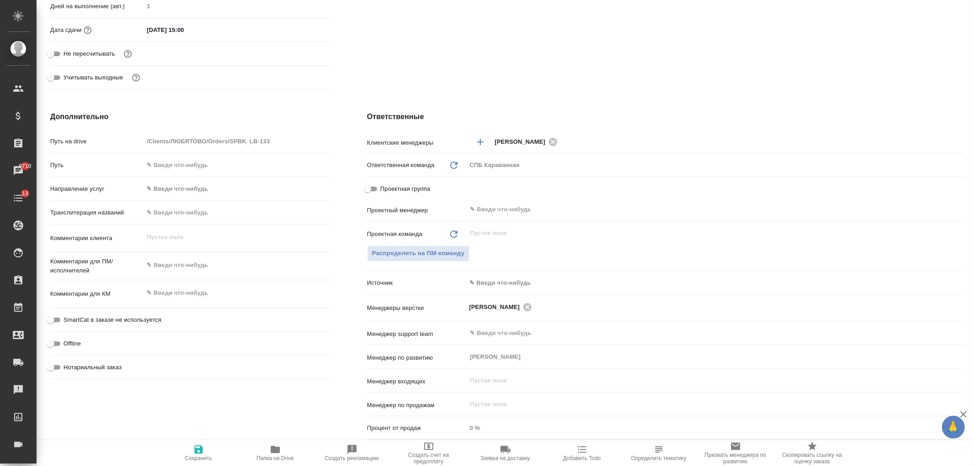
type textarea "x"
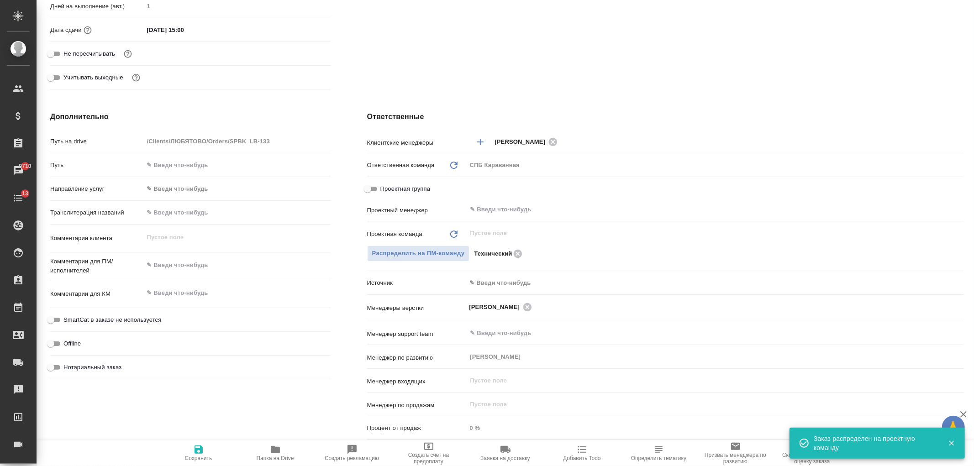
click at [206, 452] on span "Сохранить" at bounding box center [199, 452] width 66 height 17
type textarea "x"
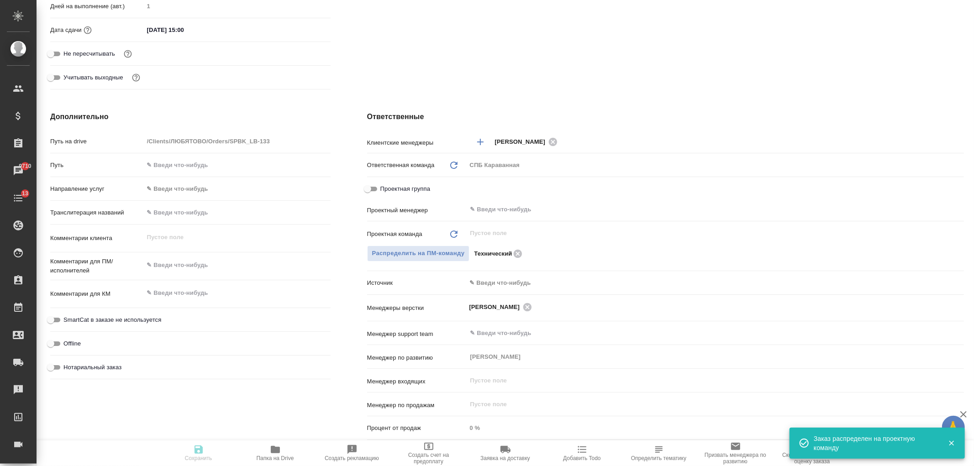
type textarea "x"
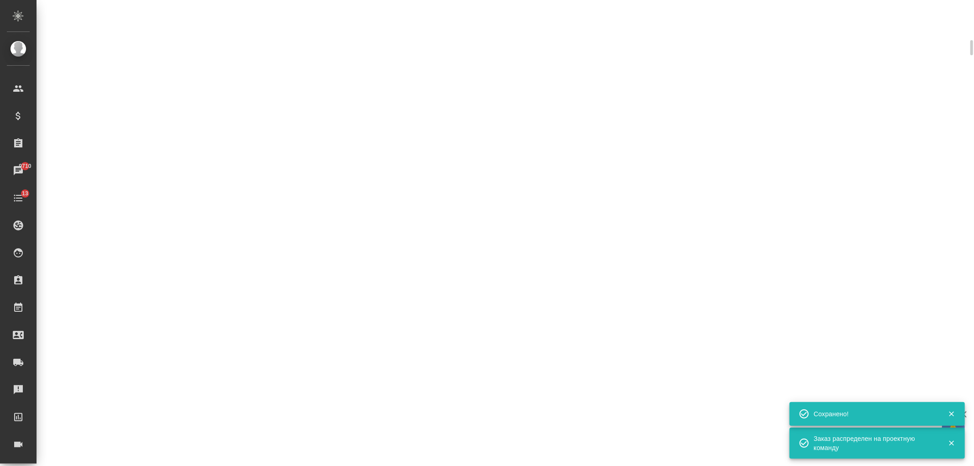
select select "RU"
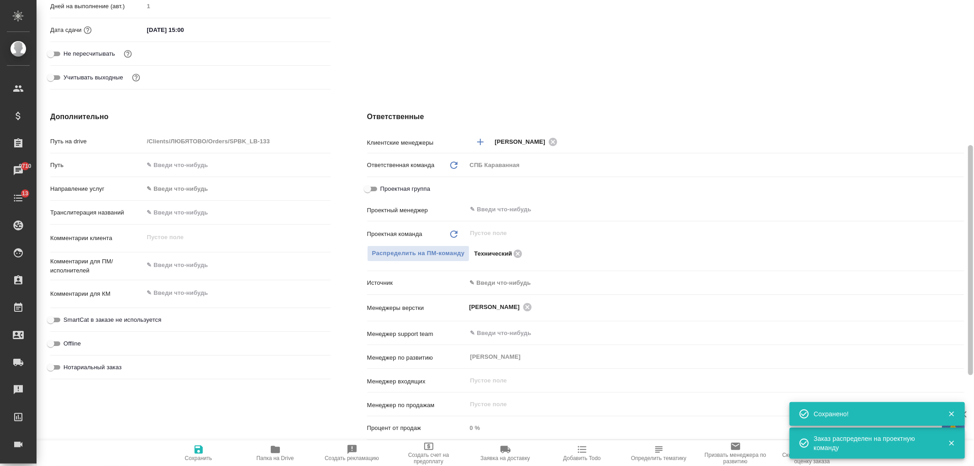
type textarea "x"
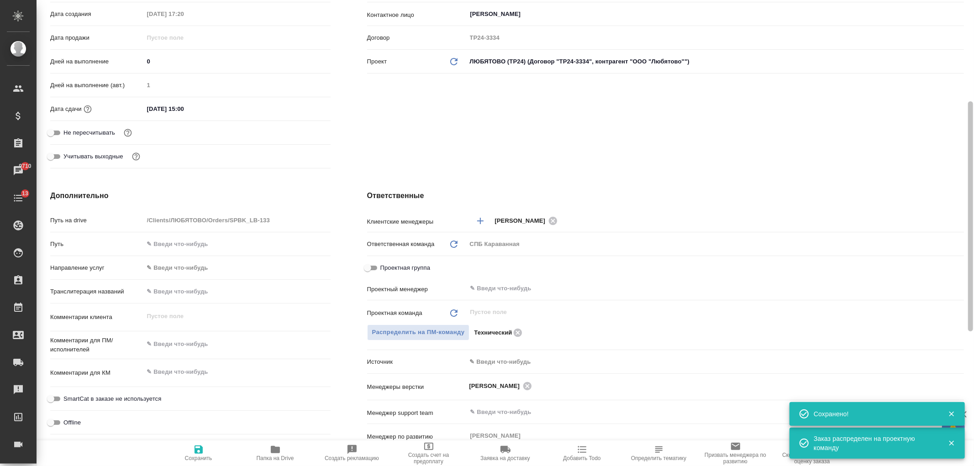
scroll to position [0, 0]
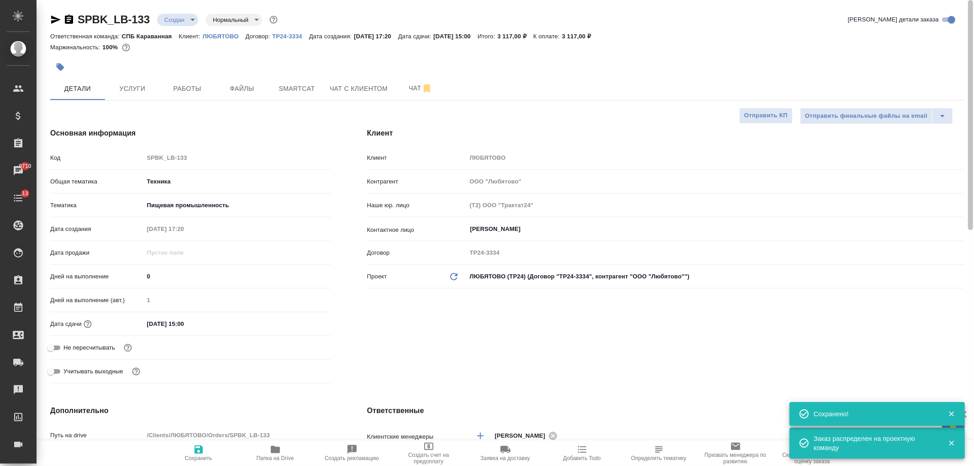
drag, startPoint x: 966, startPoint y: 268, endPoint x: 708, endPoint y: 15, distance: 360.5
click at [968, 29] on div at bounding box center [970, 115] width 5 height 230
click at [181, 15] on body "🙏 .cls-1 fill:#fff; AWATERA Ivanova Arina Клиенты Спецификации Заказы 9710 Чаты…" at bounding box center [487, 233] width 974 height 466
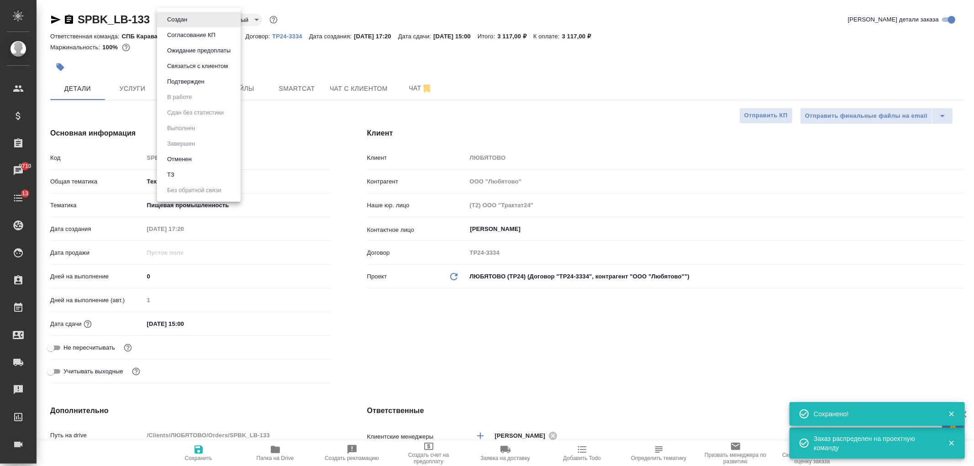
click at [184, 87] on li "Подтвержден" at bounding box center [199, 82] width 84 height 16
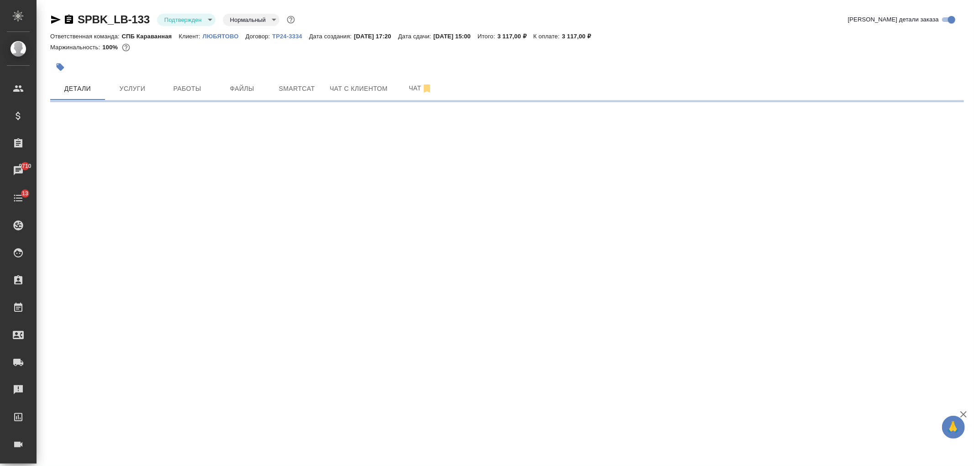
select select "RU"
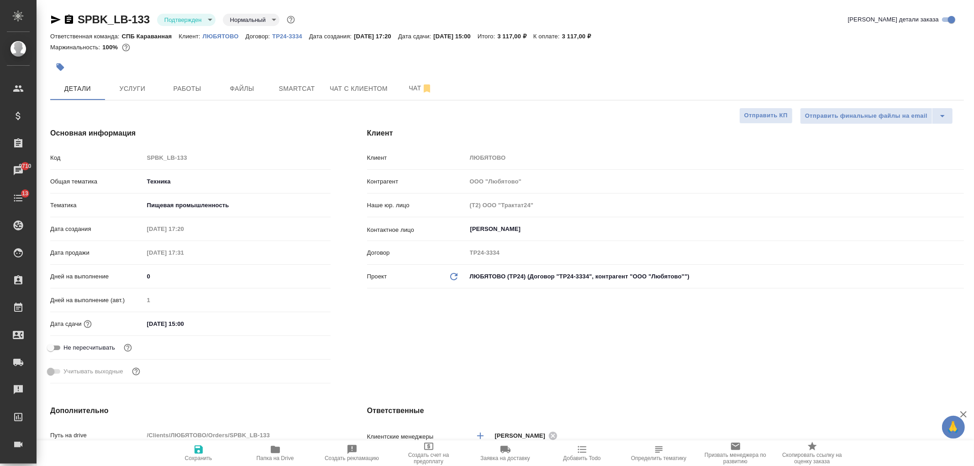
type textarea "x"
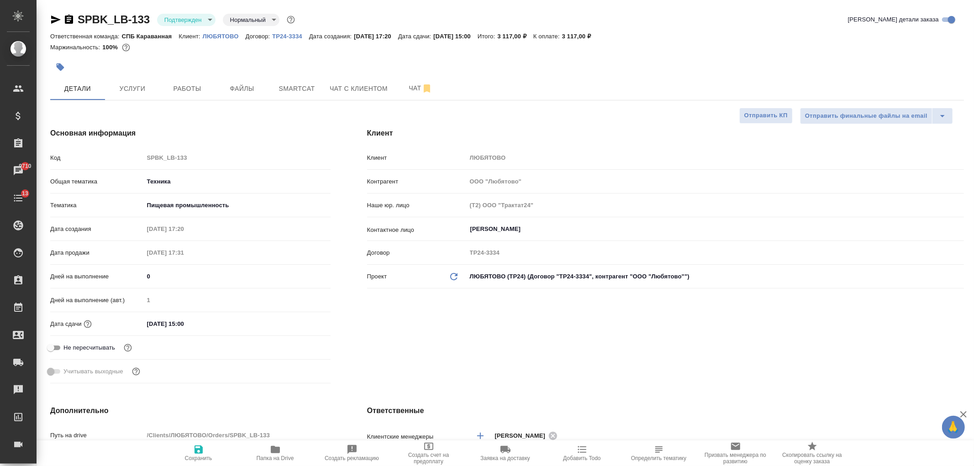
type textarea "x"
click at [140, 92] on span "Услуги" at bounding box center [133, 88] width 44 height 11
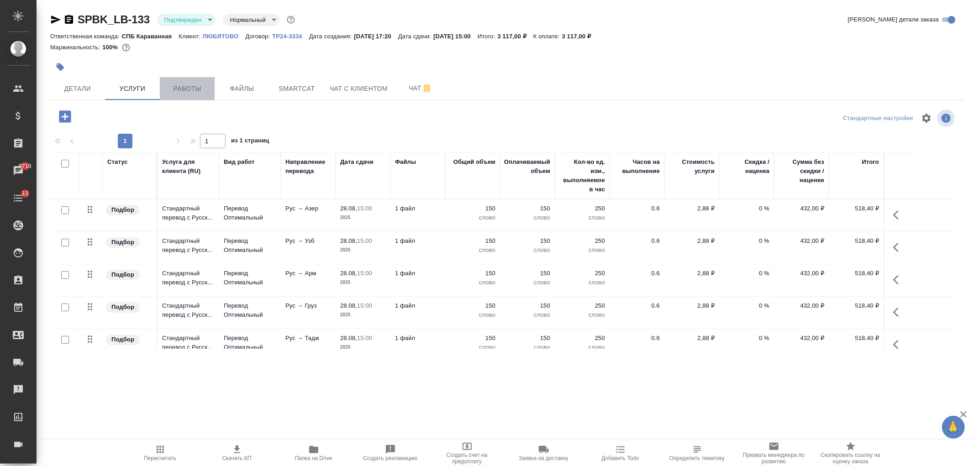
click at [177, 94] on span "Работы" at bounding box center [187, 88] width 44 height 11
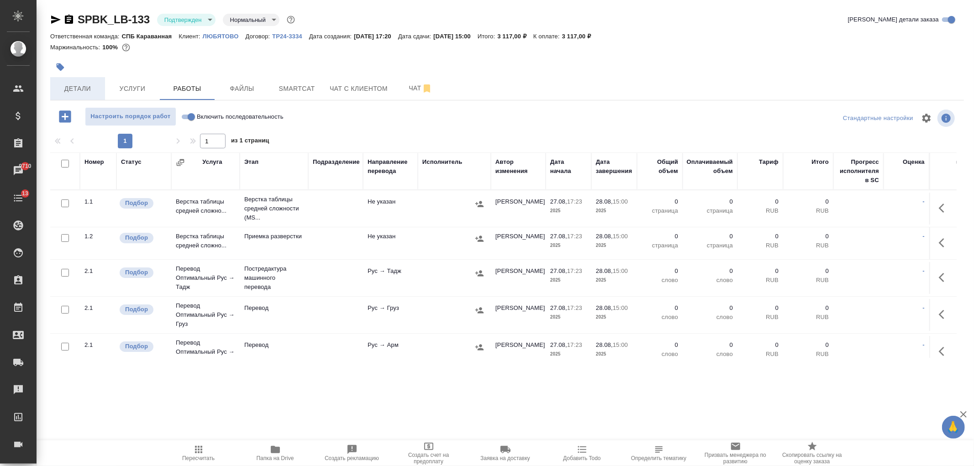
click at [74, 87] on span "Детали" at bounding box center [78, 88] width 44 height 11
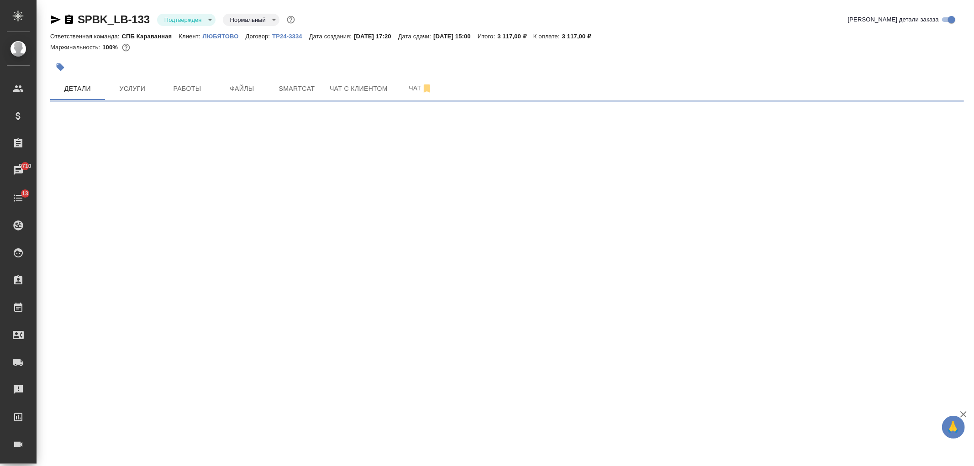
select select "RU"
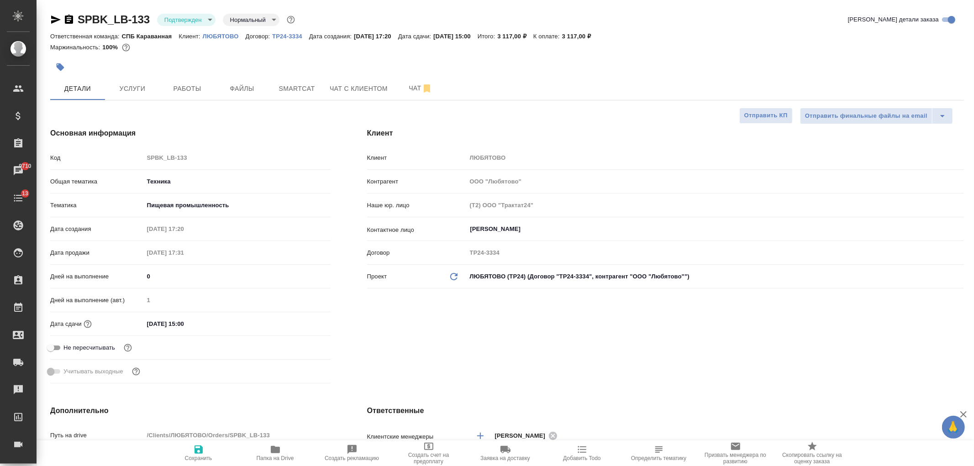
type textarea "x"
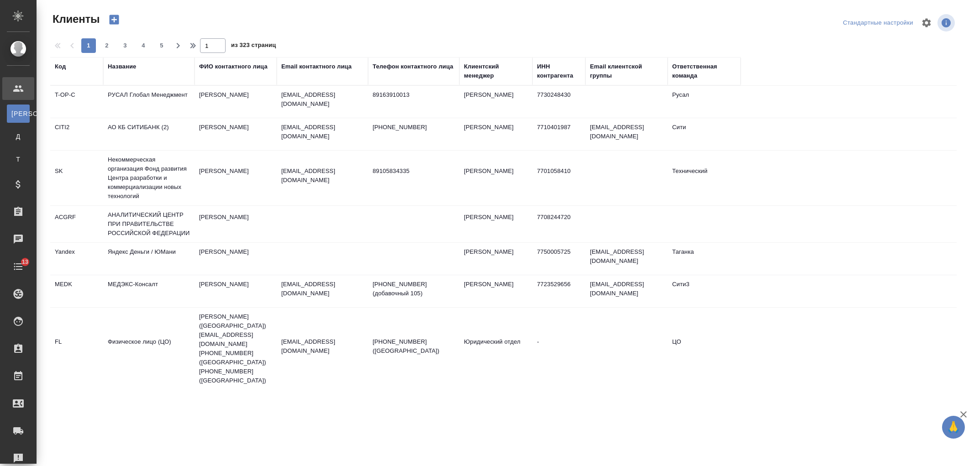
select select "RU"
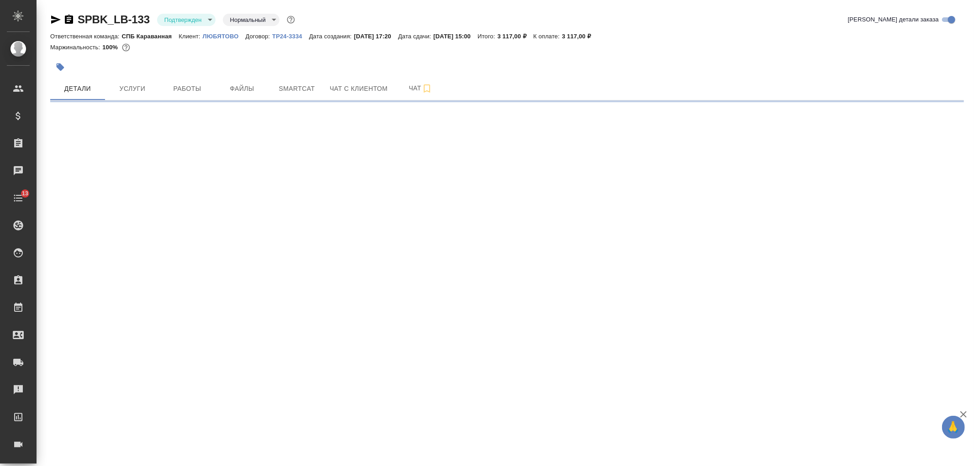
select select "RU"
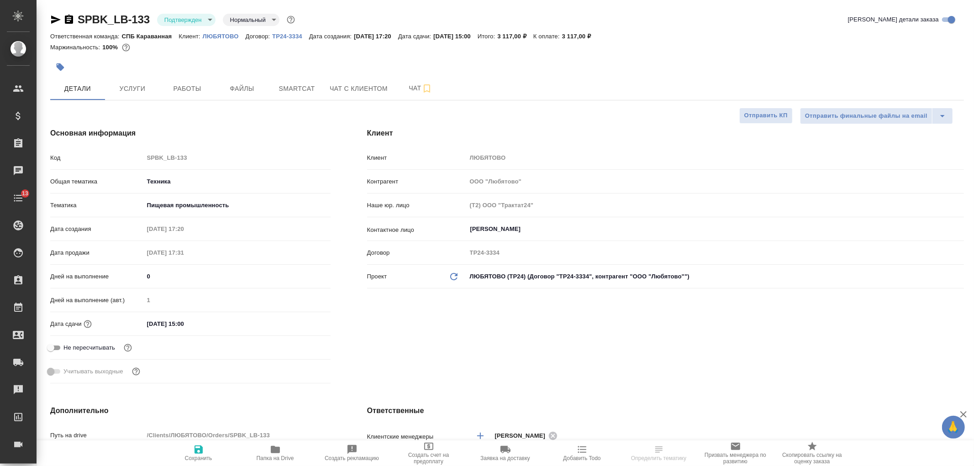
type textarea "x"
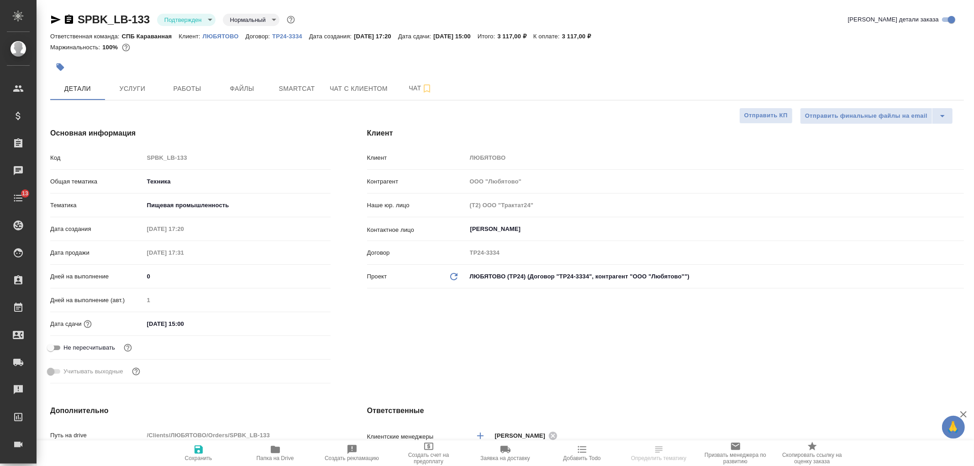
type textarea "x"
click at [974, 106] on div "SPBK_LB-133 Подтвержден confirmed Нормальный normal Кратко детали заказа Ответс…" at bounding box center [506, 472] width 938 height 944
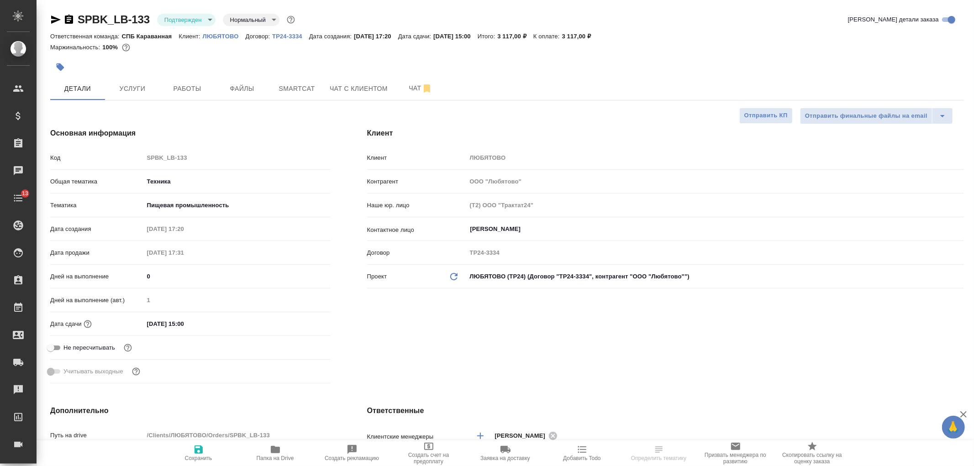
click at [668, 365] on div "Клиент Клиент ЛЮБЯТОВО Контрагент ООО "Любятово" Наше юр. лицо (Т2) ООО "Тракта…" at bounding box center [666, 258] width 634 height 296
select select "RU"
type textarea "x"
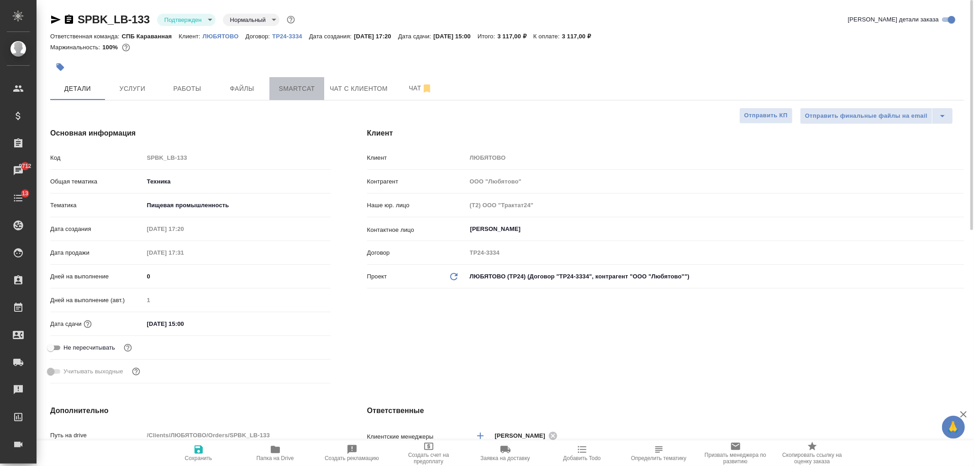
click at [321, 100] on button "Smartcat" at bounding box center [296, 88] width 55 height 23
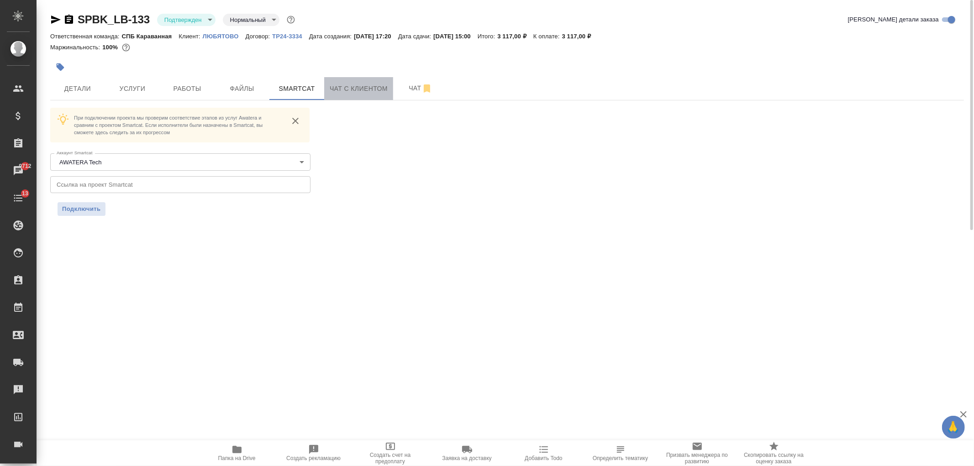
click at [345, 92] on span "Чат с клиентом" at bounding box center [359, 88] width 58 height 11
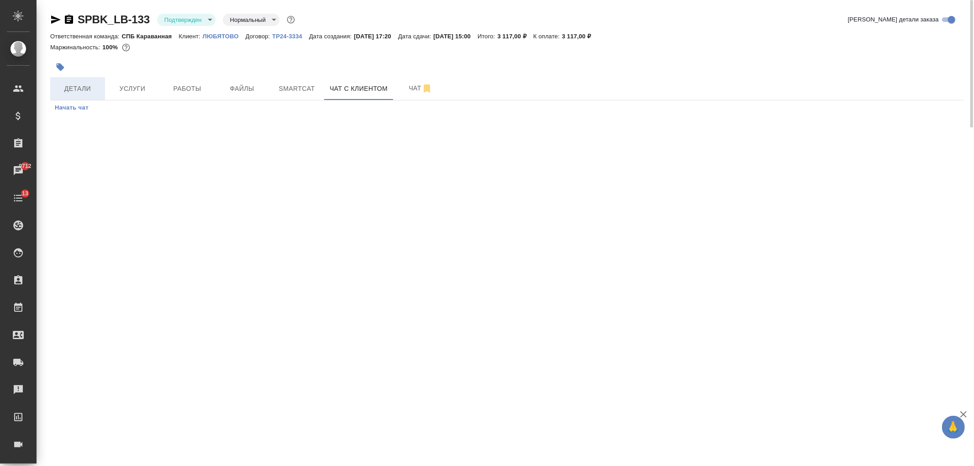
click at [71, 93] on span "Детали" at bounding box center [78, 88] width 44 height 11
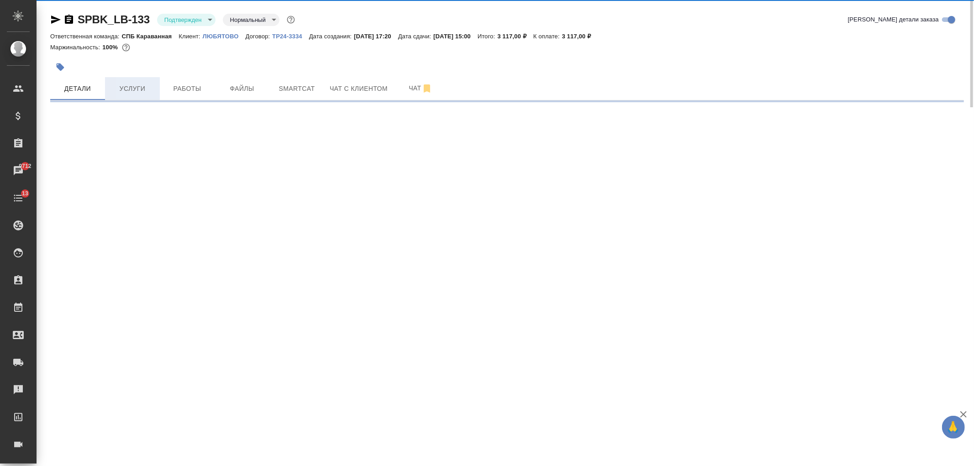
select select "RU"
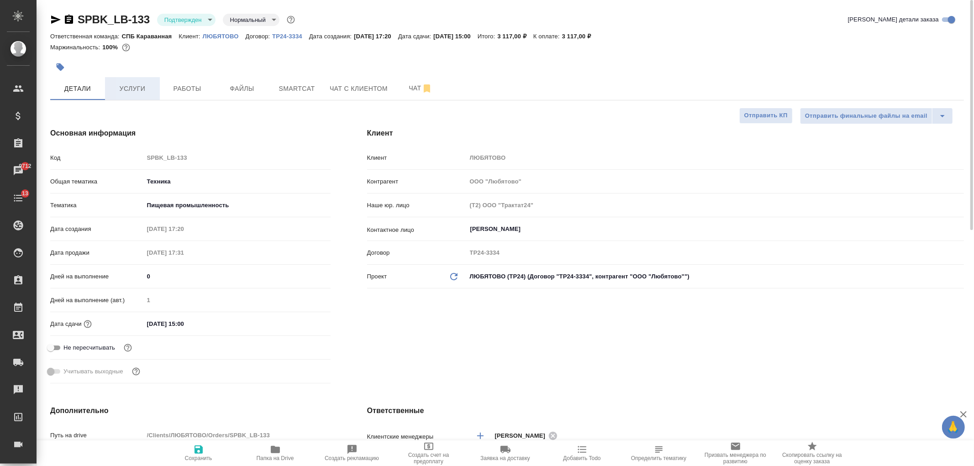
type textarea "x"
click at [138, 93] on span "Услуги" at bounding box center [133, 88] width 44 height 11
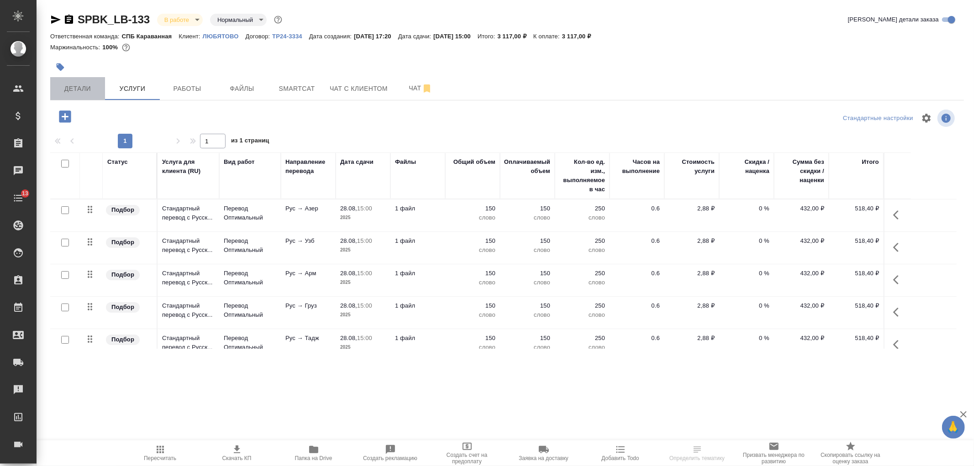
click at [79, 84] on span "Детали" at bounding box center [78, 88] width 44 height 11
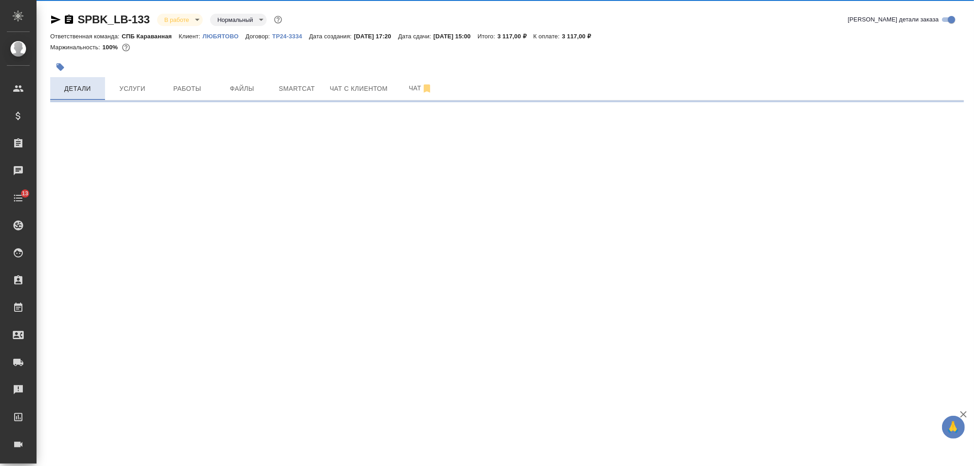
select select "RU"
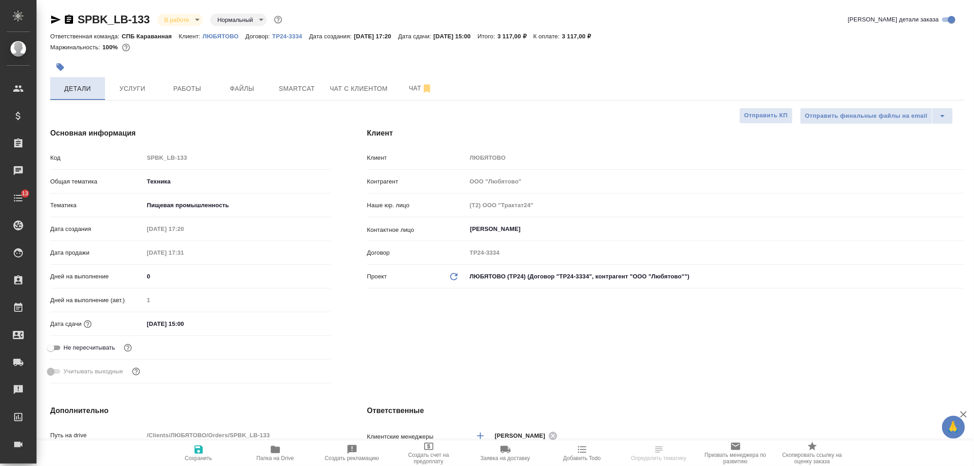
type textarea "x"
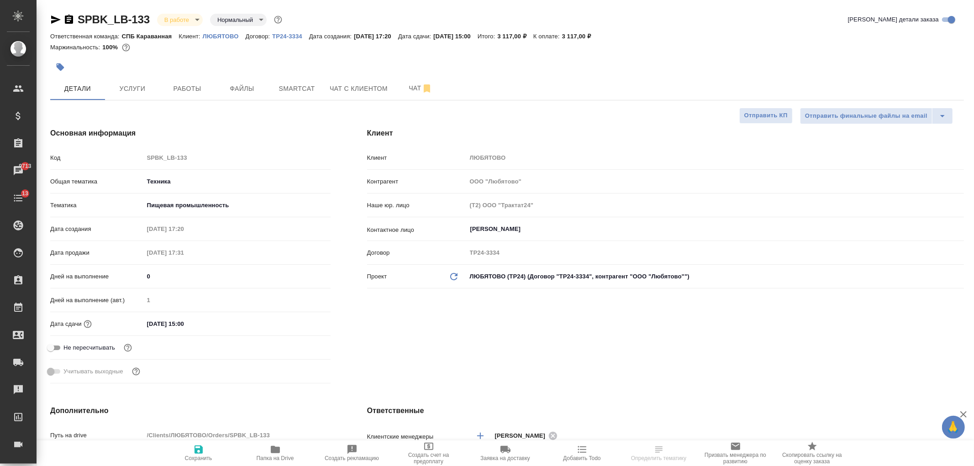
type textarea "x"
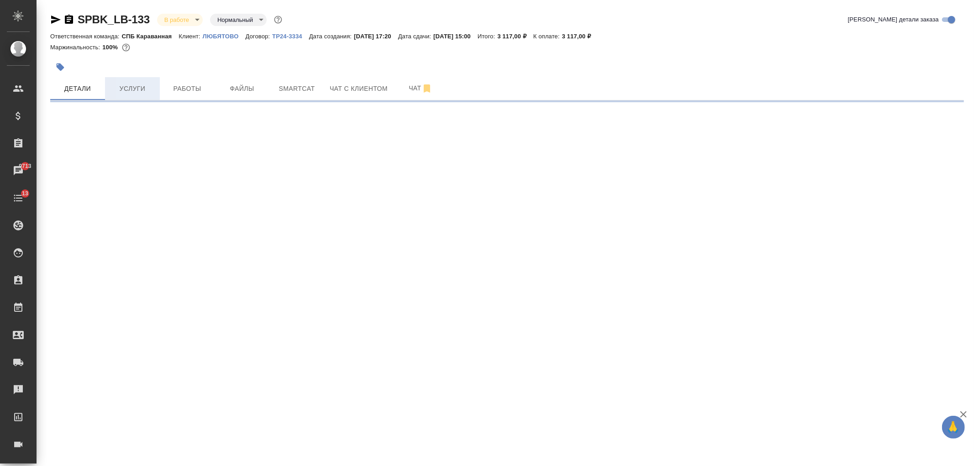
click at [116, 95] on button "Услуги" at bounding box center [132, 88] width 55 height 23
select select "RU"
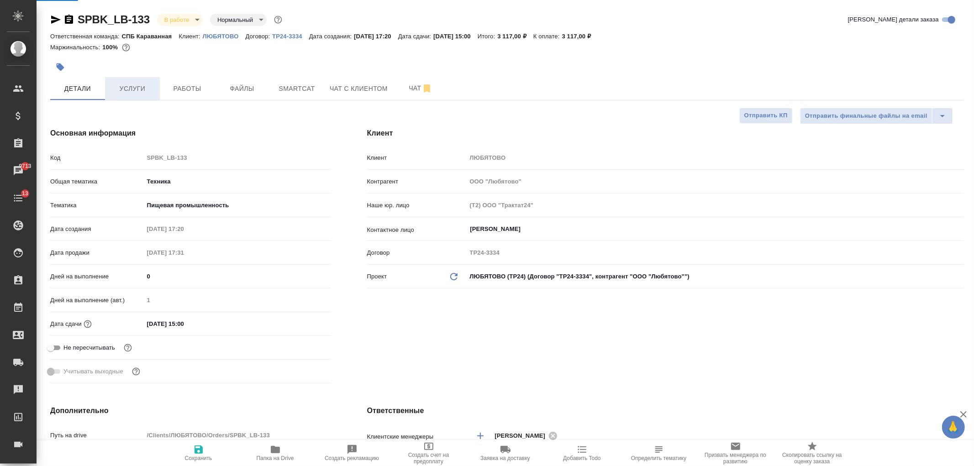
type textarea "x"
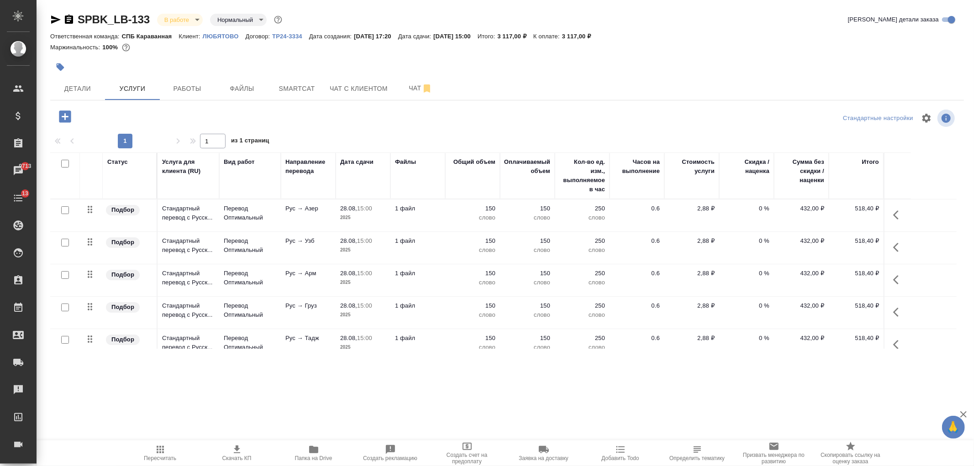
click at [62, 166] on input "checkbox" at bounding box center [65, 164] width 8 height 8
checkbox input "true"
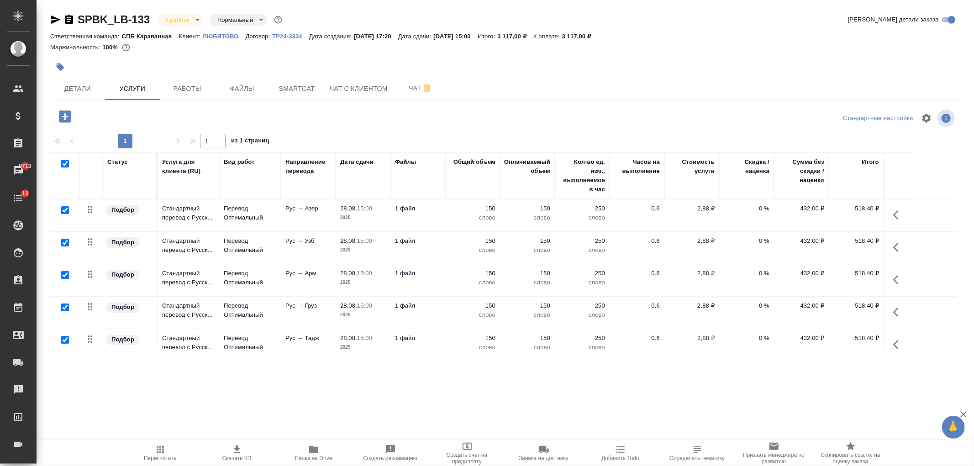
checkbox input "true"
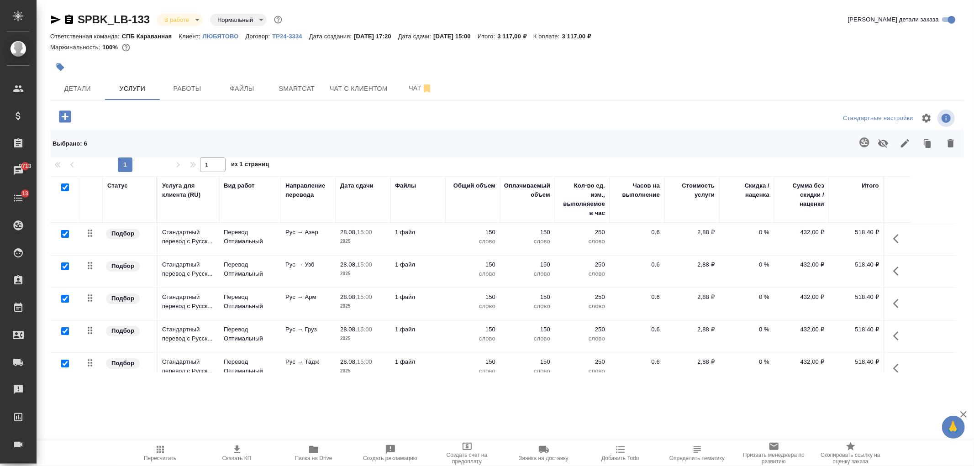
scroll to position [50, 0]
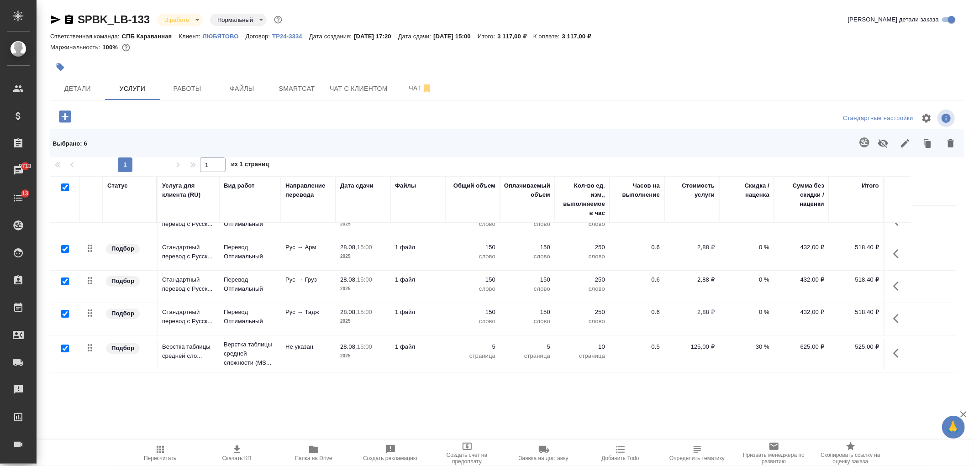
click at [63, 348] on input "checkbox" at bounding box center [65, 349] width 8 height 8
checkbox input "false"
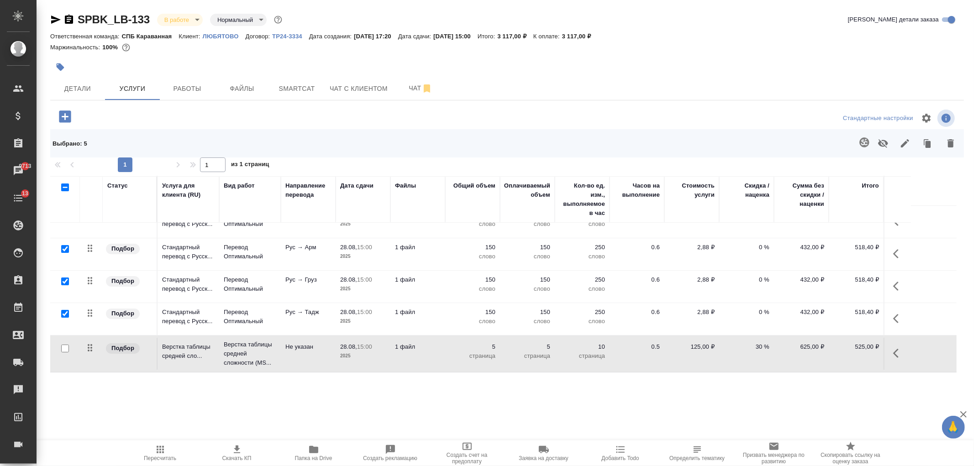
click at [860, 142] on icon "button" at bounding box center [864, 142] width 11 height 11
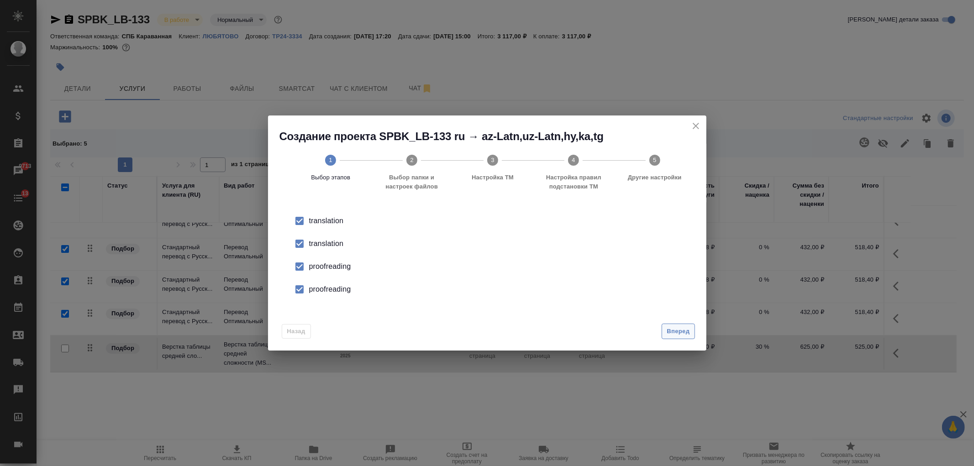
click at [686, 330] on span "Вперед" at bounding box center [678, 332] width 23 height 11
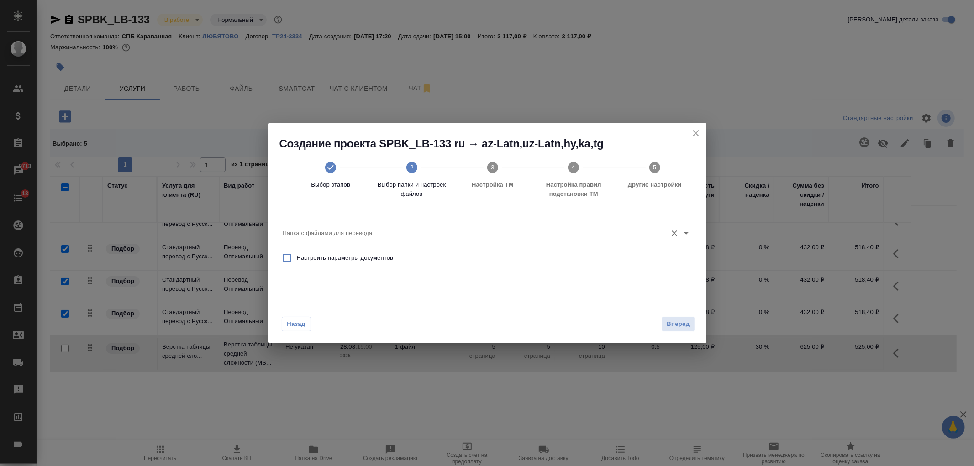
click at [538, 226] on div "Папка с файлами для перевода" at bounding box center [487, 230] width 409 height 19
click at [555, 240] on div "Папка с файлами для перевода" at bounding box center [487, 229] width 409 height 24
click at [688, 240] on div "Папка с файлами для перевода" at bounding box center [487, 229] width 409 height 24
click at [684, 234] on icon "Open" at bounding box center [686, 233] width 11 height 11
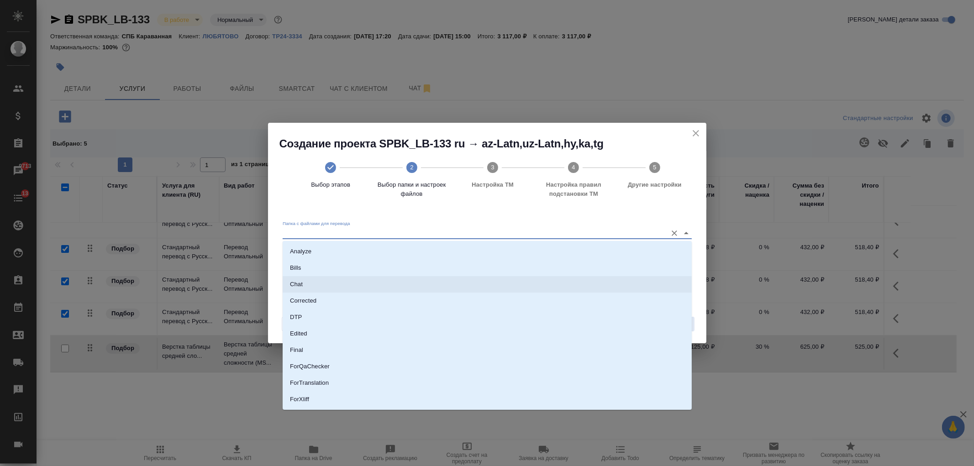
scroll to position [64, 0]
click at [322, 370] on li "Source" at bounding box center [487, 368] width 409 height 16
type input "Source"
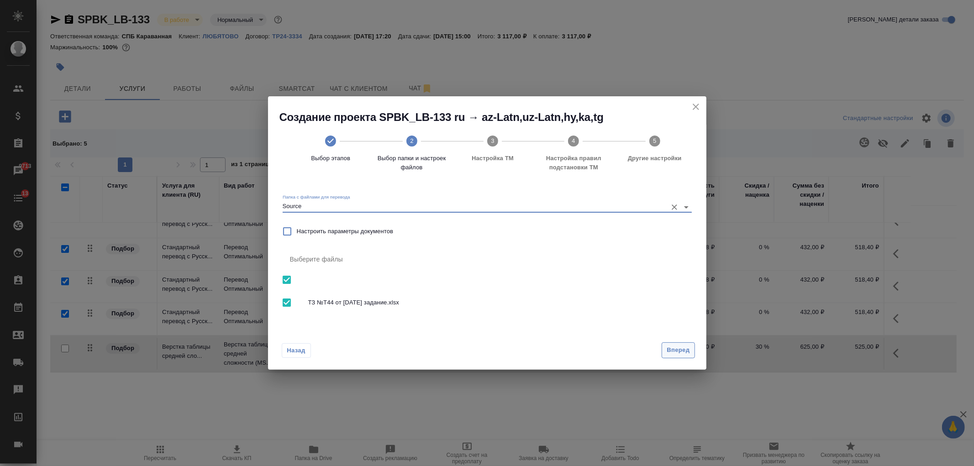
click at [678, 351] on span "Вперед" at bounding box center [678, 350] width 23 height 11
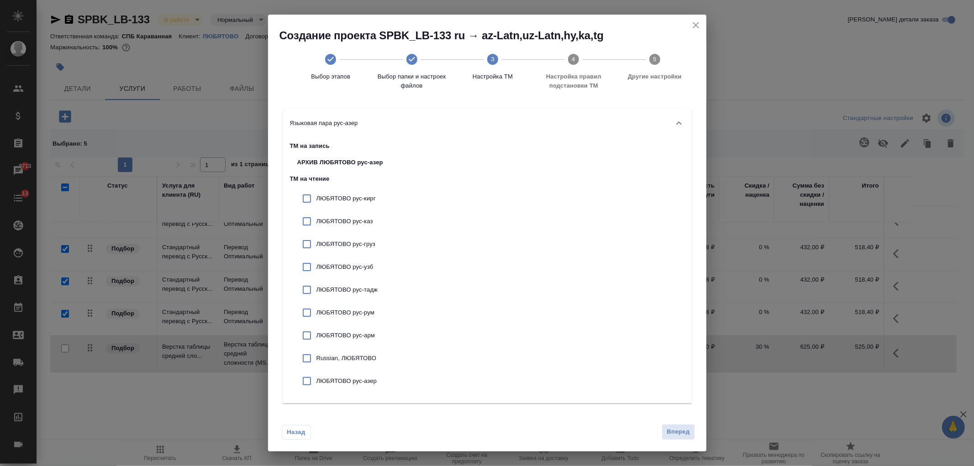
click at [675, 434] on span "Вперед" at bounding box center [678, 432] width 23 height 11
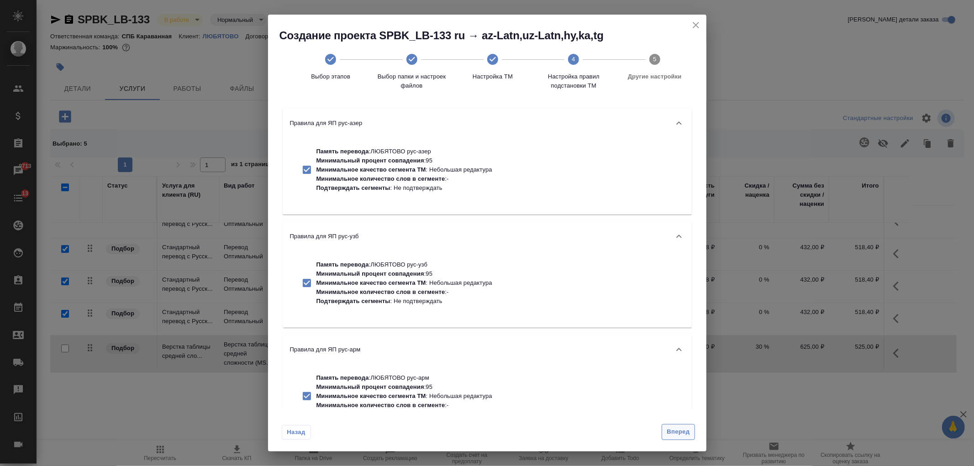
click at [677, 433] on span "Вперед" at bounding box center [678, 432] width 23 height 11
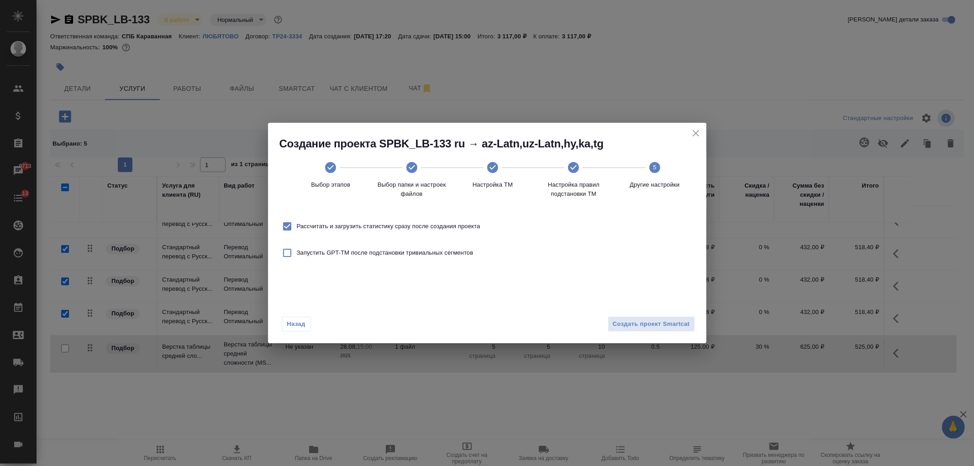
click at [375, 230] on span "Рассчитать и загрузить статистику сразу после создания проекта" at bounding box center [389, 226] width 184 height 9
click at [297, 230] on input "Рассчитать и загрузить статистику сразу после создания проекта" at bounding box center [287, 226] width 19 height 19
checkbox input "false"
click at [686, 317] on button "Создать проект Smartcat" at bounding box center [651, 325] width 87 height 16
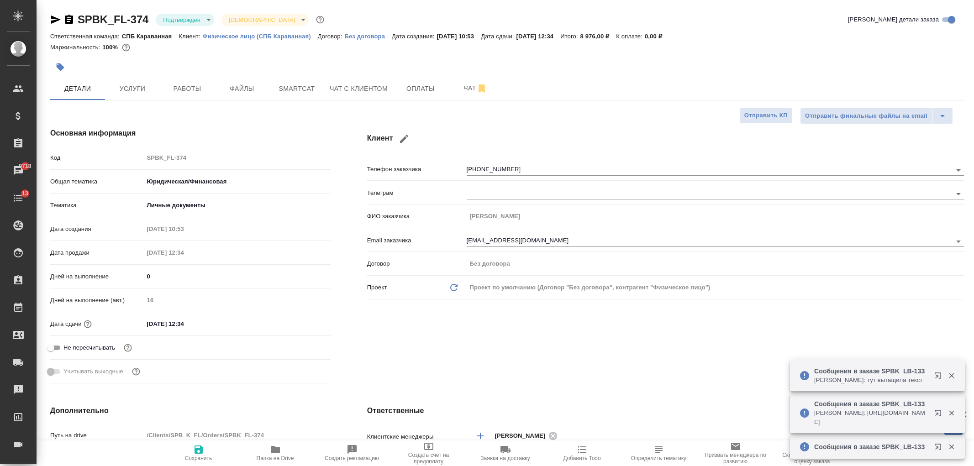
select select "RU"
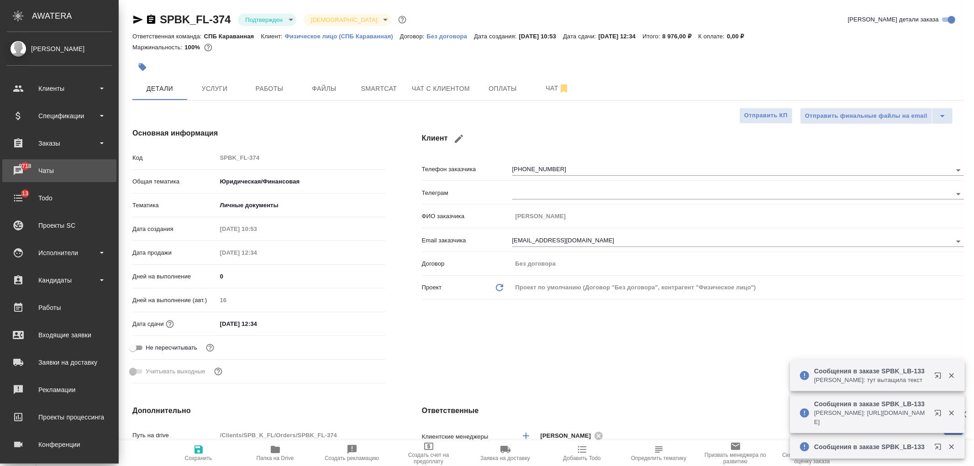
click at [59, 175] on div "Чаты" at bounding box center [59, 171] width 105 height 14
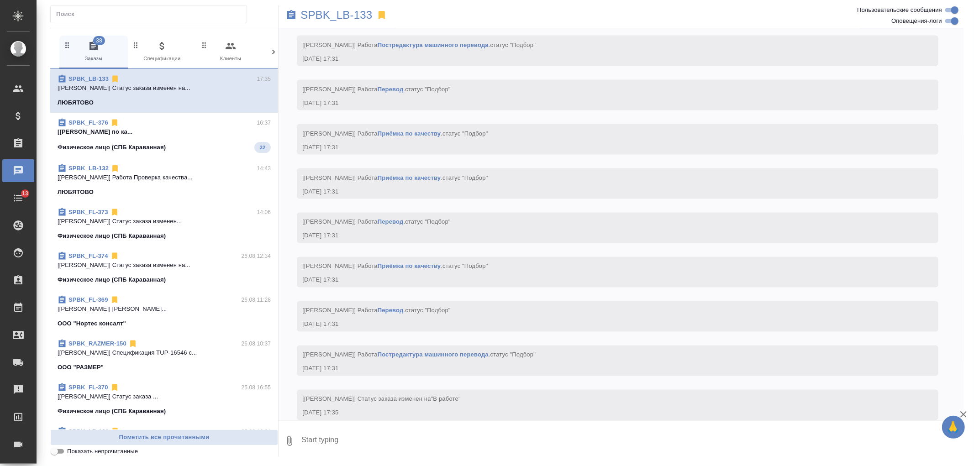
scroll to position [1328, 0]
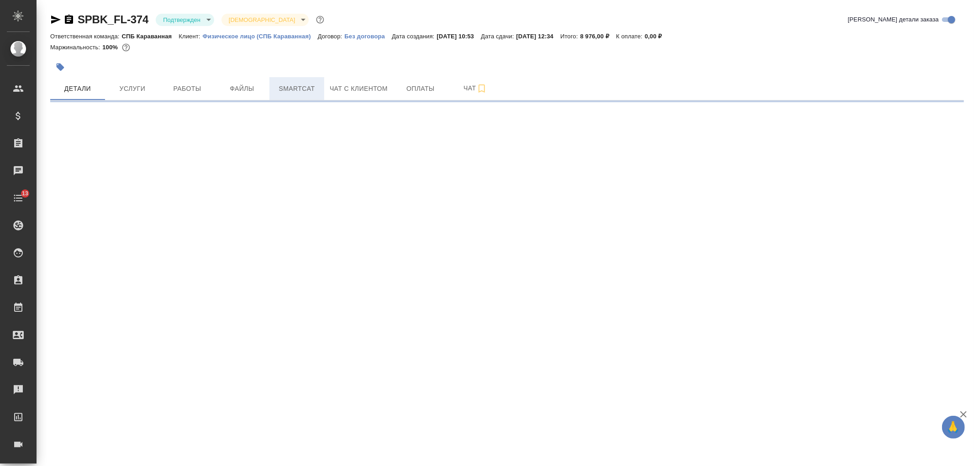
select select "RU"
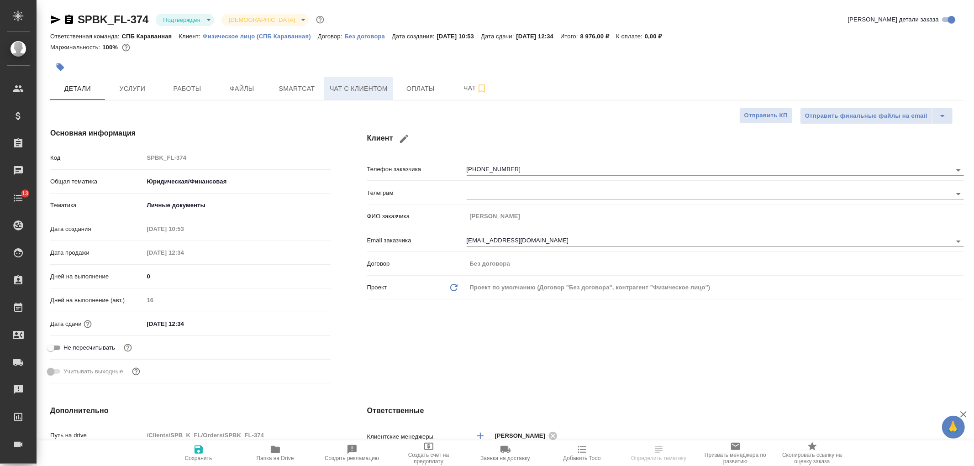
type textarea "x"
click at [339, 82] on button "Чат с клиентом" at bounding box center [358, 88] width 69 height 23
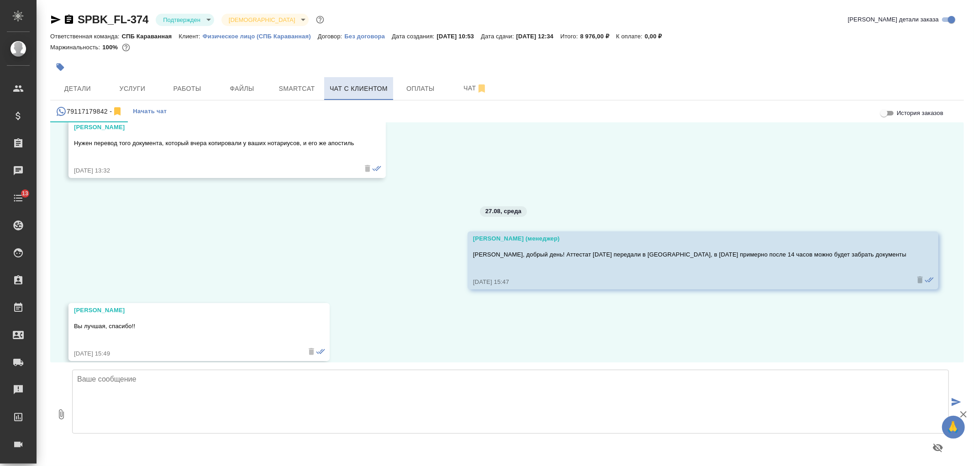
scroll to position [4816, 0]
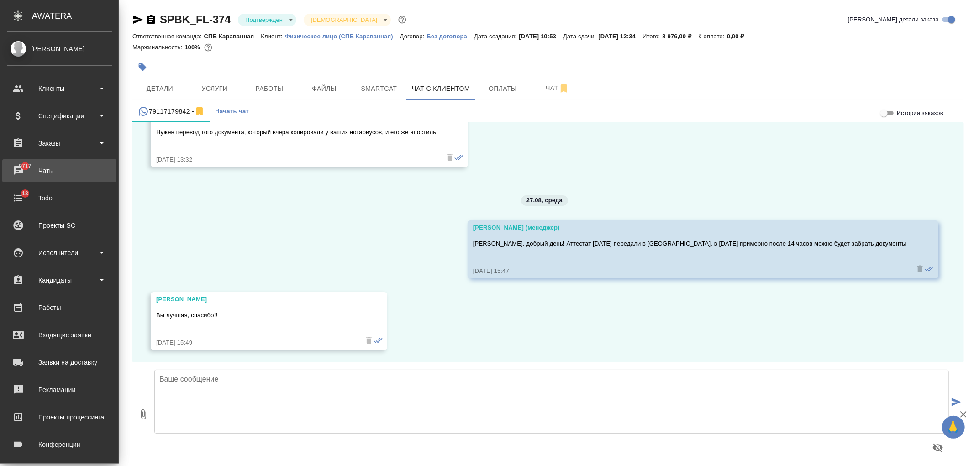
click at [46, 171] on div "Чаты" at bounding box center [59, 171] width 105 height 14
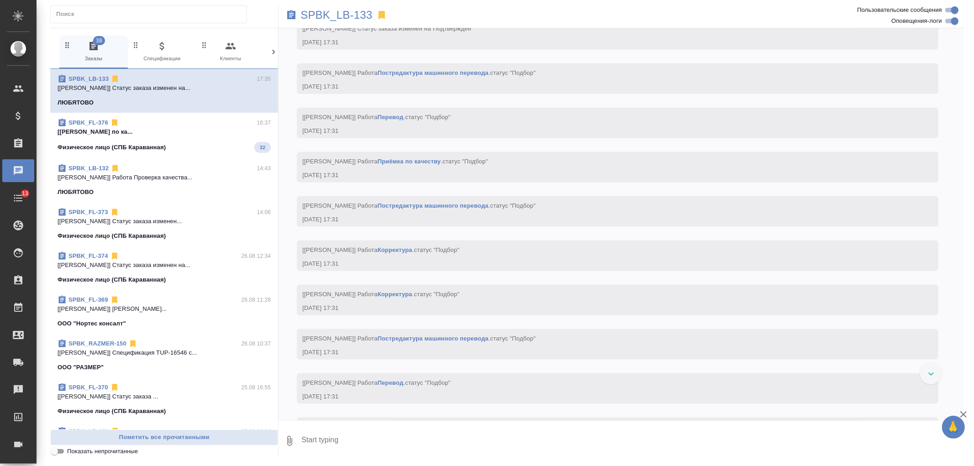
click at [270, 52] on icon at bounding box center [273, 52] width 9 height 9
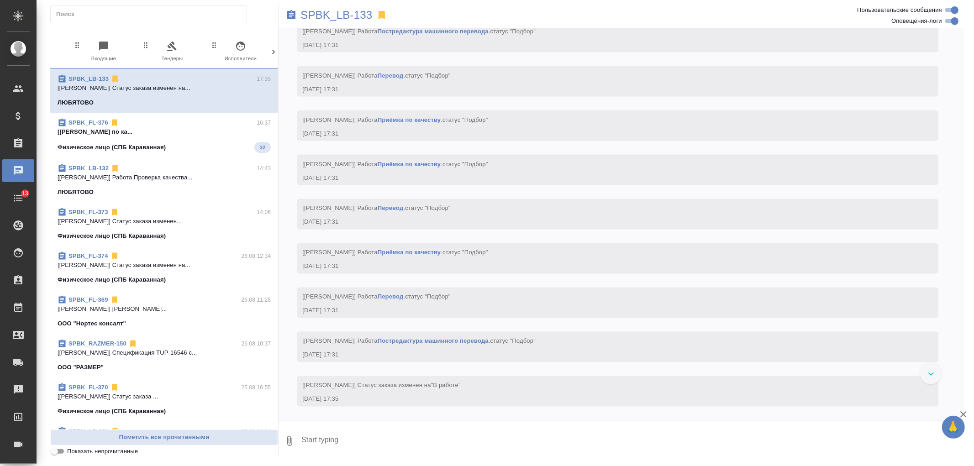
scroll to position [0, 209]
click at [270, 52] on icon at bounding box center [273, 52] width 9 height 9
click at [240, 58] on span "99+ Мессенджеры" at bounding box center [234, 52] width 61 height 22
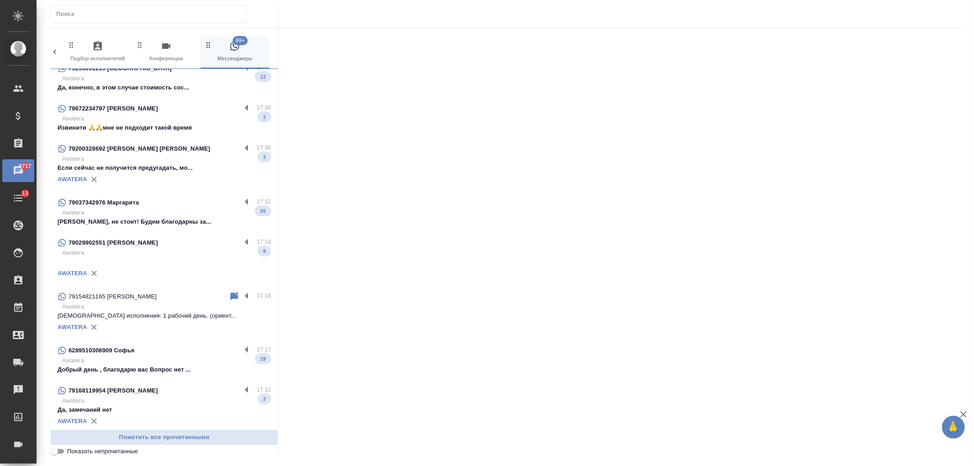
scroll to position [142, 0]
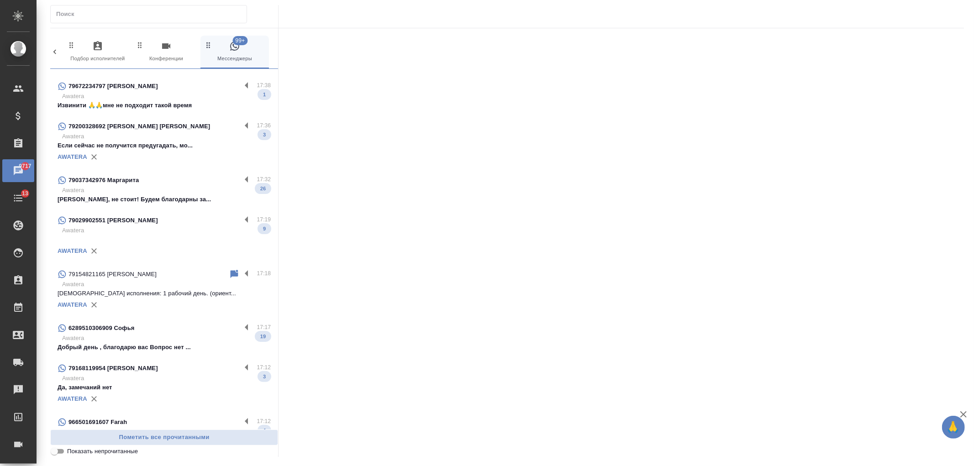
click at [190, 180] on div "79037342976 Маргарита" at bounding box center [150, 180] width 184 height 11
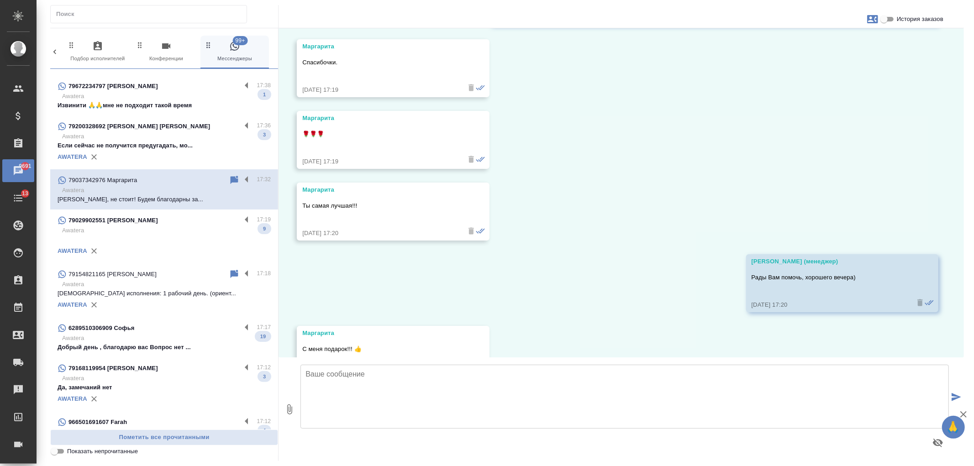
scroll to position [3621, 0]
